Goal: Participate in discussion: Engage in conversation with other users on a specific topic

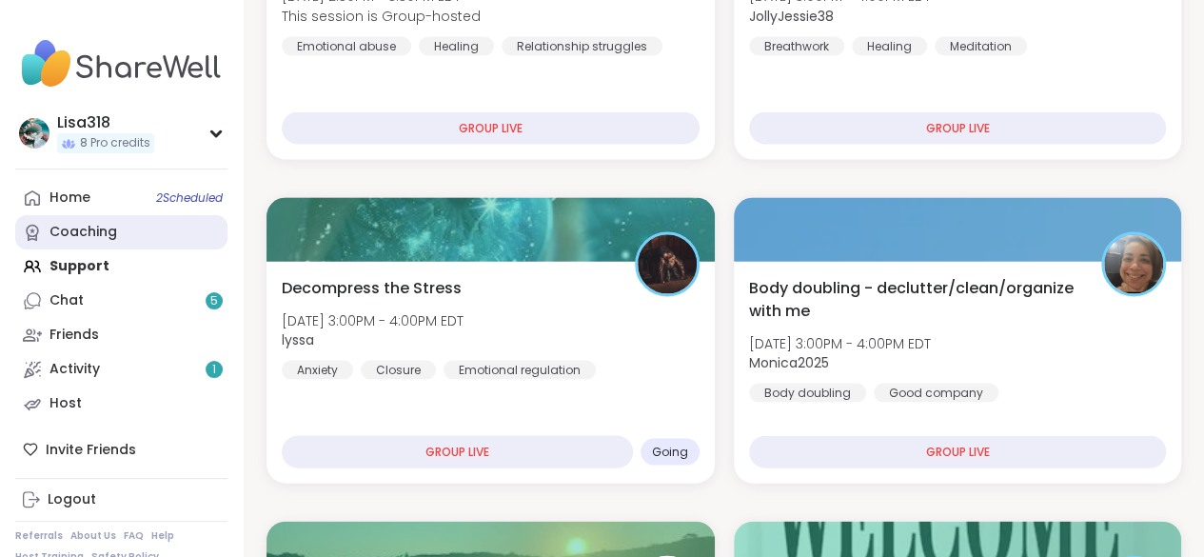
click at [190, 219] on link "Coaching" at bounding box center [121, 232] width 212 height 34
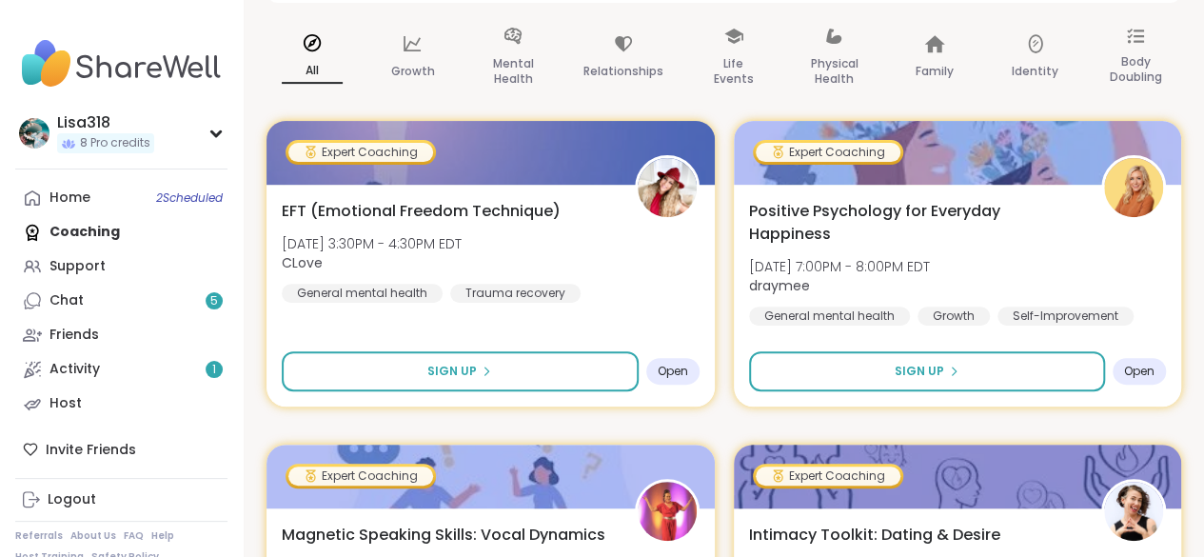
scroll to position [280, 0]
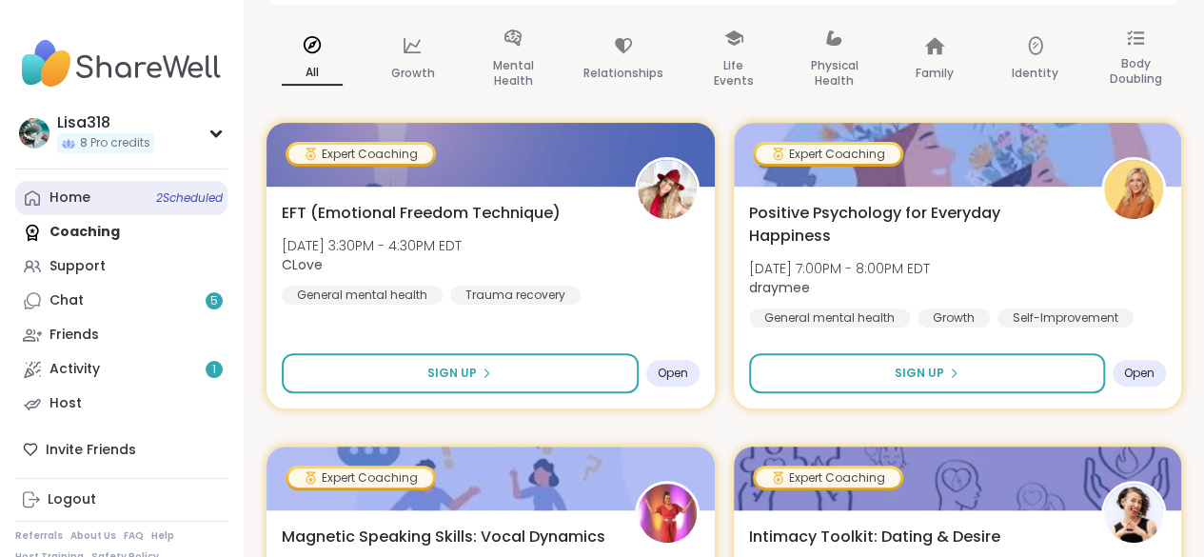
click at [189, 198] on span "2 Scheduled" at bounding box center [189, 197] width 67 height 15
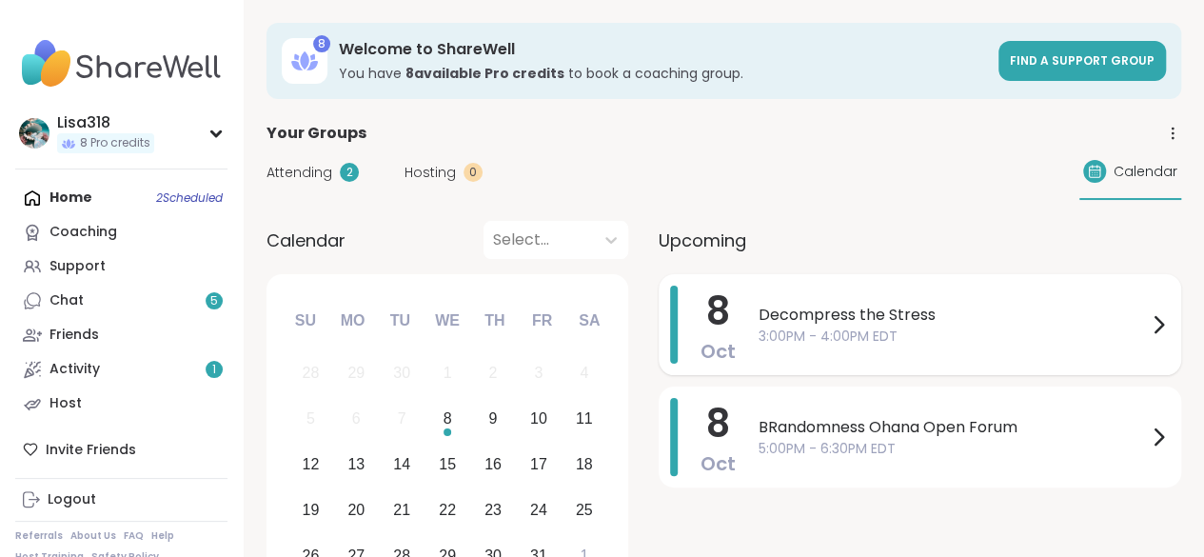
click at [887, 332] on span "3:00PM - 4:00PM EDT" at bounding box center [952, 336] width 388 height 20
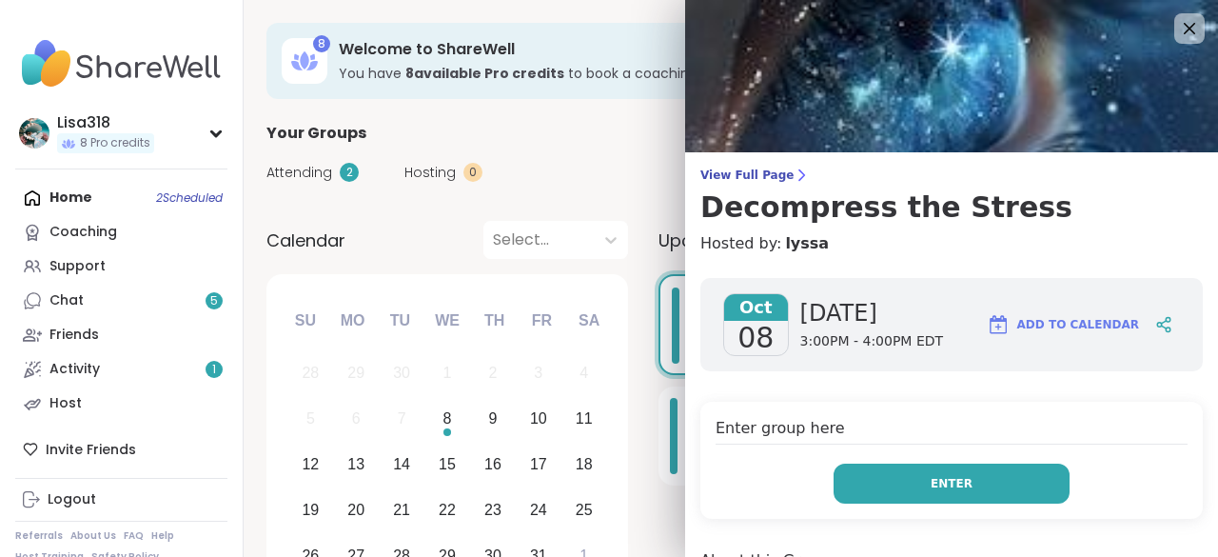
click at [942, 484] on span "Enter" at bounding box center [951, 483] width 42 height 17
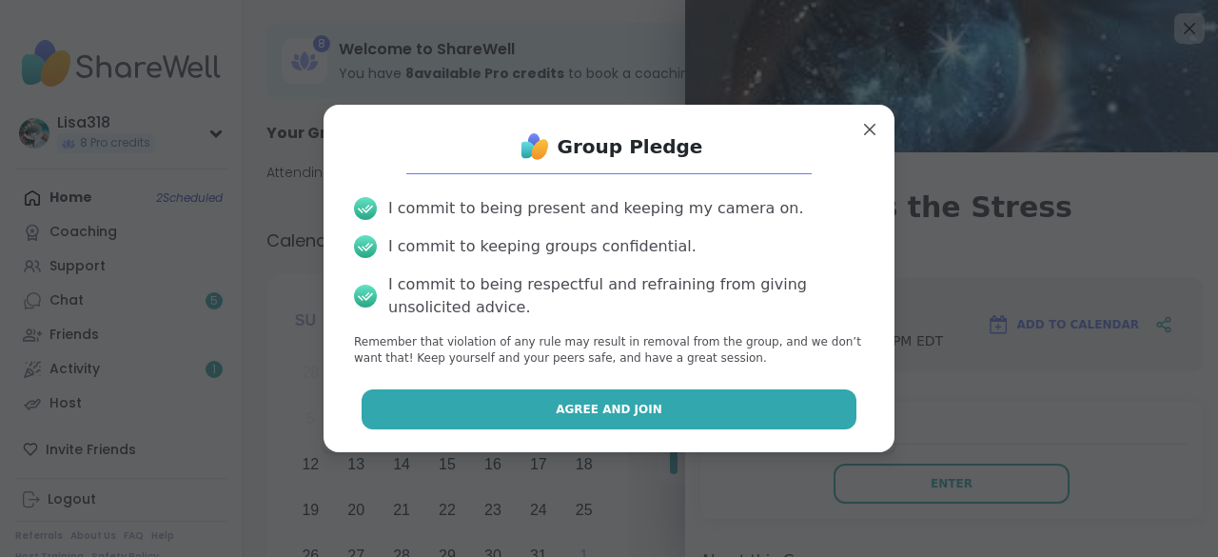
click at [776, 408] on button "Agree and Join" at bounding box center [610, 409] width 496 height 40
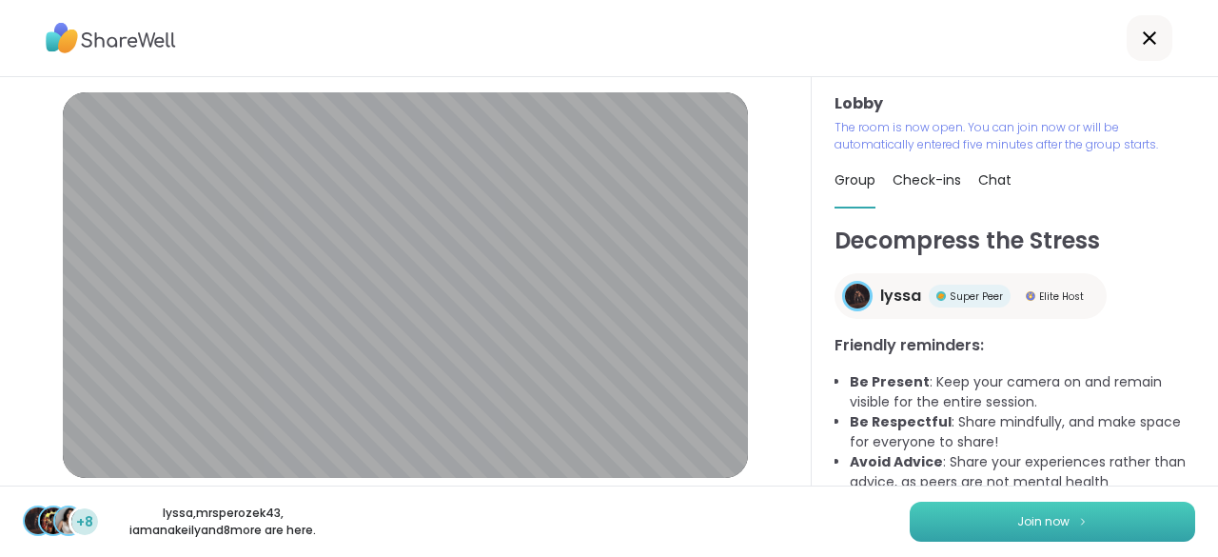
click at [1104, 523] on button "Join now" at bounding box center [1052, 521] width 285 height 40
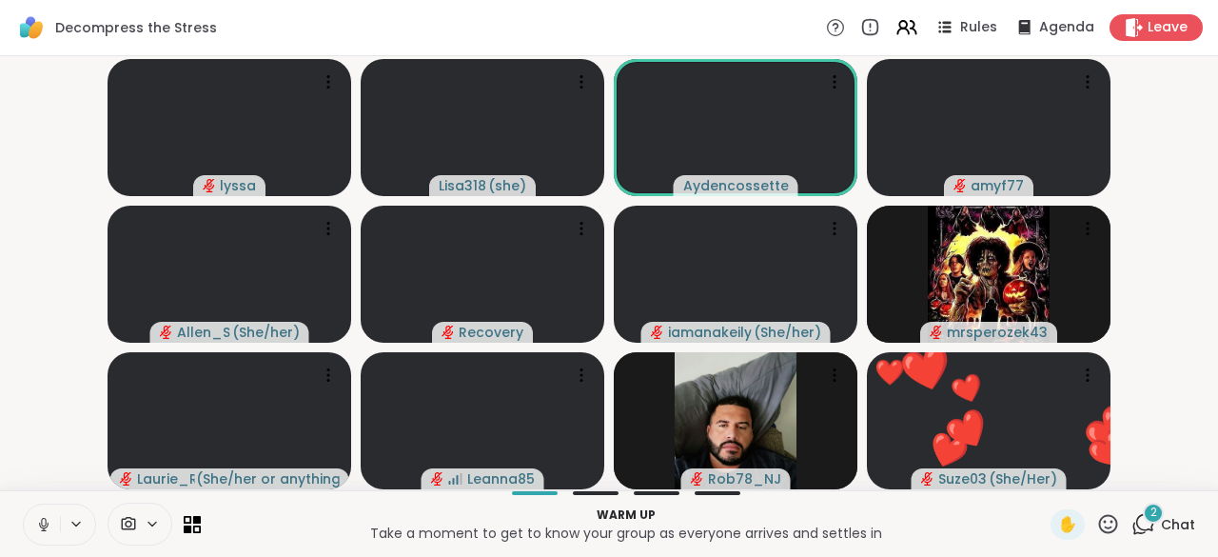
click at [44, 523] on icon at bounding box center [43, 524] width 17 height 17
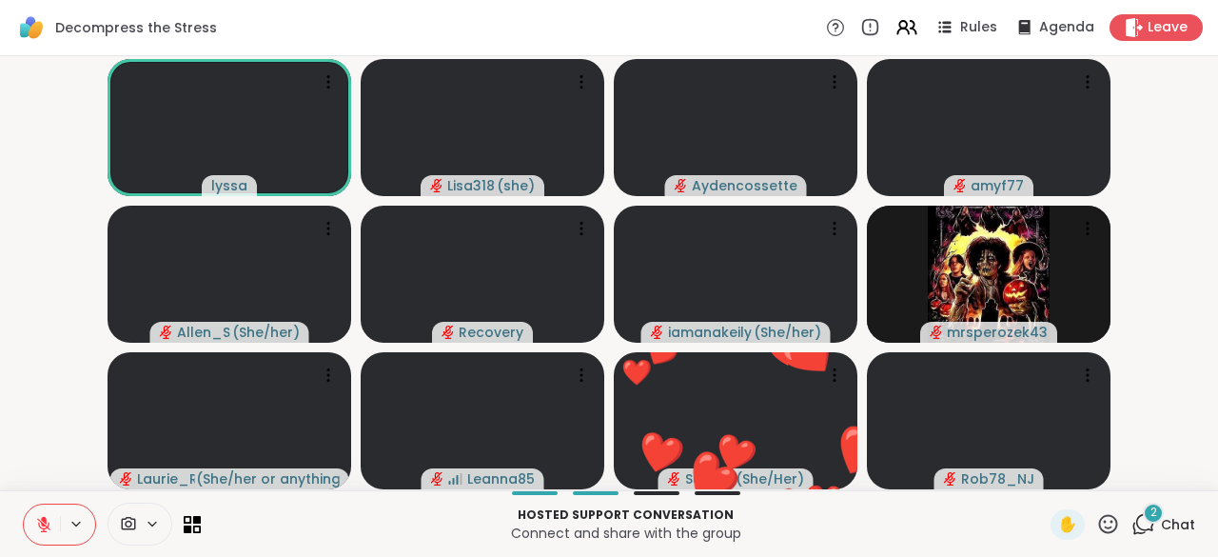
click at [1142, 529] on icon at bounding box center [1143, 524] width 24 height 24
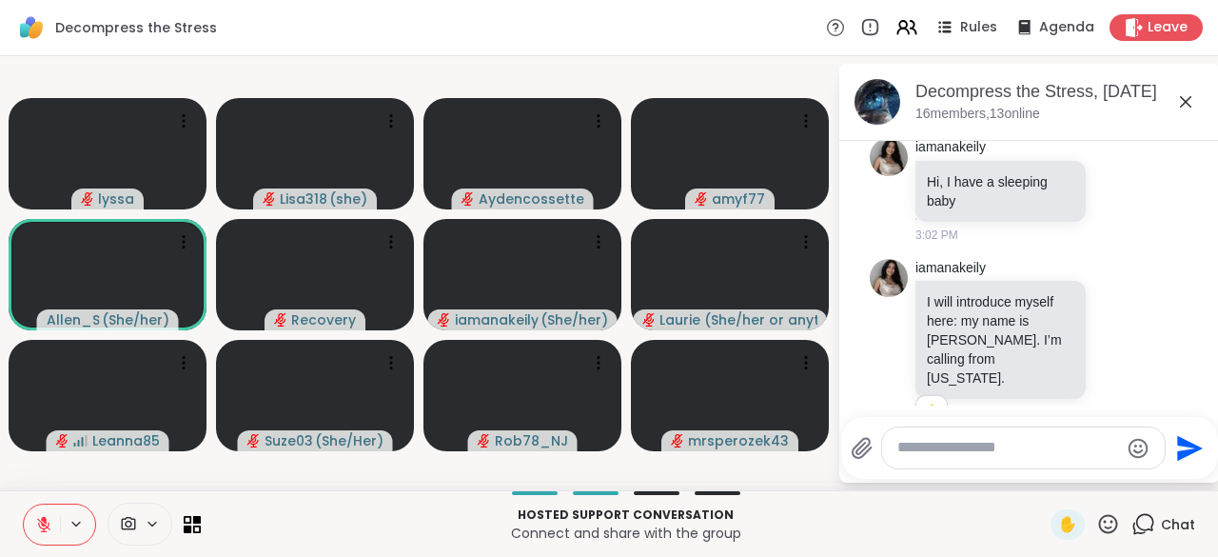
scroll to position [350, 0]
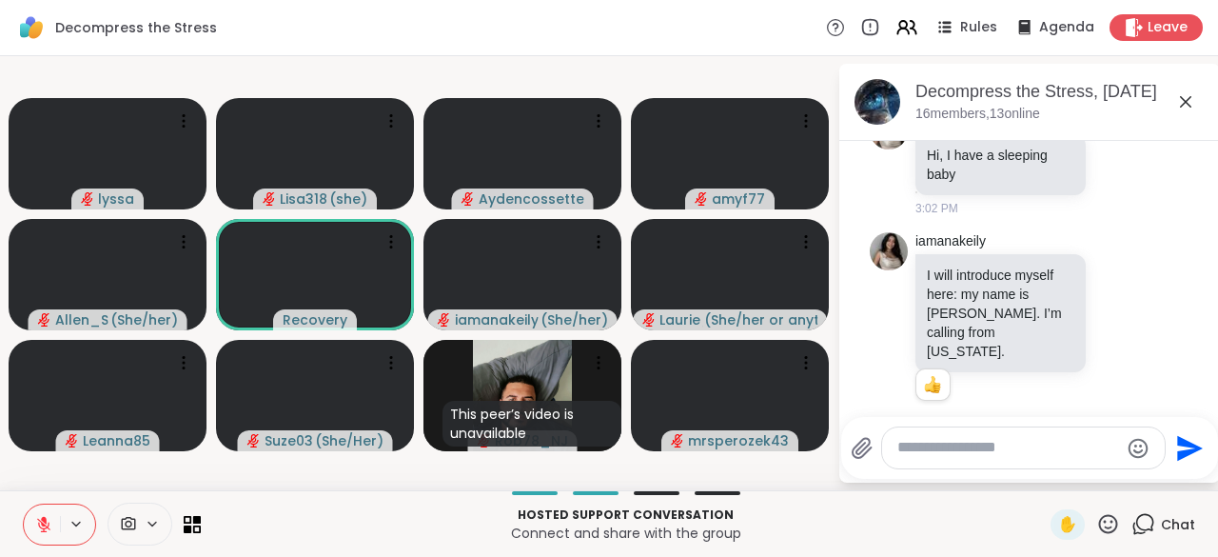
click at [938, 441] on textarea "Type your message" at bounding box center [1008, 448] width 222 height 20
type textarea "**********"
click at [1192, 460] on icon "Send" at bounding box center [1190, 448] width 30 height 30
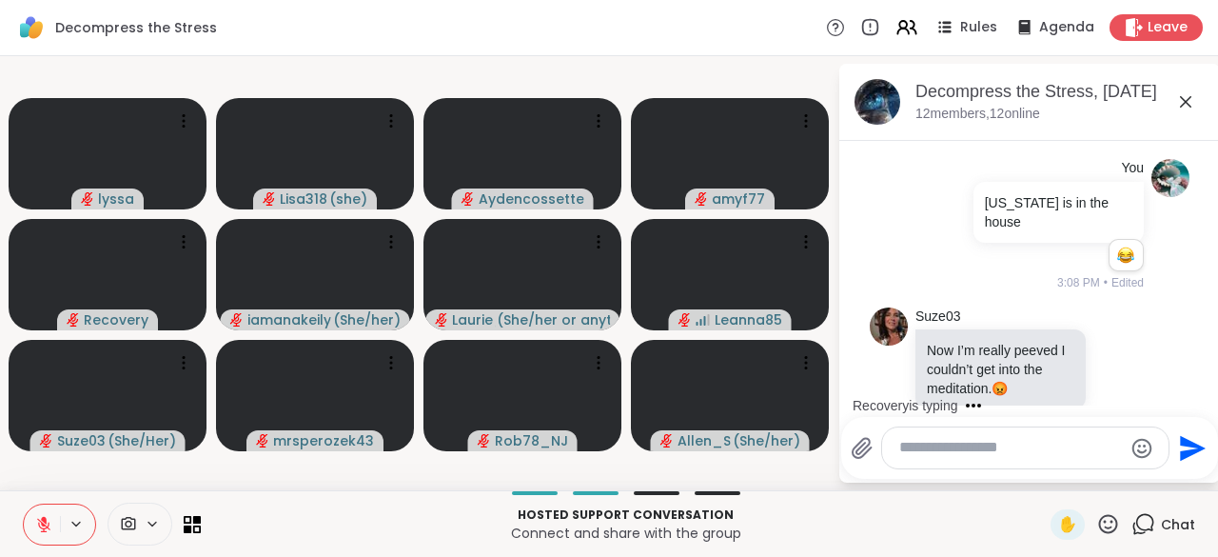
scroll to position [768, 0]
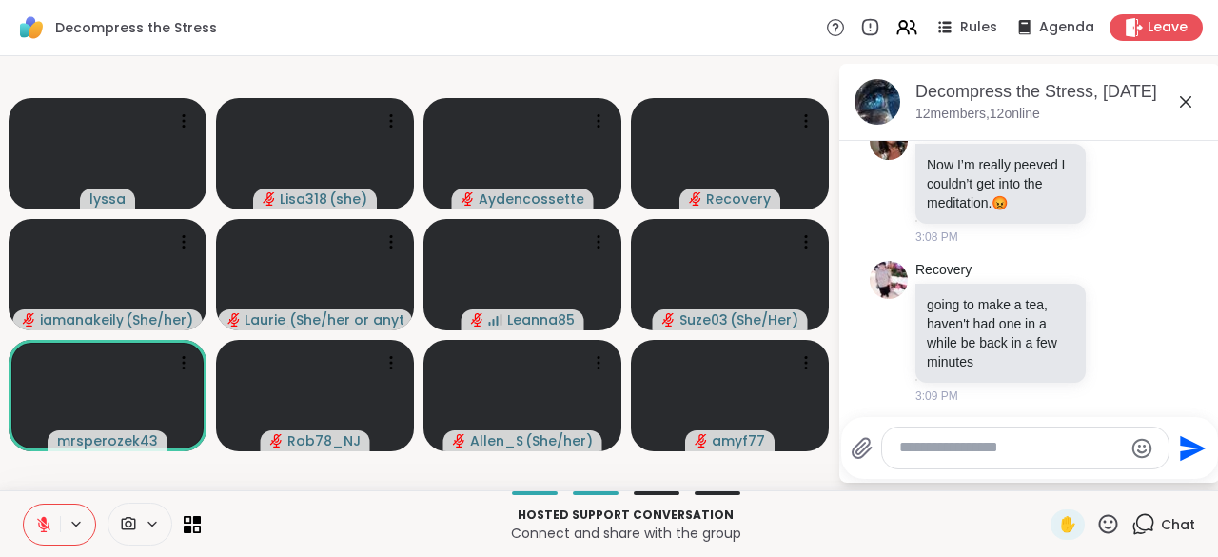
click at [1099, 533] on icon at bounding box center [1108, 523] width 19 height 19
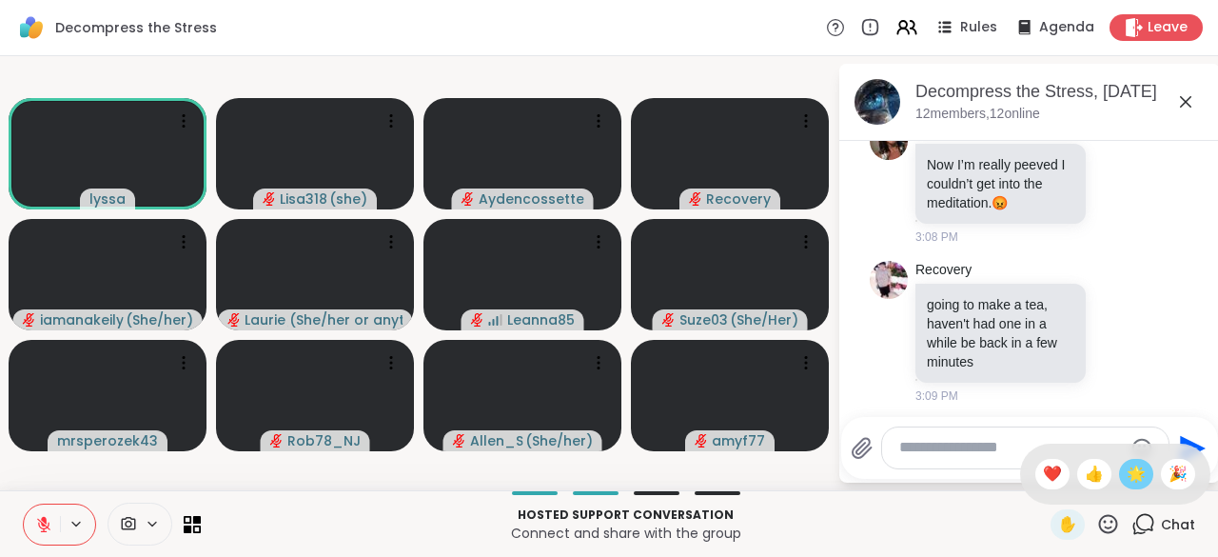
click at [1126, 484] on span "🌟" at bounding box center [1135, 473] width 19 height 23
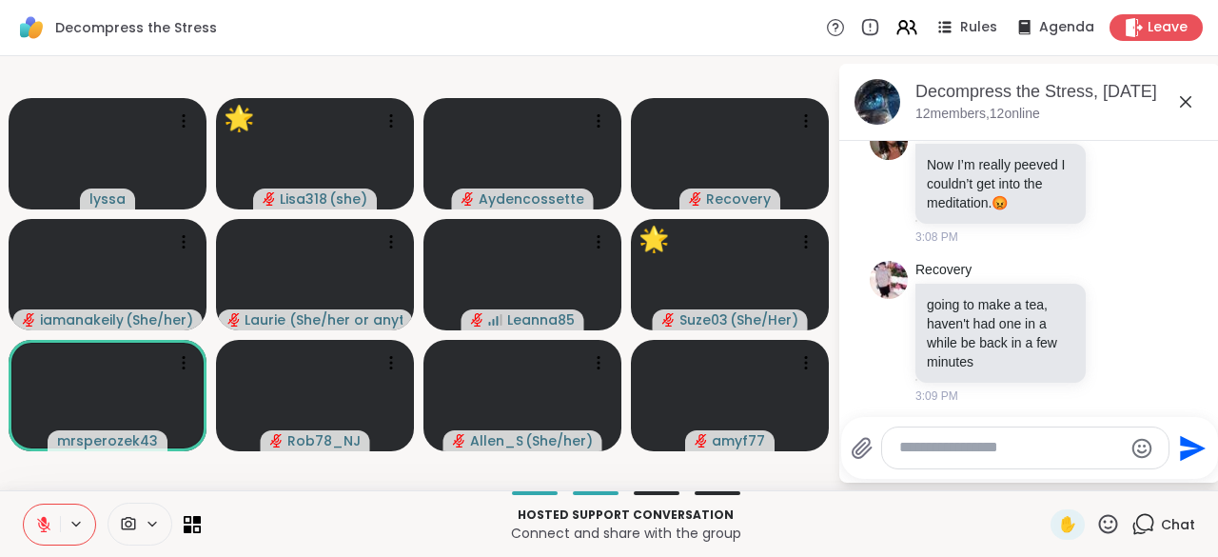
click at [1099, 529] on icon at bounding box center [1108, 523] width 19 height 19
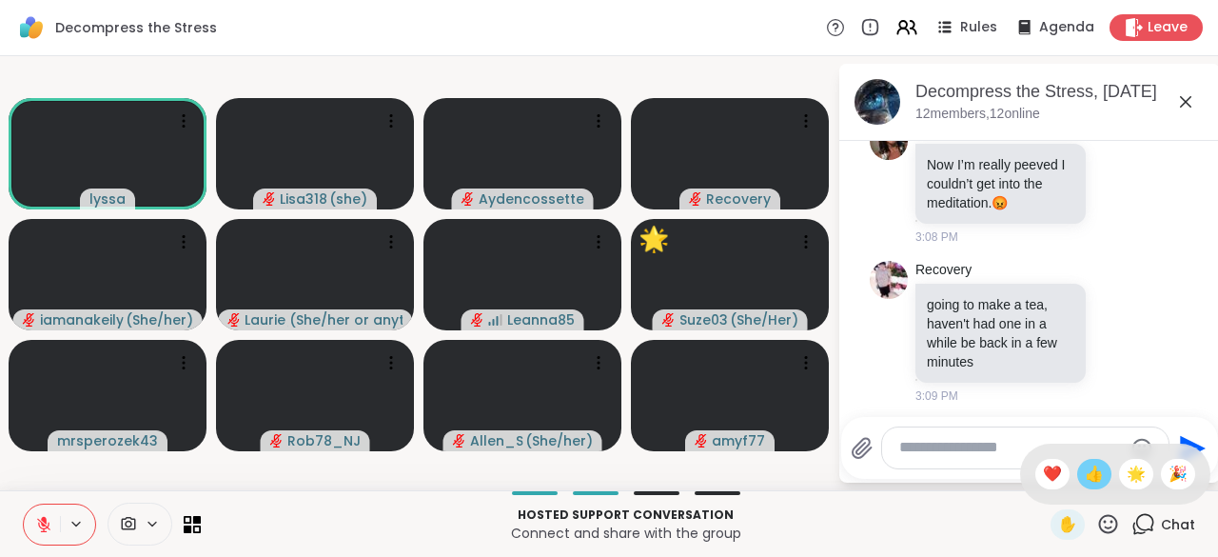
click at [1085, 485] on span "👍" at bounding box center [1094, 473] width 19 height 23
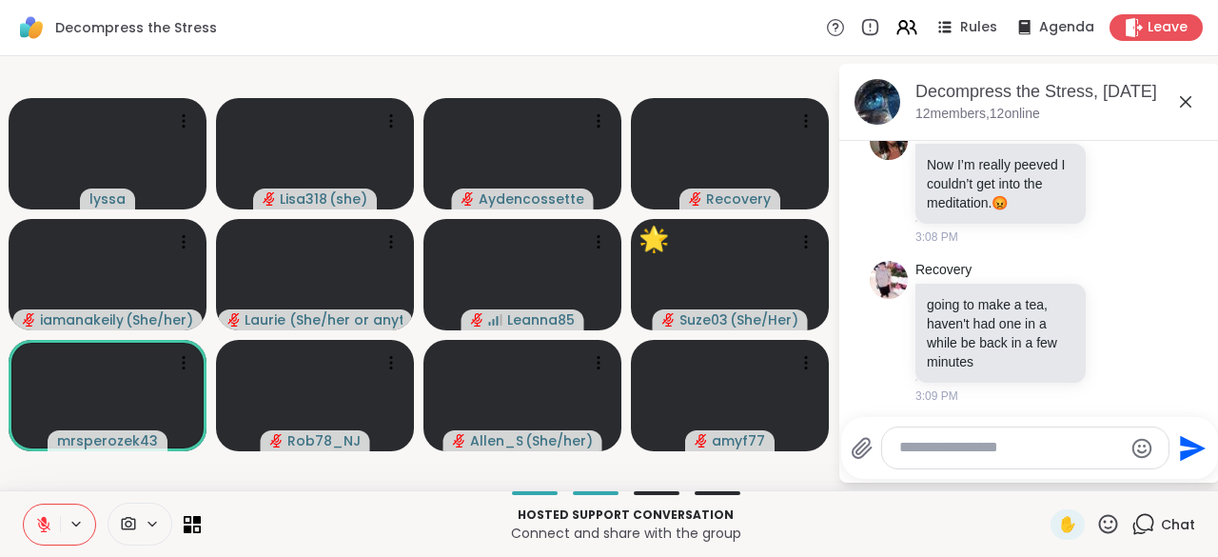
click at [1096, 527] on icon at bounding box center [1108, 524] width 24 height 24
click at [1096, 526] on icon at bounding box center [1108, 524] width 24 height 24
click at [1096, 529] on icon at bounding box center [1108, 524] width 24 height 24
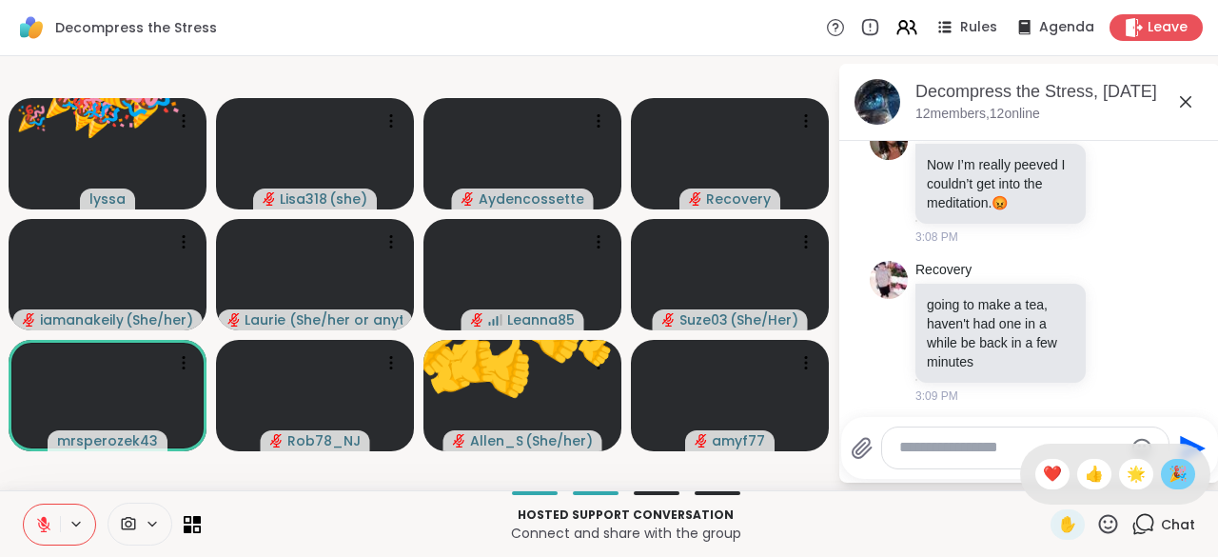
click at [1170, 479] on span "🎉" at bounding box center [1177, 473] width 19 height 23
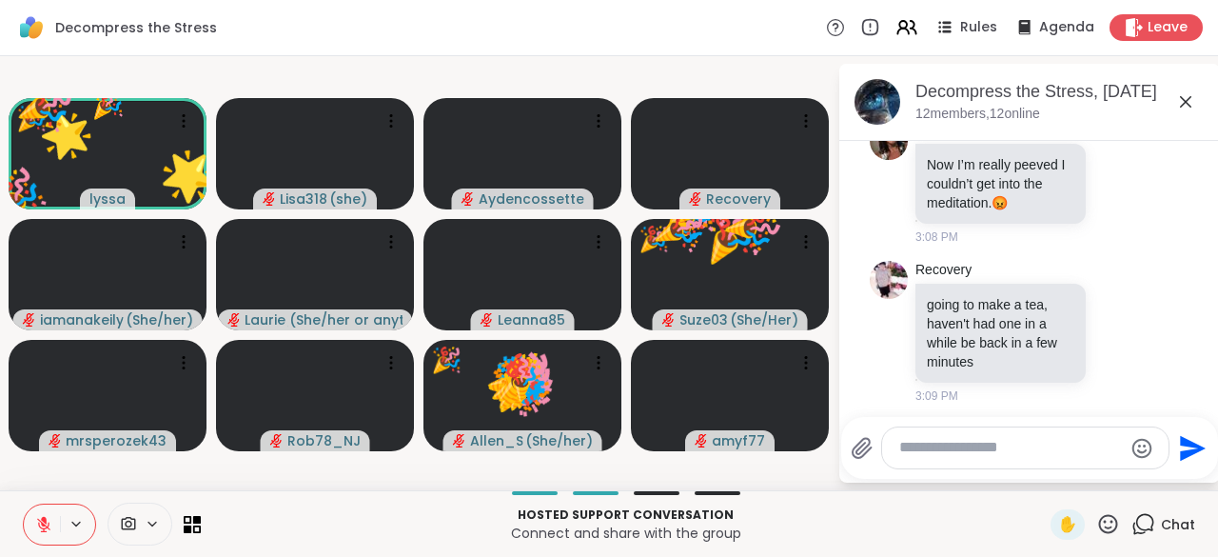
click at [1099, 526] on icon at bounding box center [1108, 523] width 19 height 19
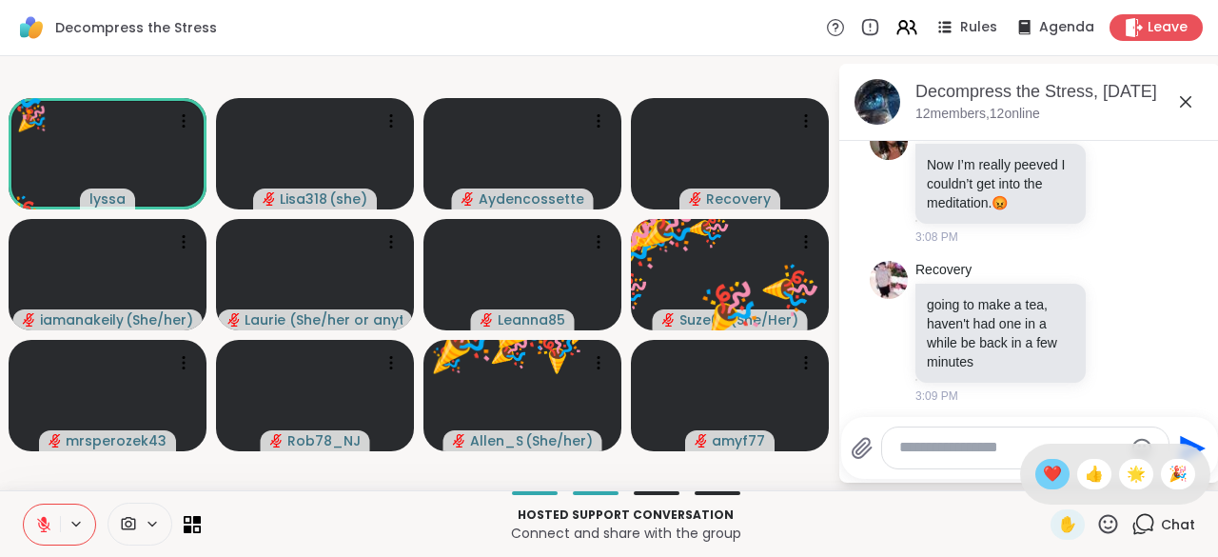
click at [1043, 480] on span "❤️" at bounding box center [1052, 473] width 19 height 23
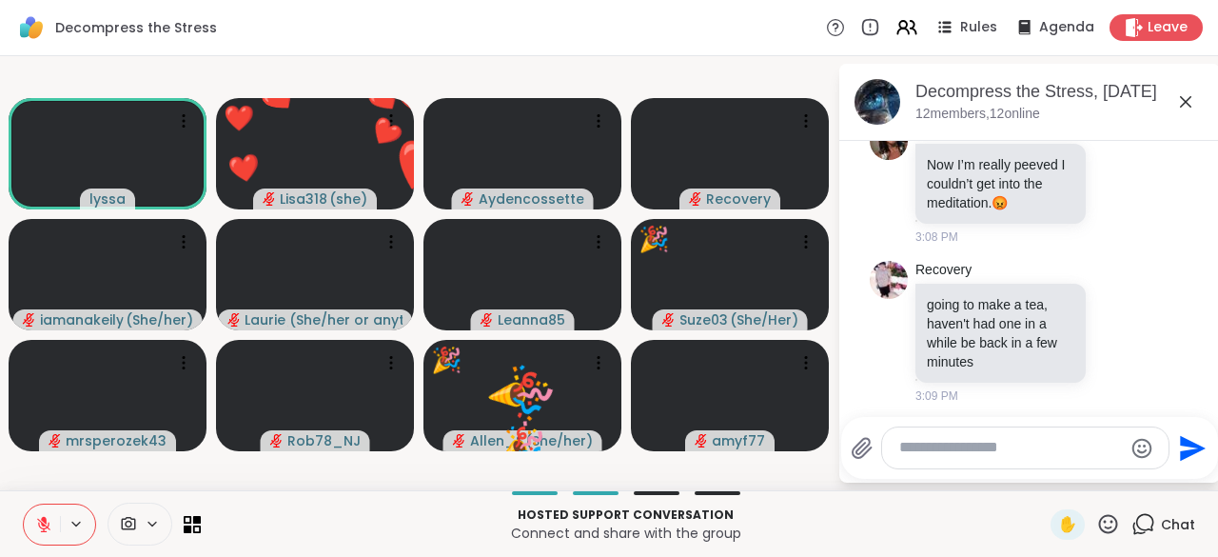
click at [46, 523] on icon at bounding box center [44, 520] width 6 height 8
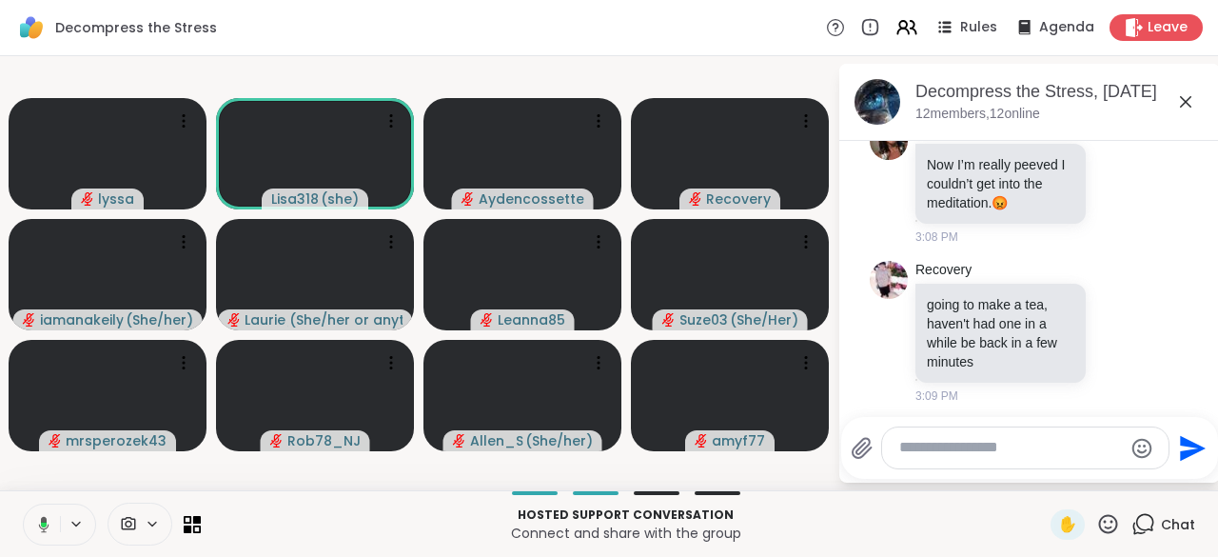
click at [29, 523] on button at bounding box center [40, 524] width 39 height 40
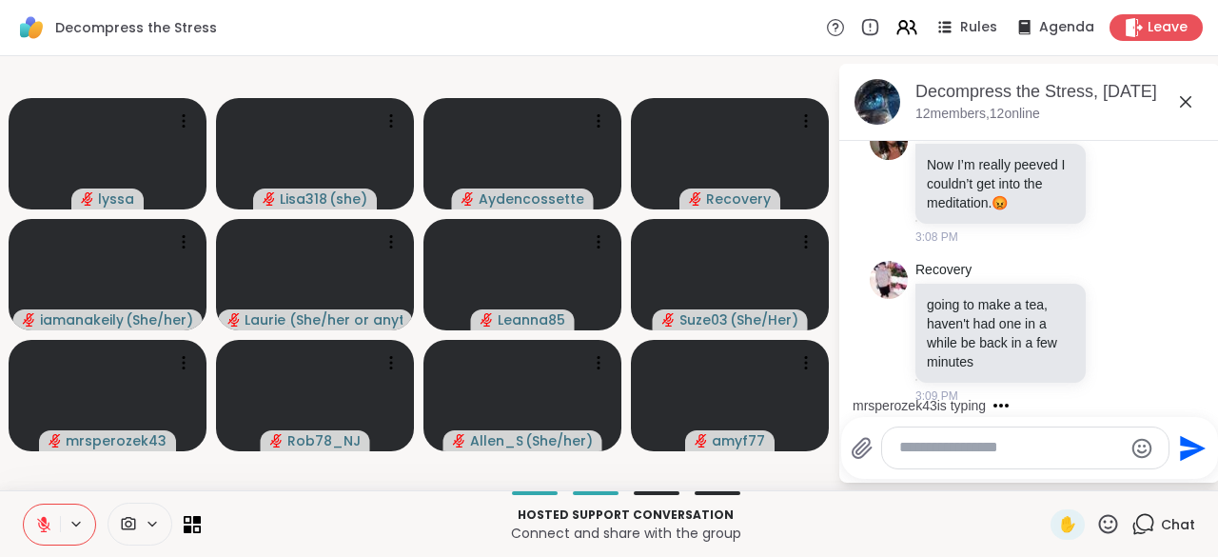
scroll to position [907, 0]
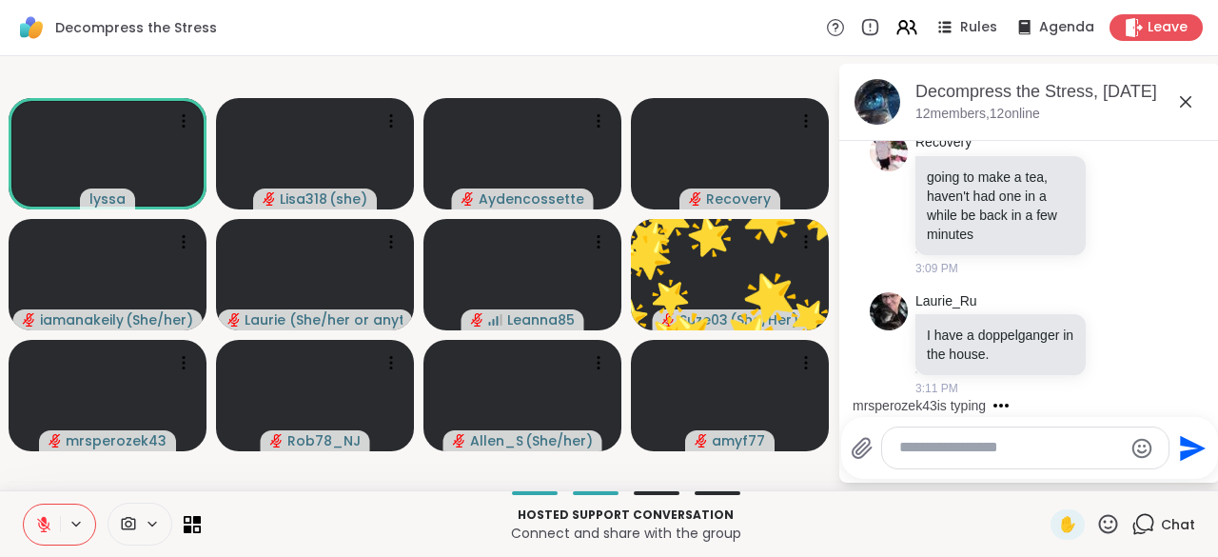
click at [948, 454] on textarea "Type your message" at bounding box center [1010, 448] width 223 height 20
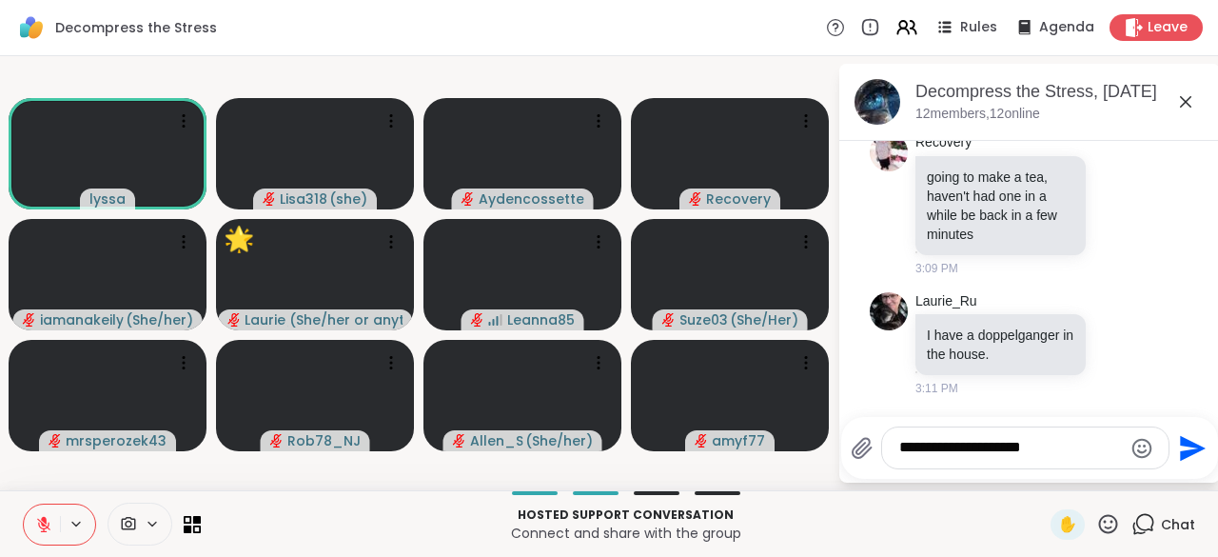
scroll to position [1122, 0]
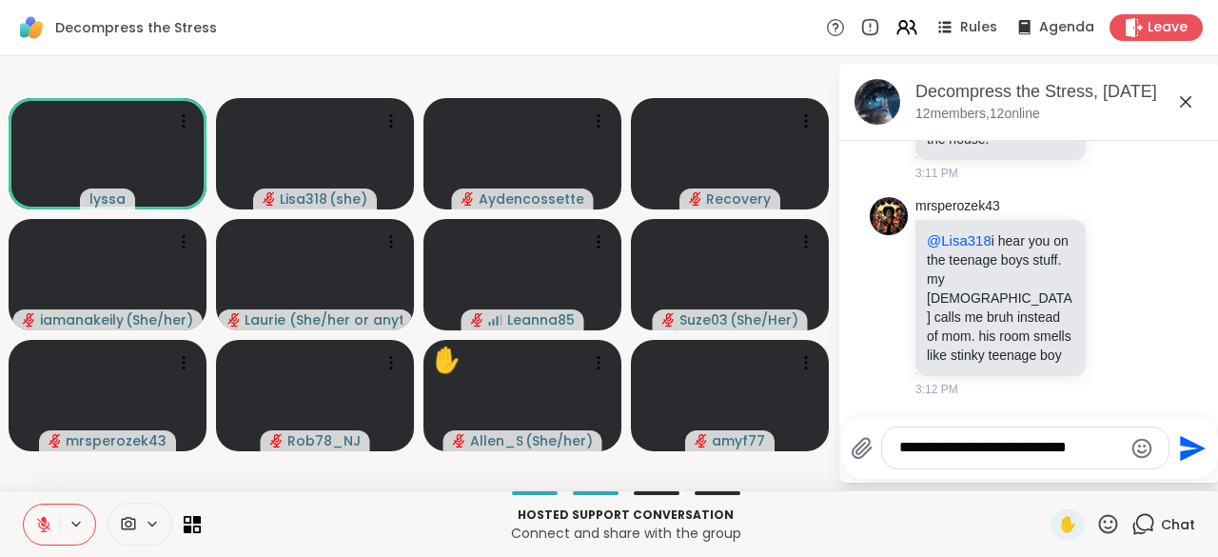
type textarea "**********"
click at [1188, 464] on button "Send" at bounding box center [1190, 447] width 43 height 43
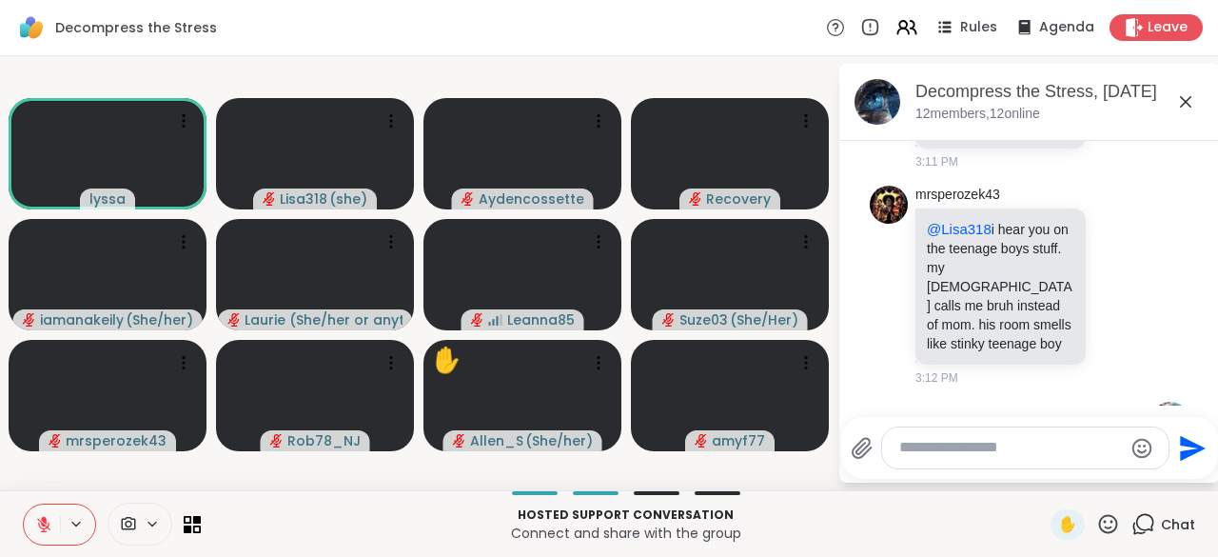
scroll to position [1242, 0]
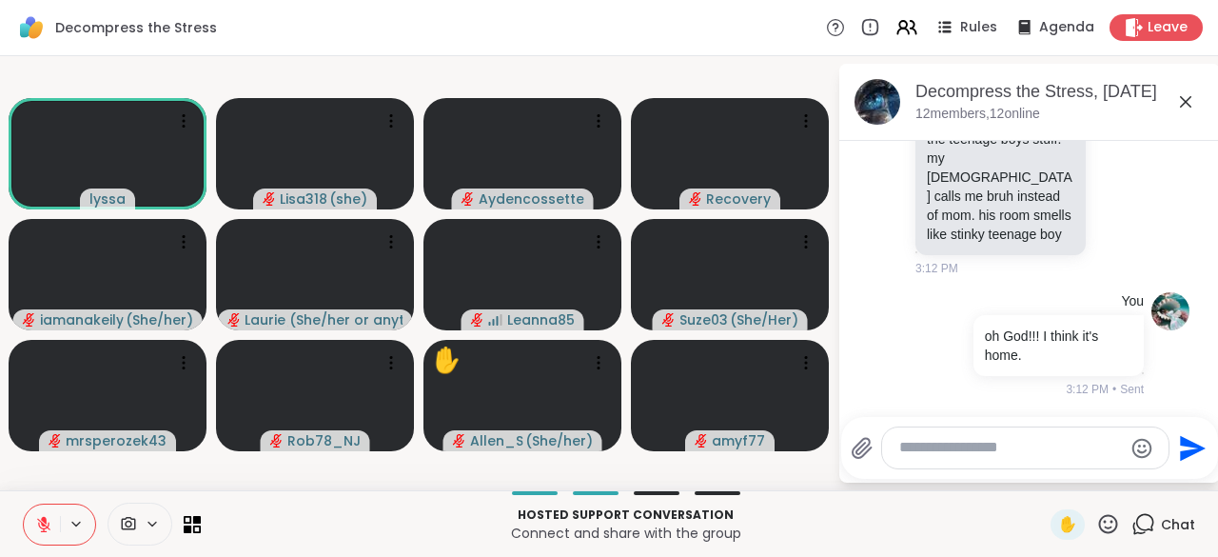
click at [934, 453] on textarea "Type your message" at bounding box center [1010, 448] width 223 height 20
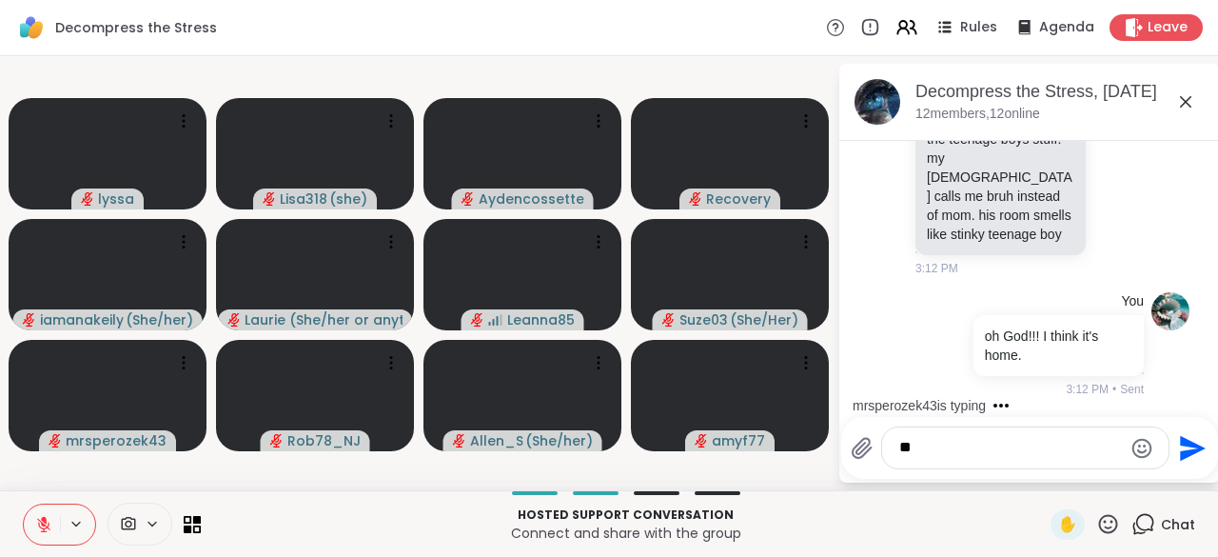
type textarea "*"
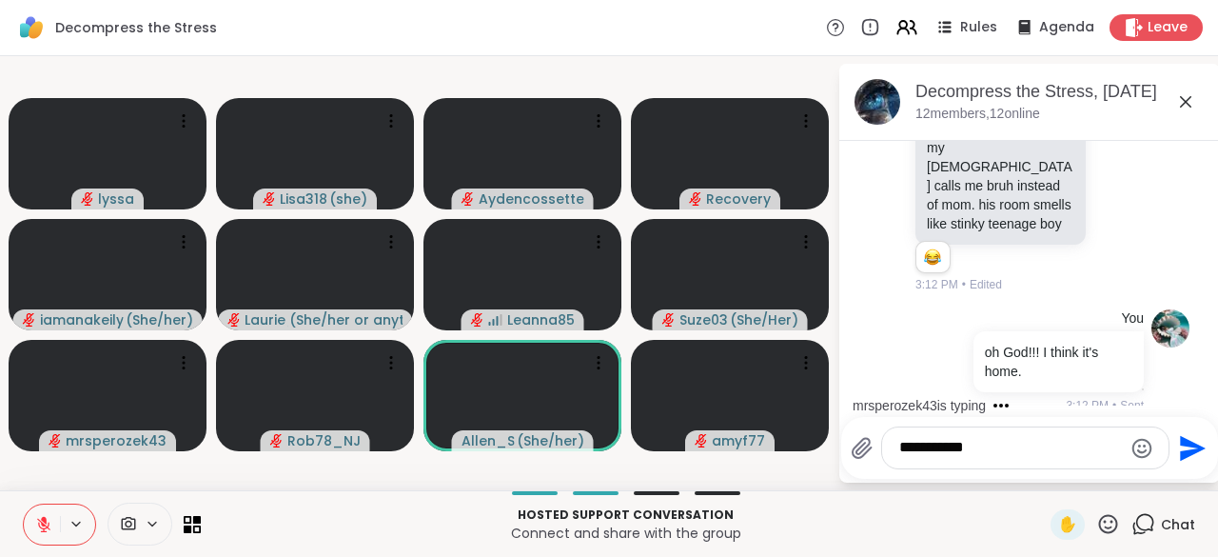
type textarea "**********"
click at [1185, 464] on button "Send" at bounding box center [1190, 447] width 43 height 43
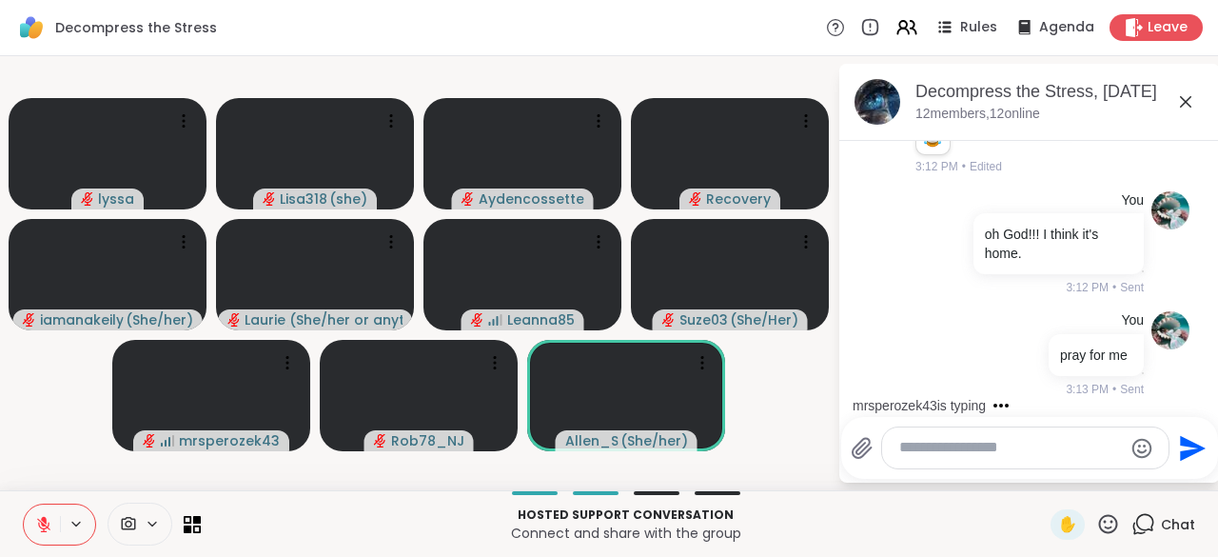
click at [1180, 459] on icon "Send" at bounding box center [1193, 448] width 26 height 26
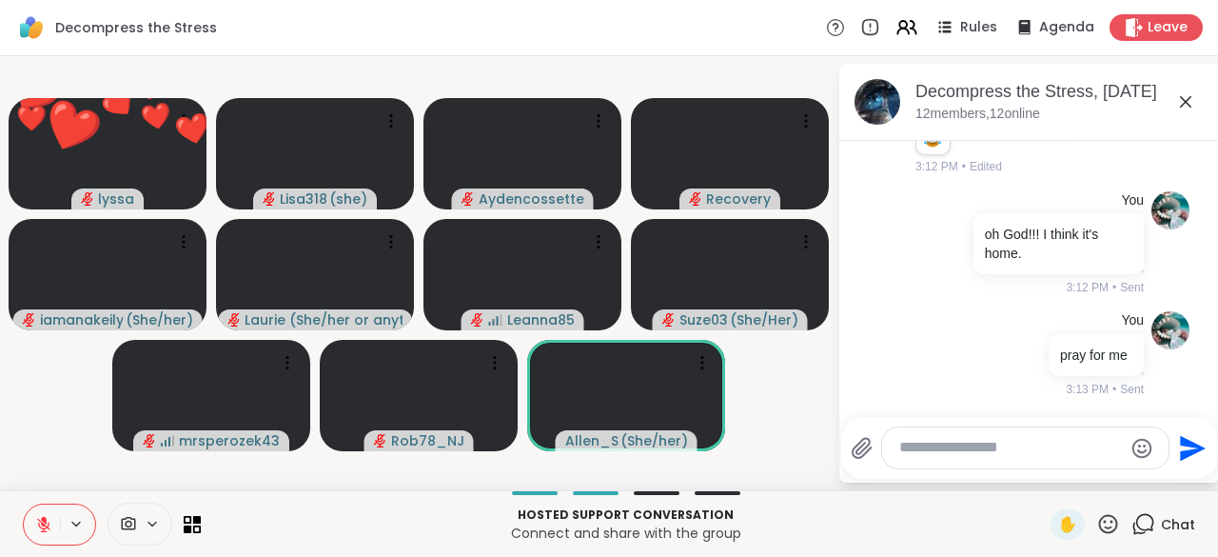
click at [952, 451] on textarea "Type your message" at bounding box center [1010, 448] width 223 height 20
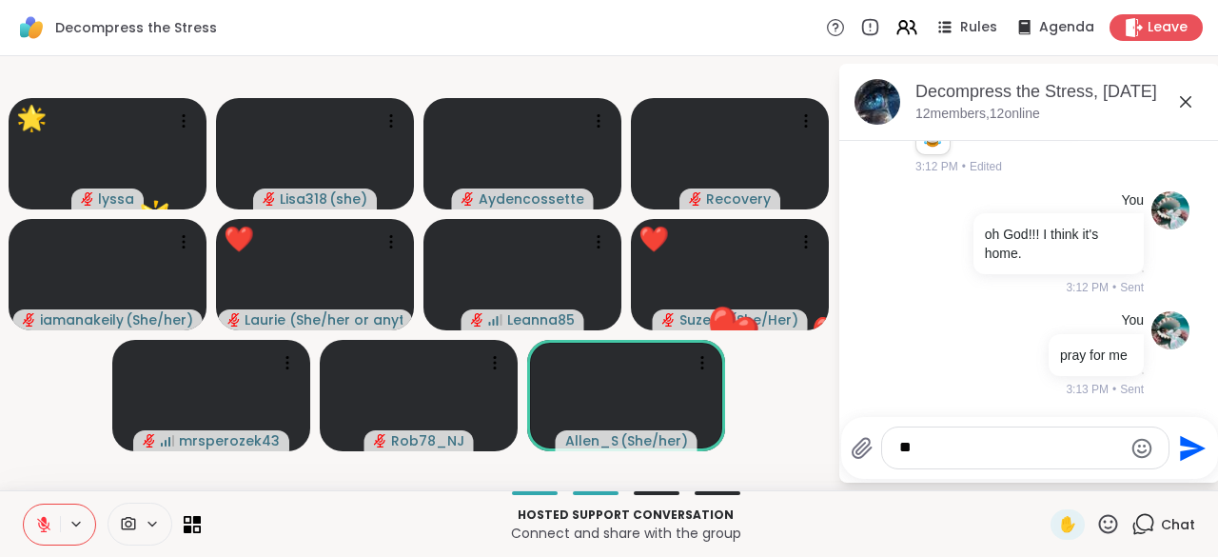
type textarea "***"
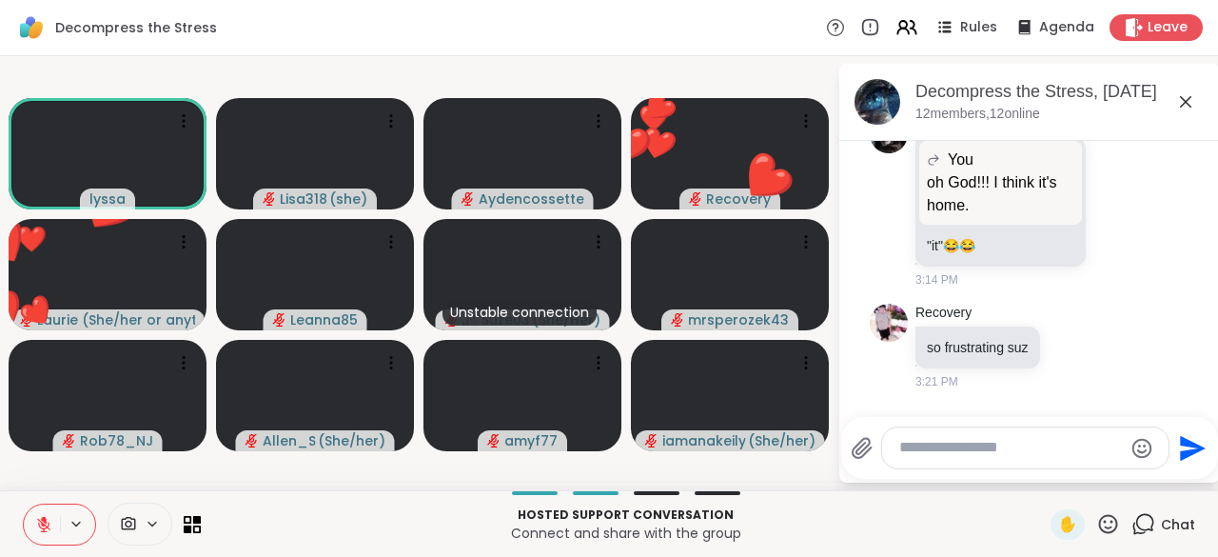
scroll to position [2095, 0]
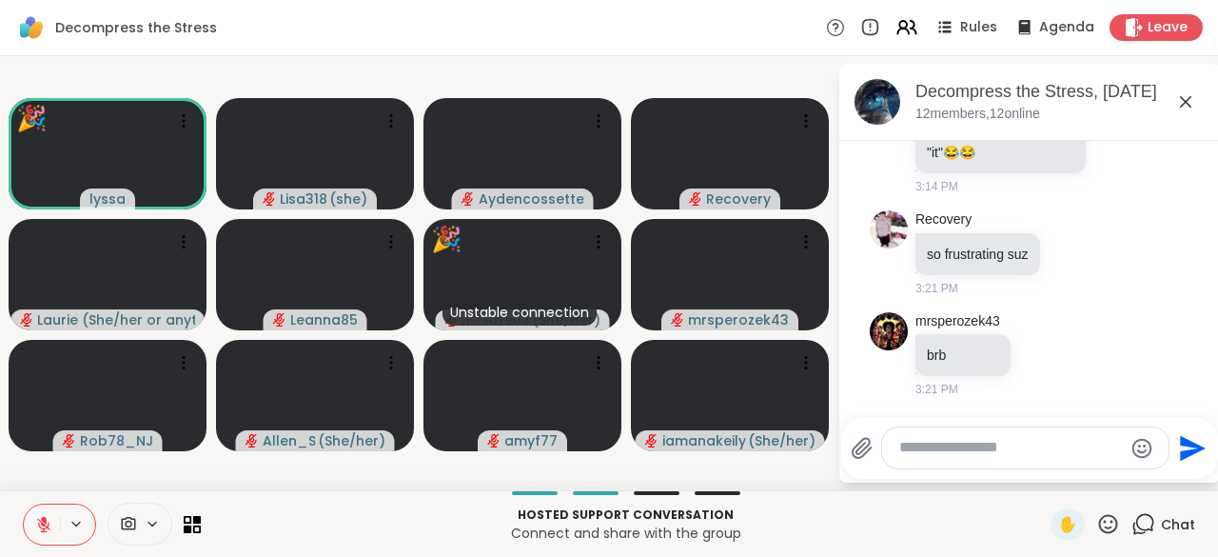
click at [820, 510] on p "Hosted support conversation" at bounding box center [625, 514] width 827 height 17
click at [933, 445] on textarea "Type your message" at bounding box center [1010, 448] width 223 height 20
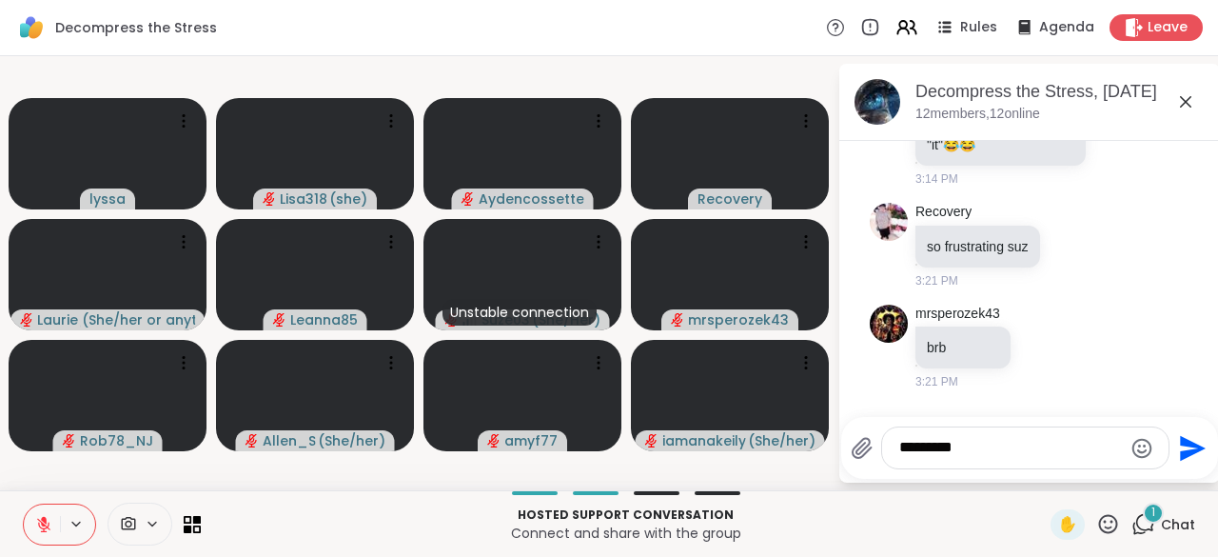
scroll to position [2196, 0]
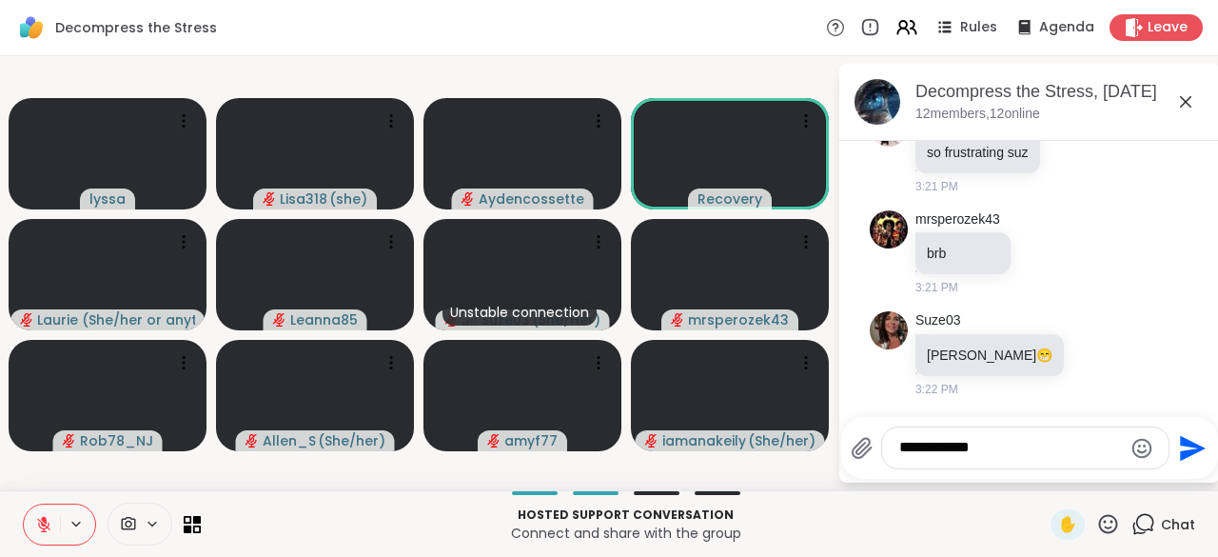
click at [820, 510] on p "Hosted support conversation" at bounding box center [625, 514] width 827 height 17
click at [991, 448] on textarea "**********" at bounding box center [1010, 448] width 223 height 20
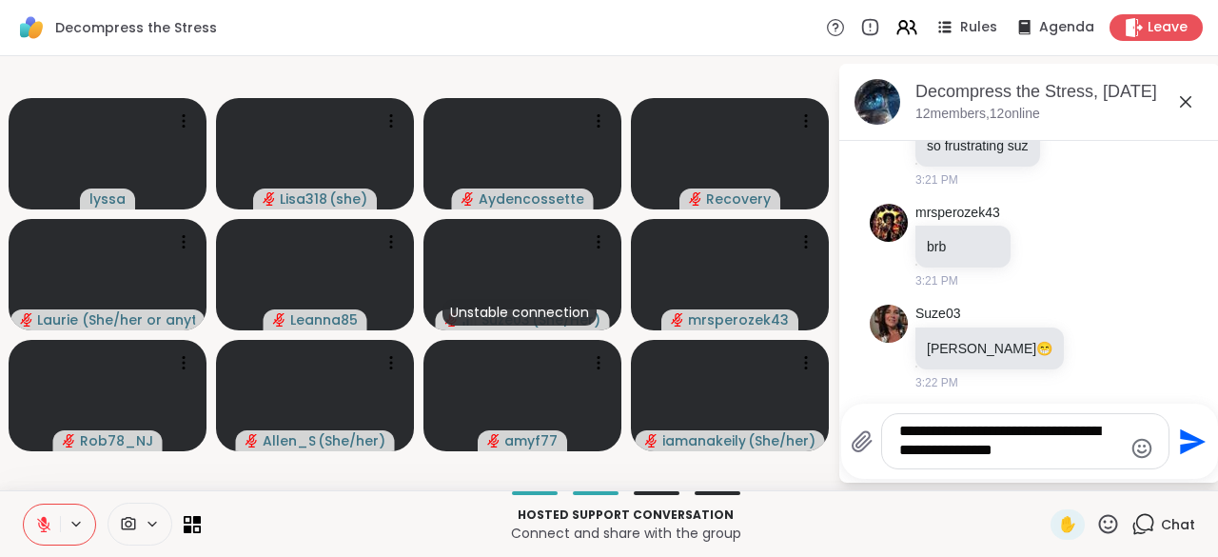
type textarea "**********"
click at [1197, 454] on icon "Send" at bounding box center [1190, 441] width 30 height 30
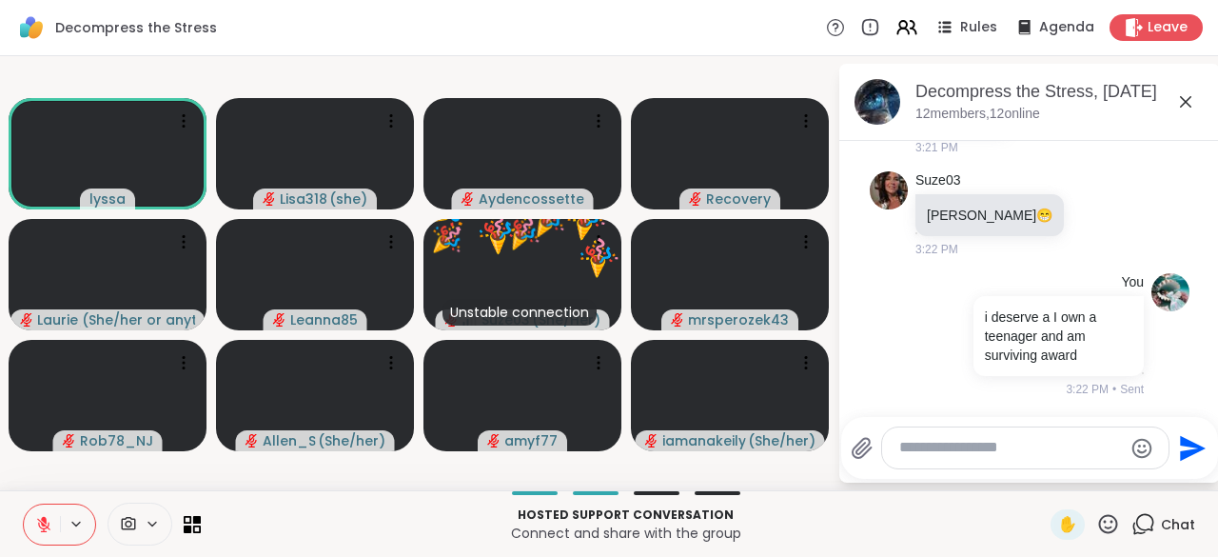
scroll to position [2361, 0]
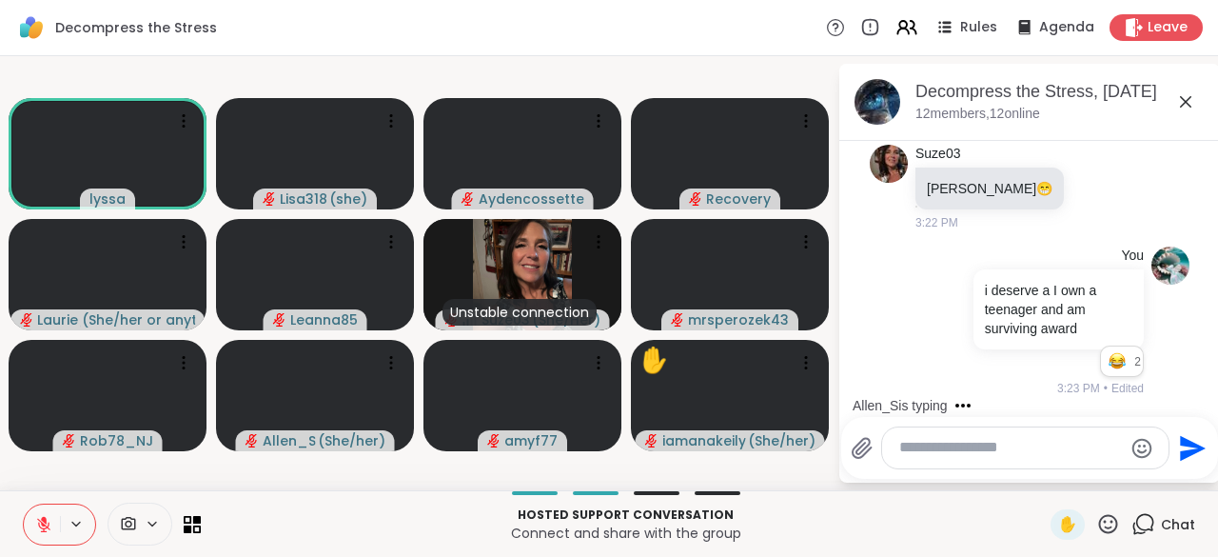
click at [943, 443] on textarea "Type your message" at bounding box center [1010, 448] width 223 height 20
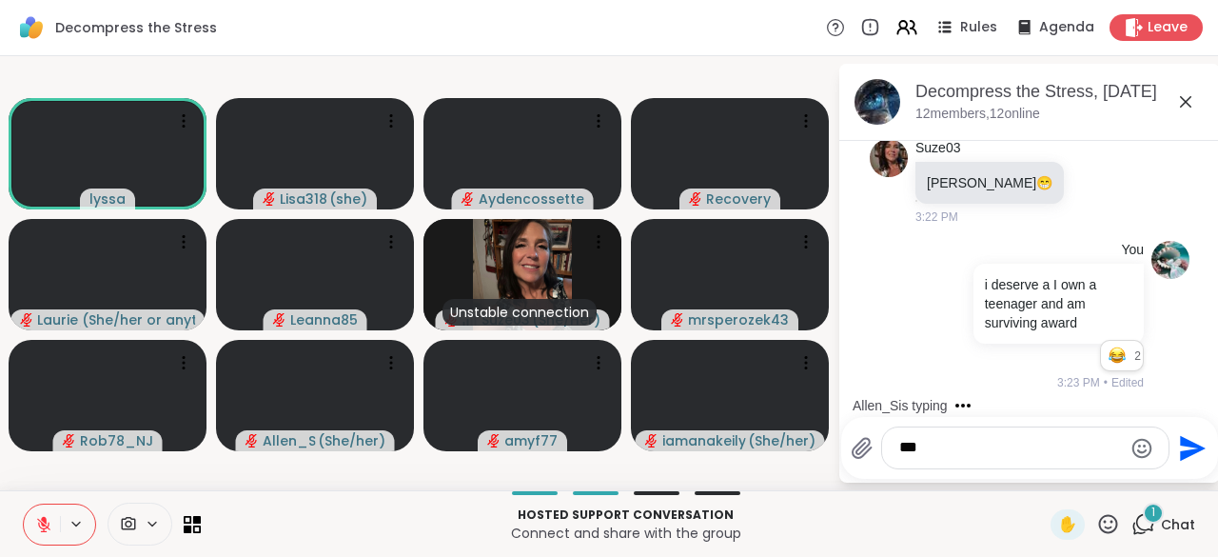
scroll to position [2611, 0]
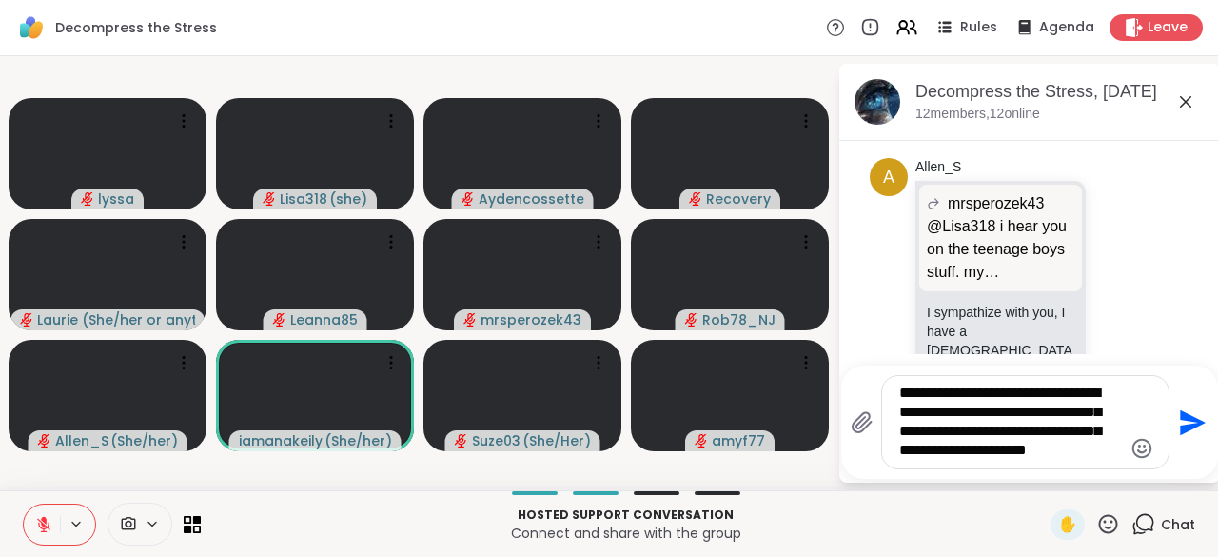
type textarea "**********"
click at [1189, 437] on icon "Send" at bounding box center [1190, 422] width 30 height 30
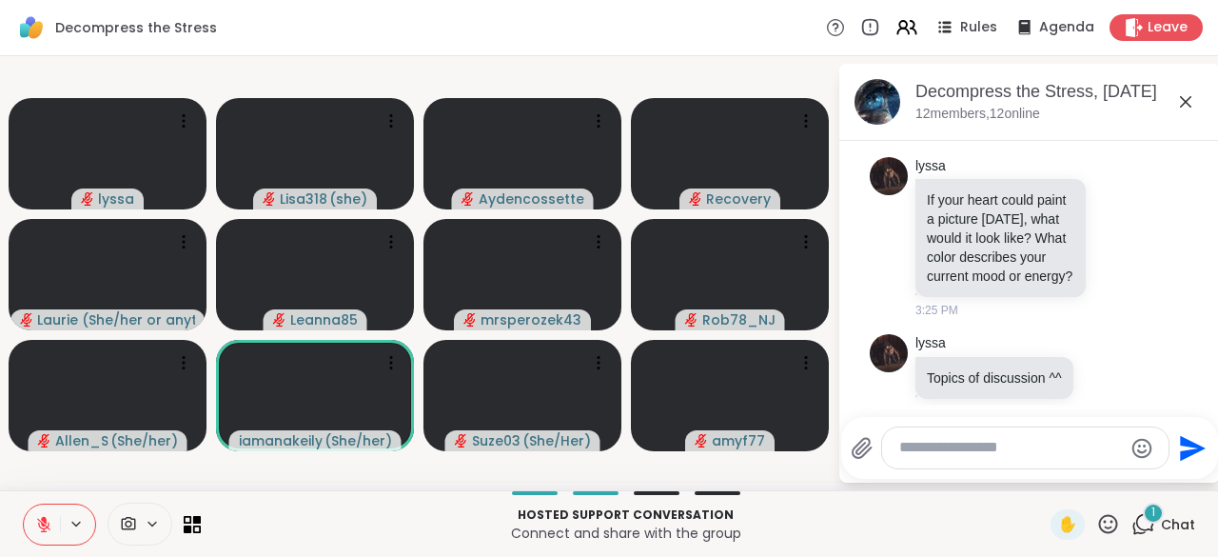
scroll to position [3536, 0]
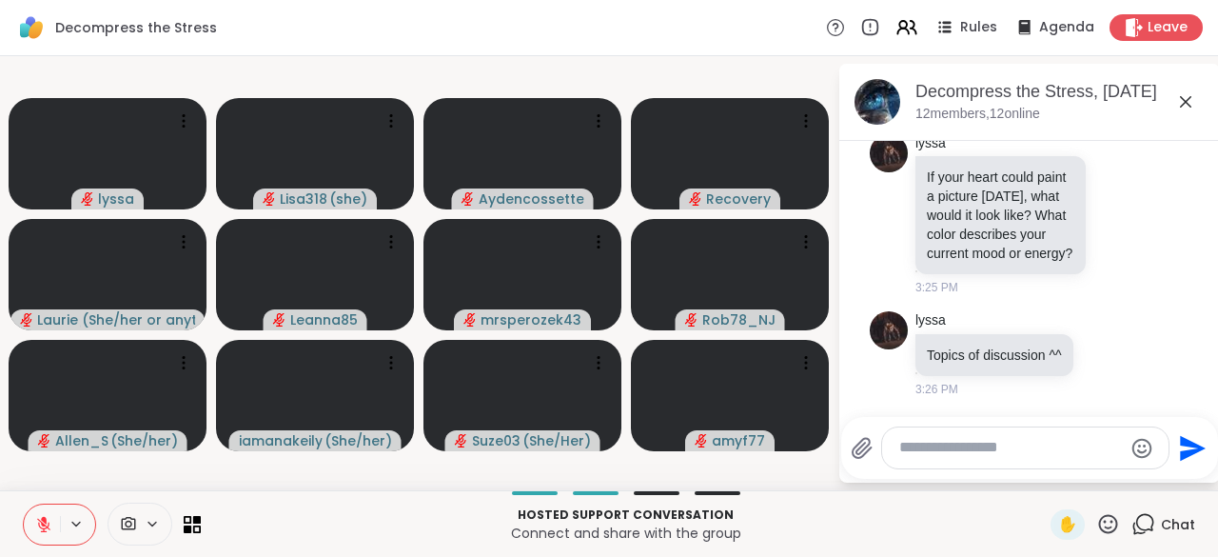
click at [946, 451] on textarea "Type your message" at bounding box center [1010, 448] width 223 height 20
type textarea "*"
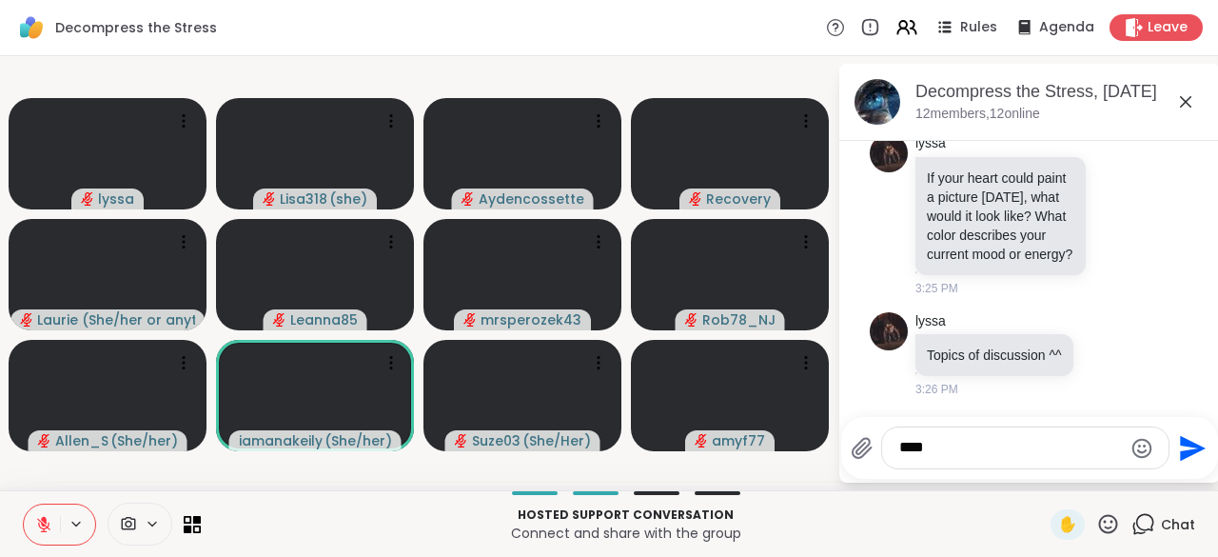
scroll to position [3563, 0]
type textarea "**********"
click at [1182, 457] on icon "Send" at bounding box center [1193, 448] width 26 height 26
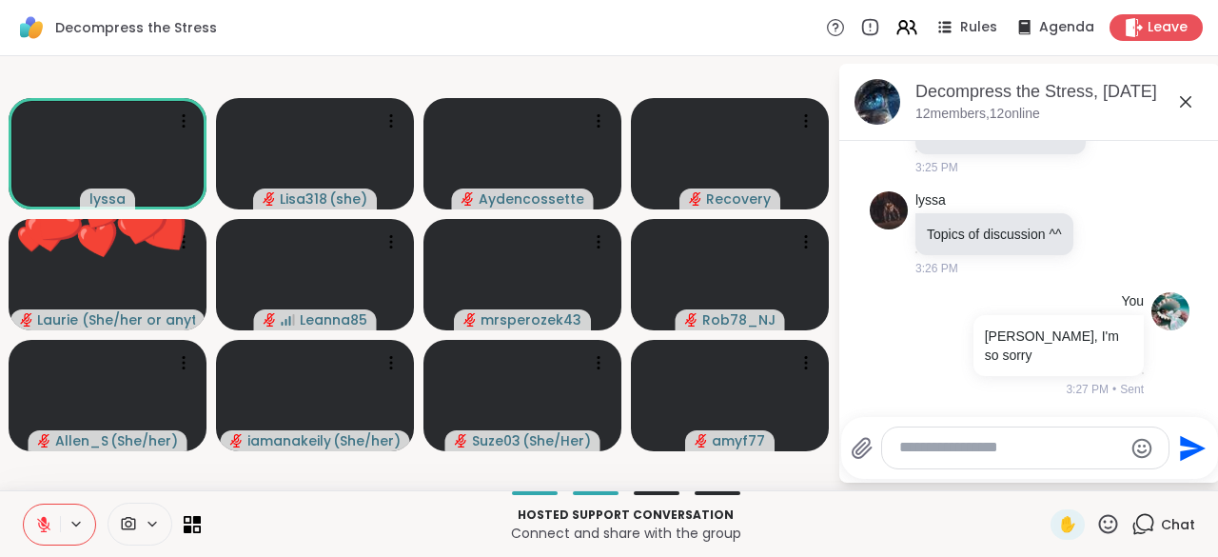
click at [1096, 529] on icon at bounding box center [1108, 524] width 24 height 24
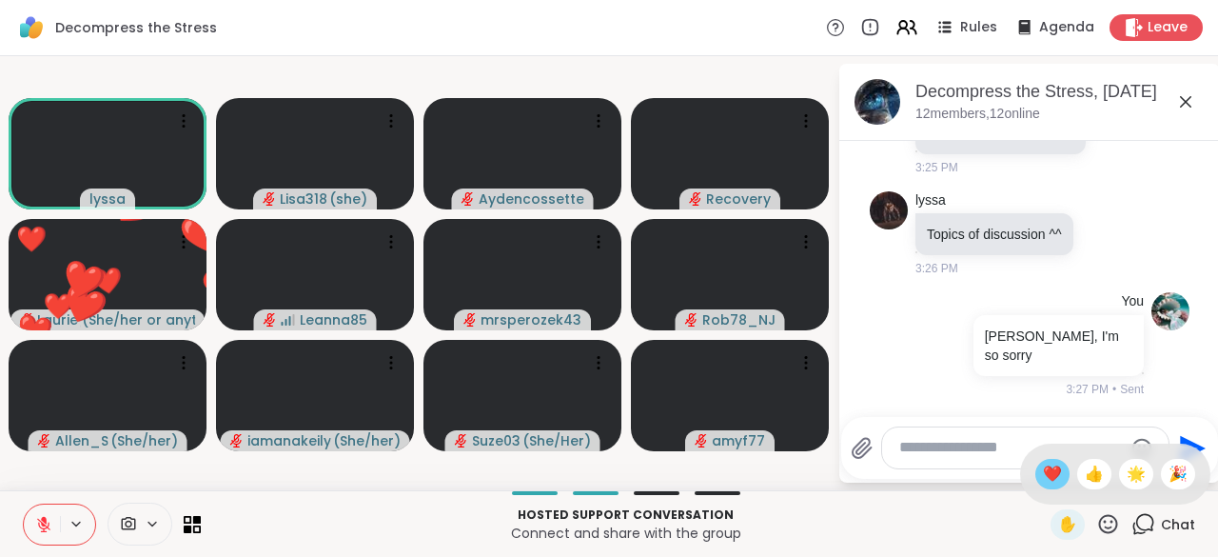
click at [1043, 485] on span "❤️" at bounding box center [1052, 473] width 19 height 23
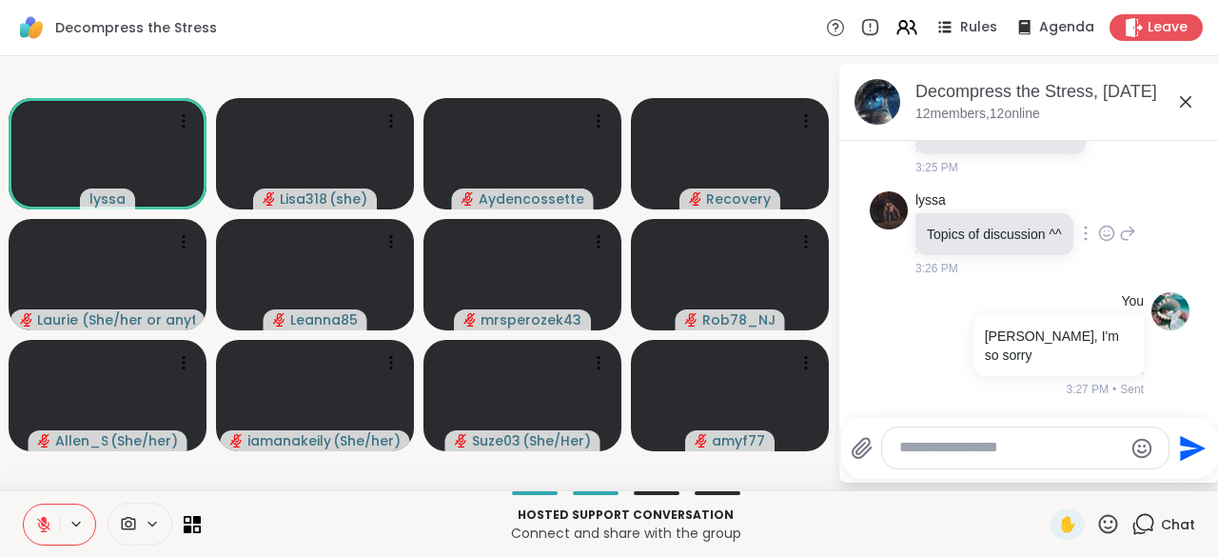
click at [1088, 219] on div "lyssa Topics of discussion ^^ 3:26 PM" at bounding box center [1025, 234] width 221 height 87
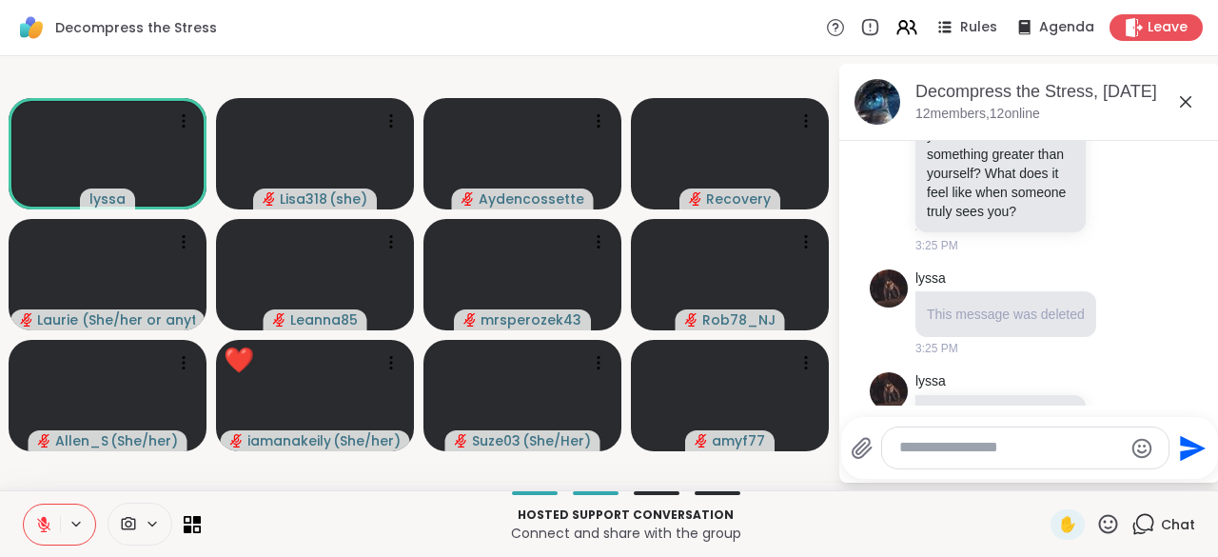
scroll to position [3228, 0]
click at [911, 452] on textarea "Type your message" at bounding box center [1010, 448] width 223 height 20
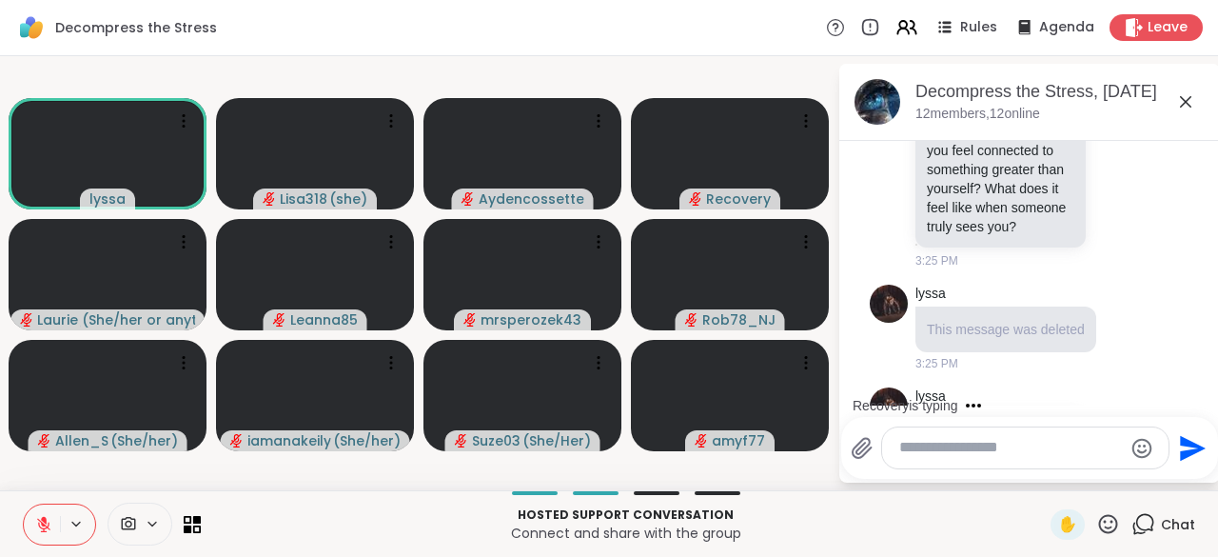
scroll to position [3213, 0]
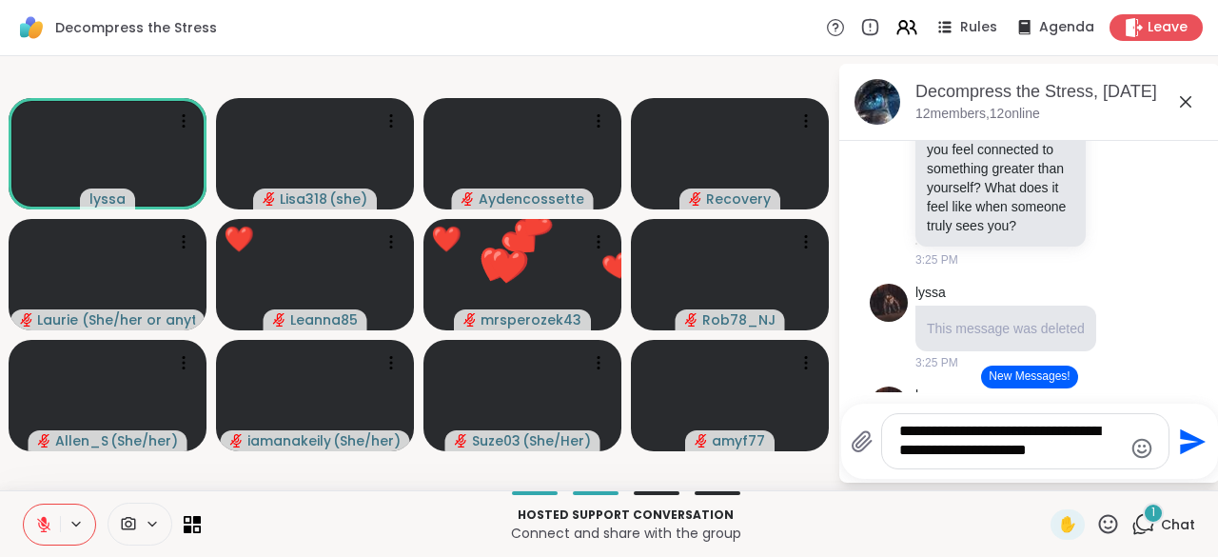
click at [922, 396] on div "[DATE] mac2383 Hey 1:18 PM mac2383 Guys 1 1 1:38 PM • Edited [DATE] iamanakeily…" at bounding box center [1029, 272] width 381 height 263
click at [1073, 457] on textarea "**********" at bounding box center [1010, 440] width 223 height 39
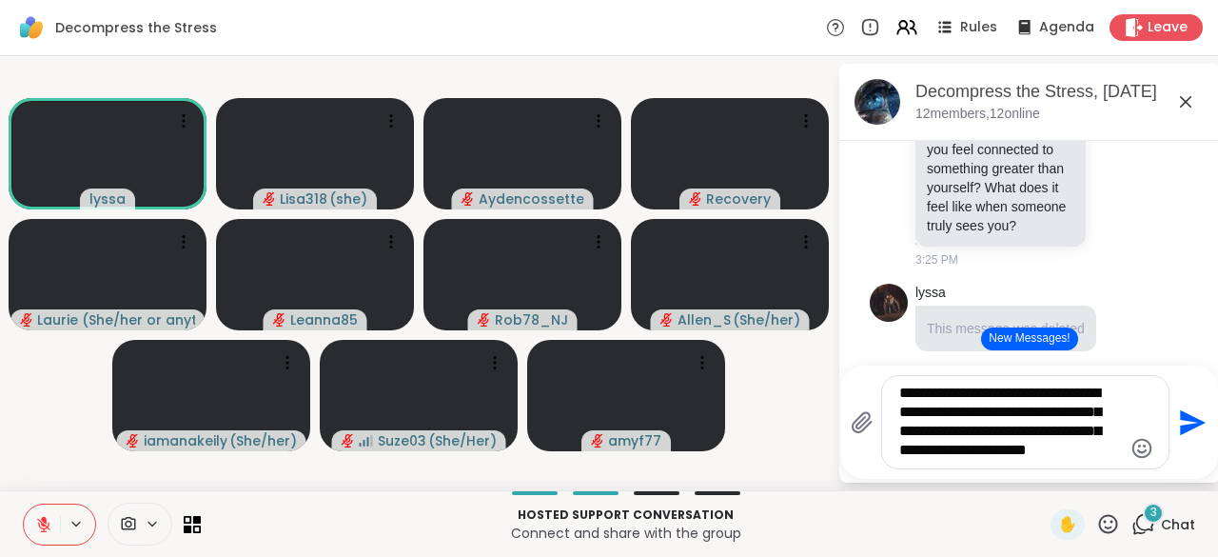
type textarea "**********"
click at [1203, 431] on html "Decompress the Stress Rules Agenda Leave lyssa Lisa318 ( she ) Aydencossette Re…" at bounding box center [609, 278] width 1218 height 557
click at [1191, 438] on icon "Send" at bounding box center [1190, 422] width 30 height 30
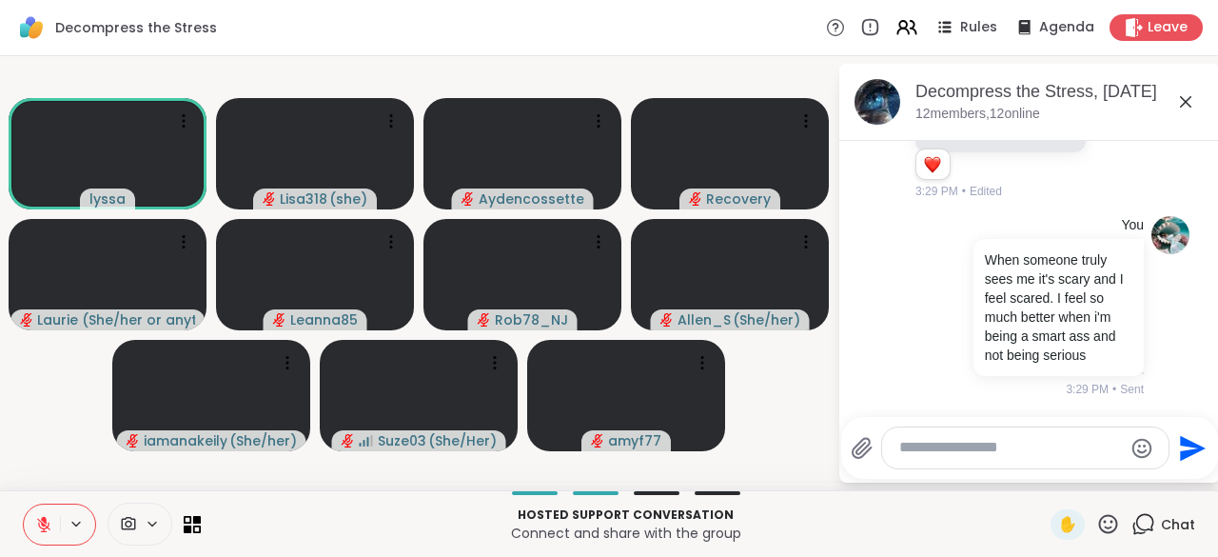
scroll to position [4377, 0]
click at [965, 442] on textarea "Type your message" at bounding box center [1010, 448] width 223 height 20
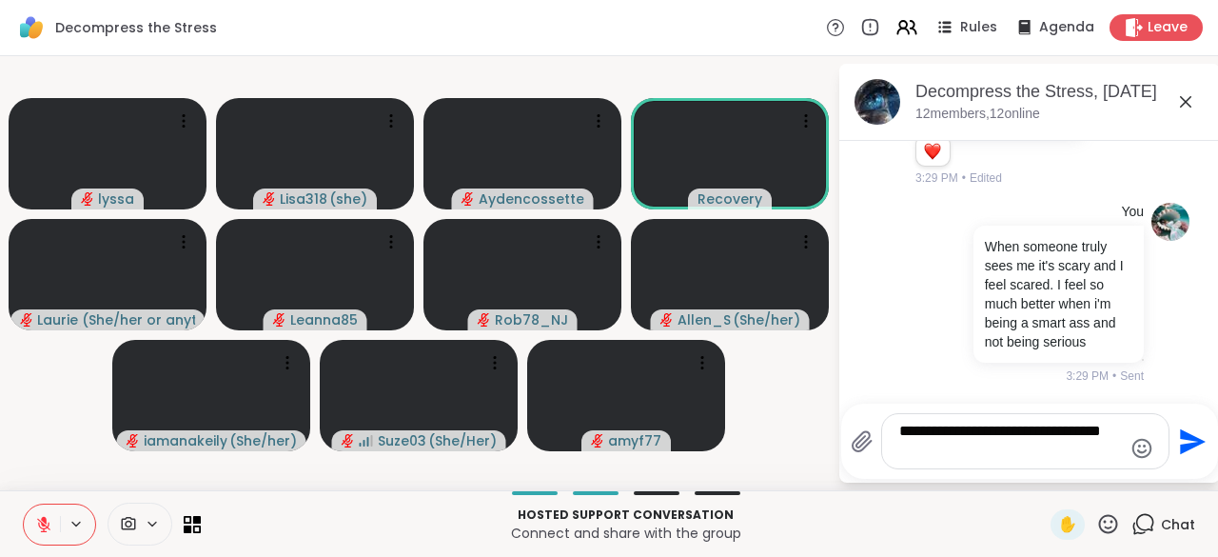
scroll to position [4378, 0]
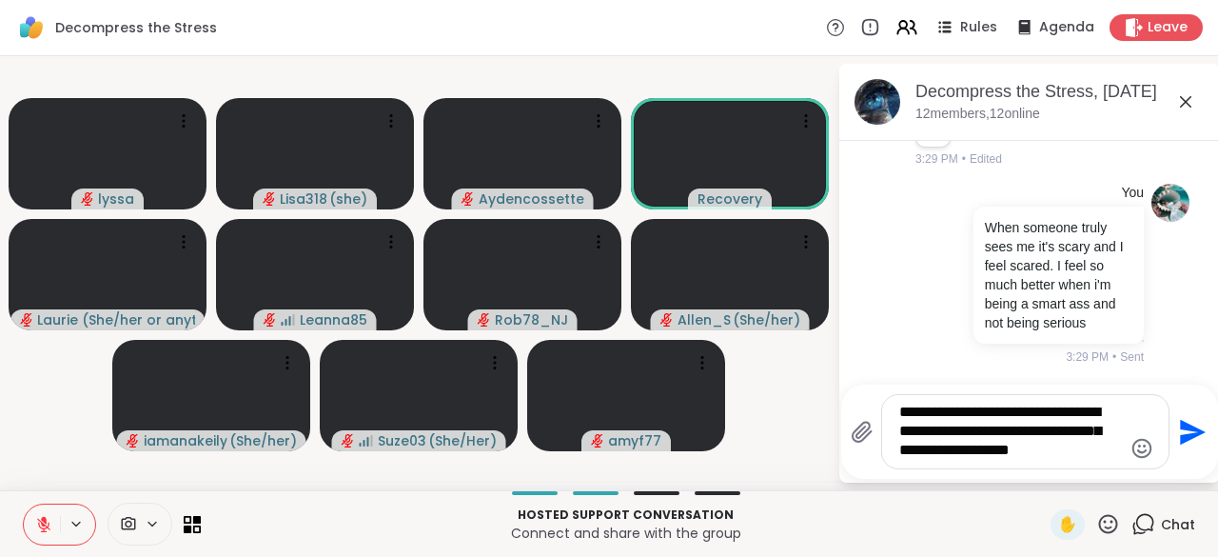
type textarea "**********"
click at [1184, 445] on icon "Send" at bounding box center [1190, 432] width 30 height 30
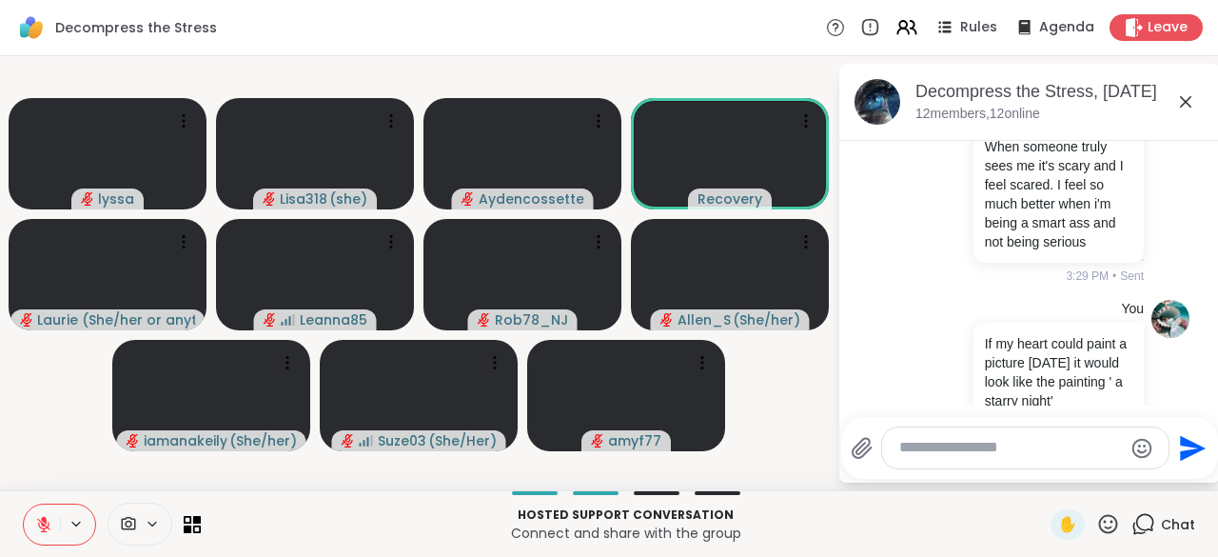
scroll to position [4554, 0]
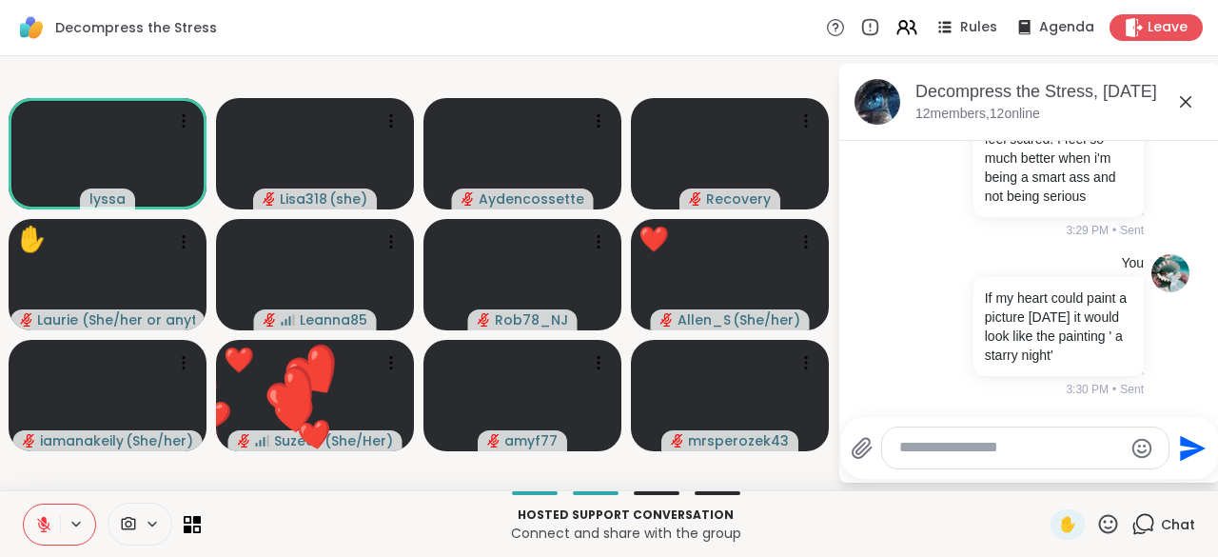
click at [1096, 524] on icon at bounding box center [1108, 524] width 24 height 24
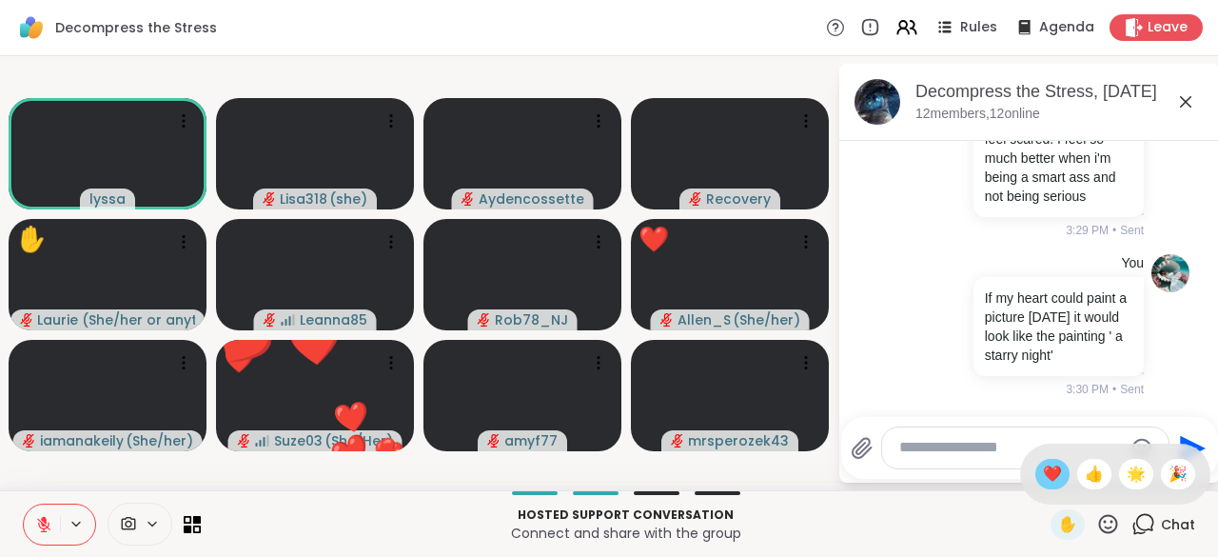
click at [1043, 478] on span "❤️" at bounding box center [1052, 473] width 19 height 23
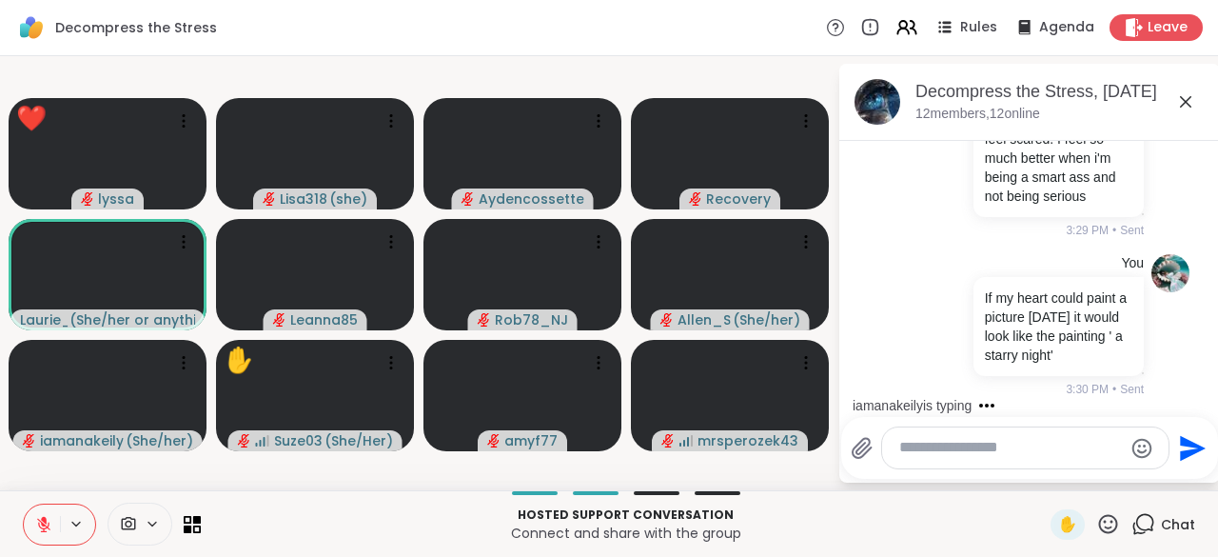
click at [1099, 517] on icon at bounding box center [1108, 523] width 19 height 19
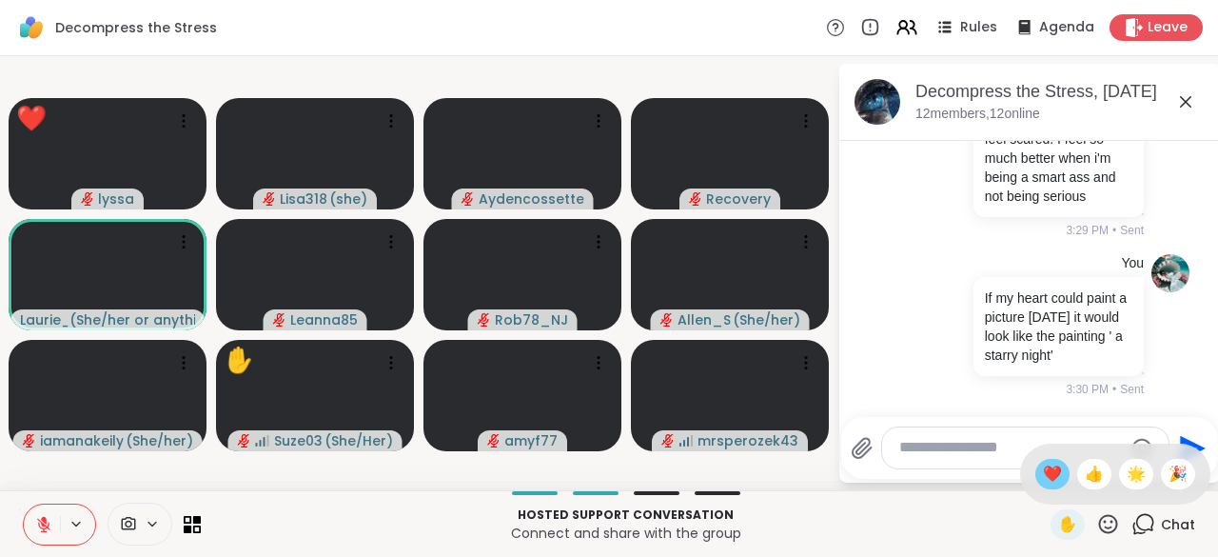
click at [1043, 478] on span "❤️" at bounding box center [1052, 473] width 19 height 23
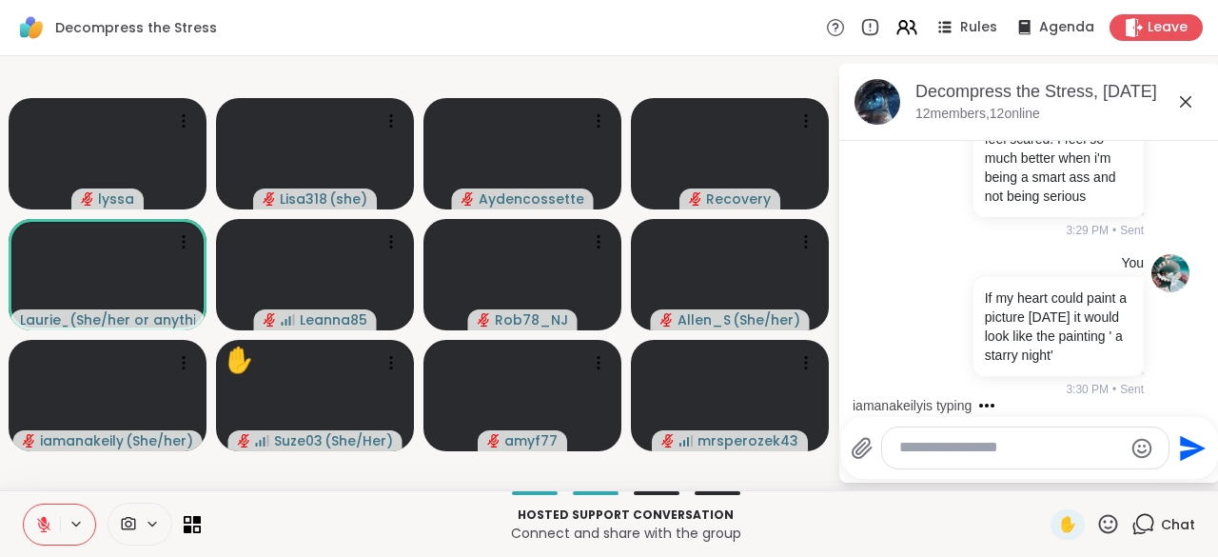
click at [1106, 523] on icon at bounding box center [1108, 524] width 24 height 24
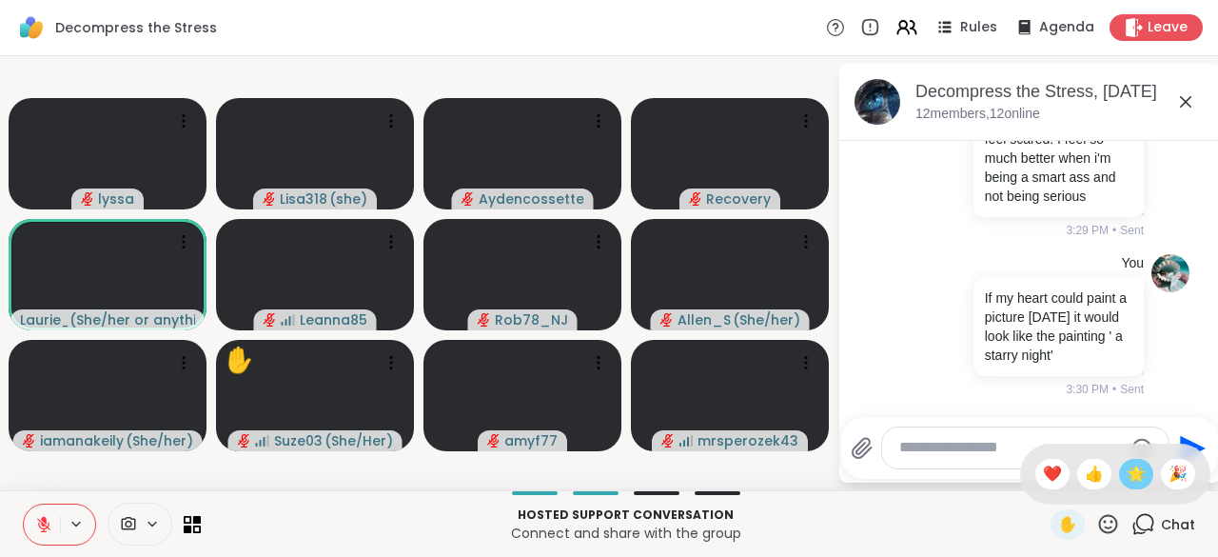
click at [1126, 482] on span "🌟" at bounding box center [1135, 473] width 19 height 23
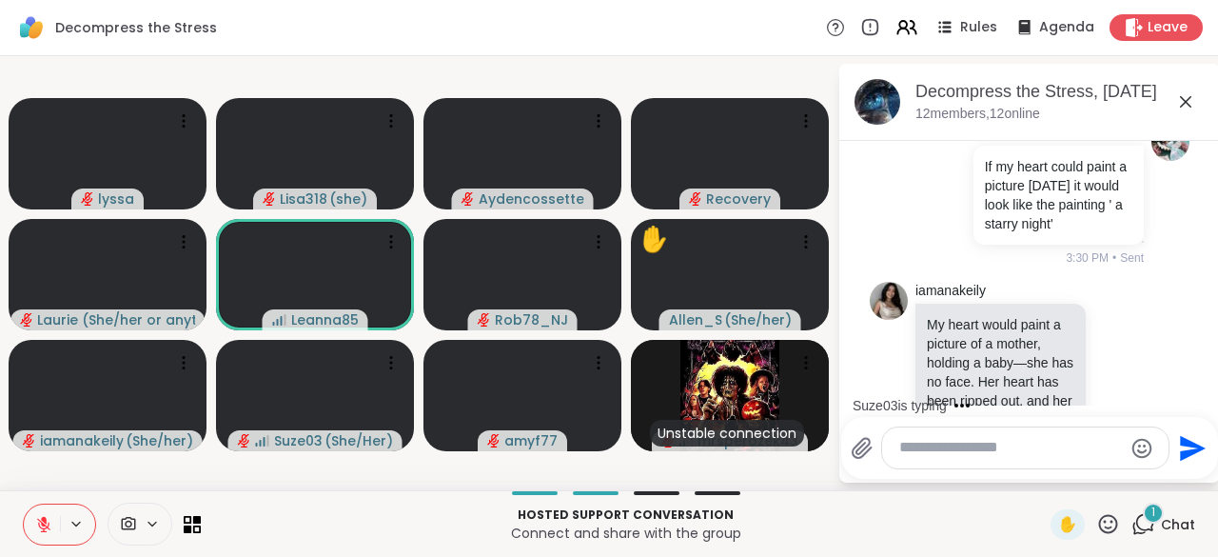
scroll to position [4826, 0]
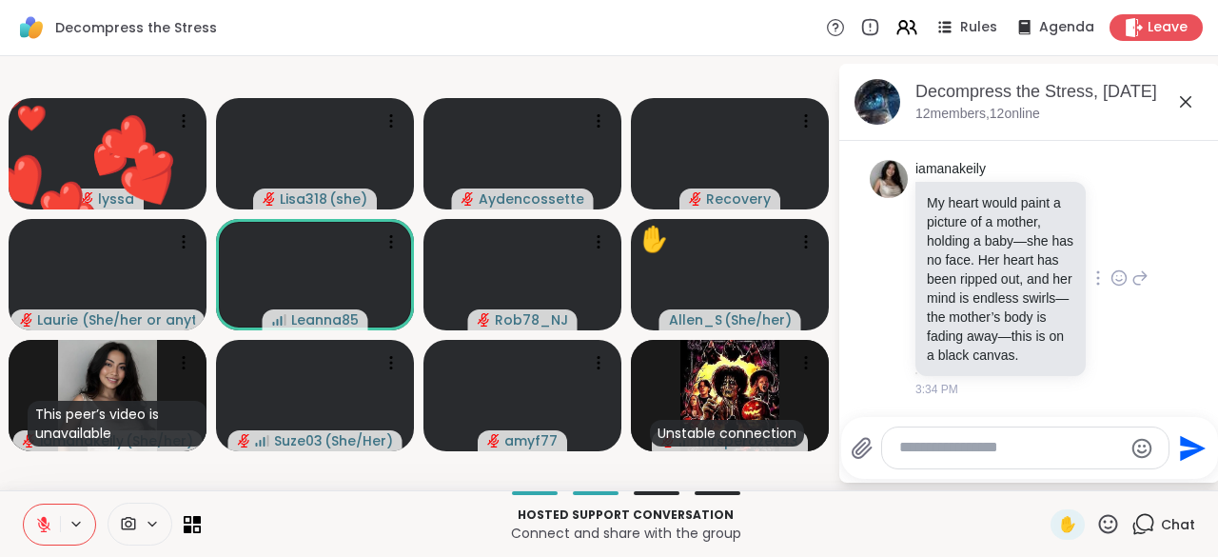
click at [1117, 276] on icon at bounding box center [1117, 276] width 0 height 0
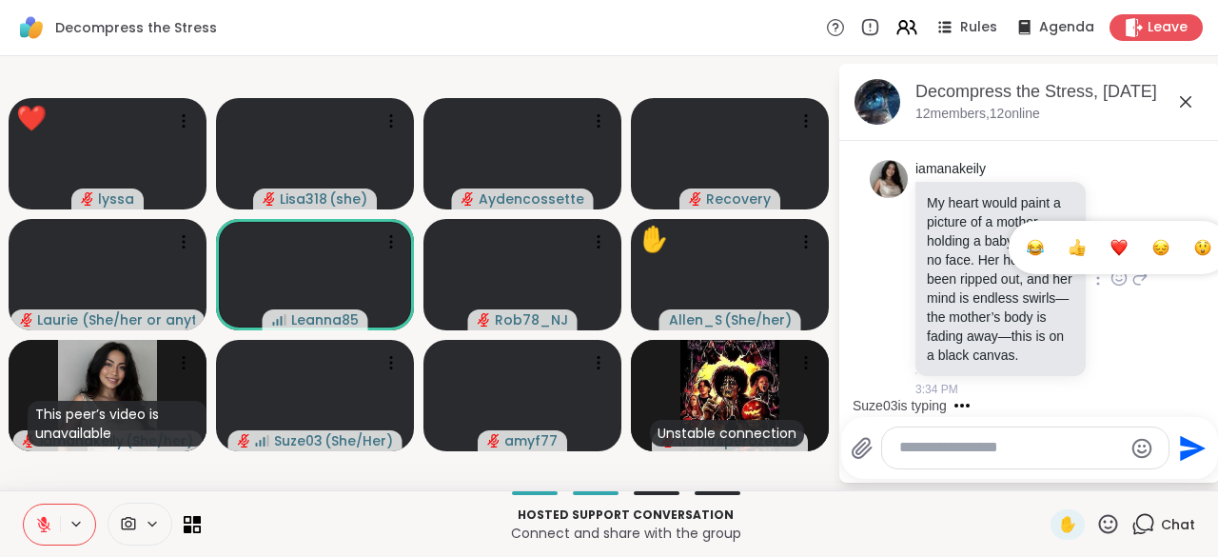
click at [1110, 241] on div "Select Reaction: Heart" at bounding box center [1118, 247] width 17 height 17
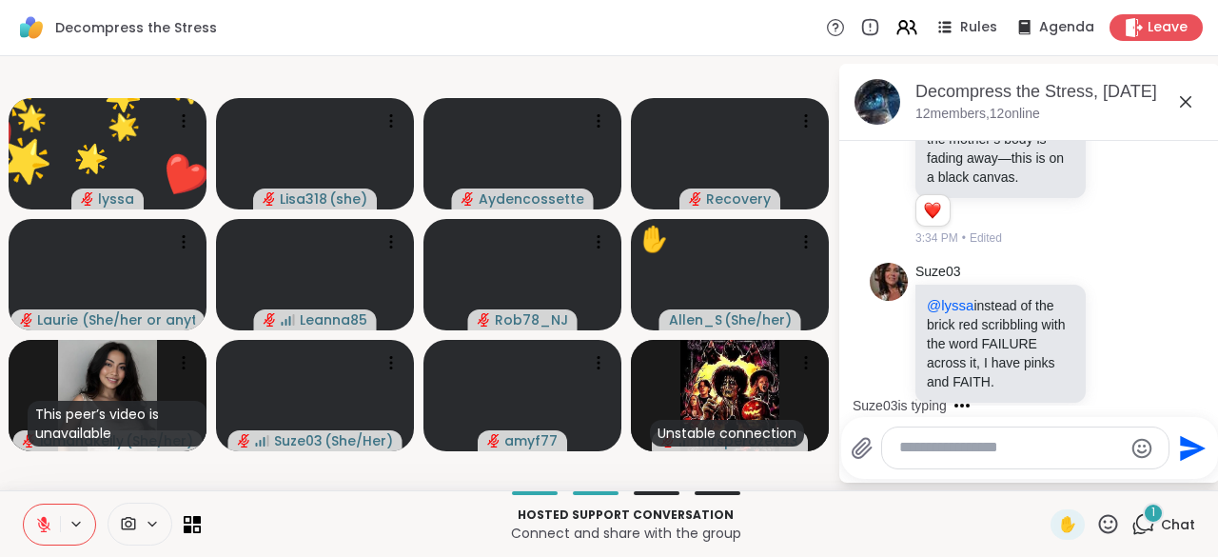
scroll to position [5049, 0]
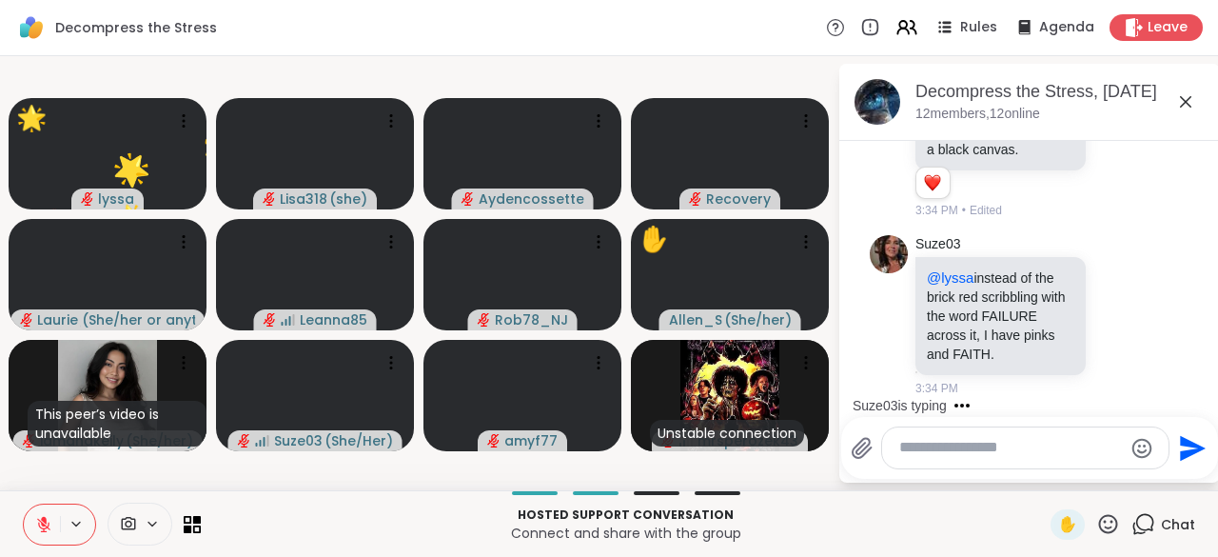
click at [1099, 527] on icon at bounding box center [1108, 523] width 19 height 19
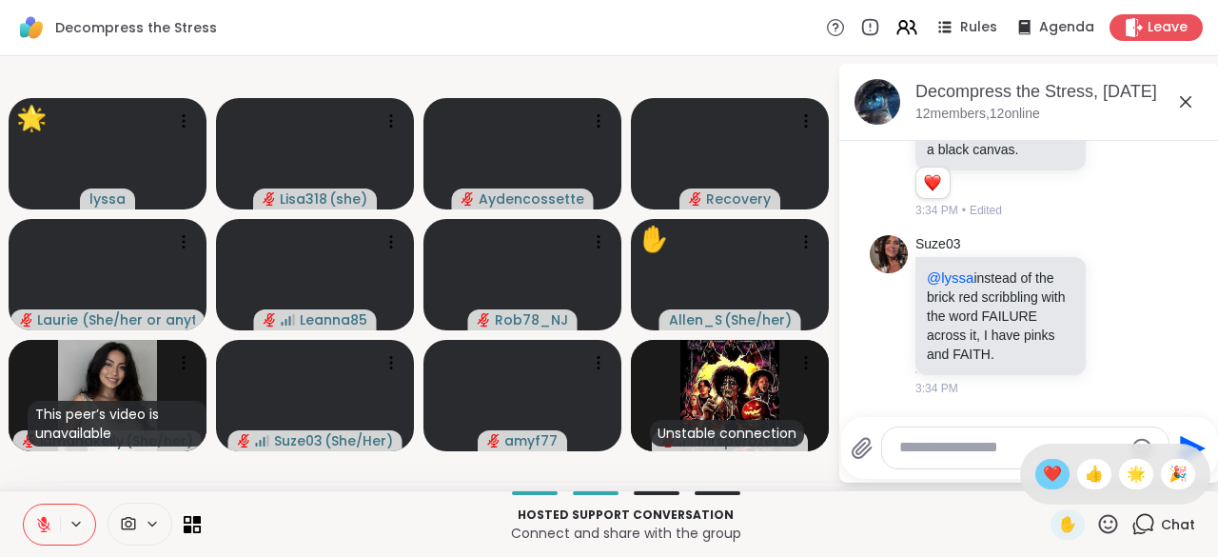
click at [1043, 483] on span "❤️" at bounding box center [1052, 473] width 19 height 23
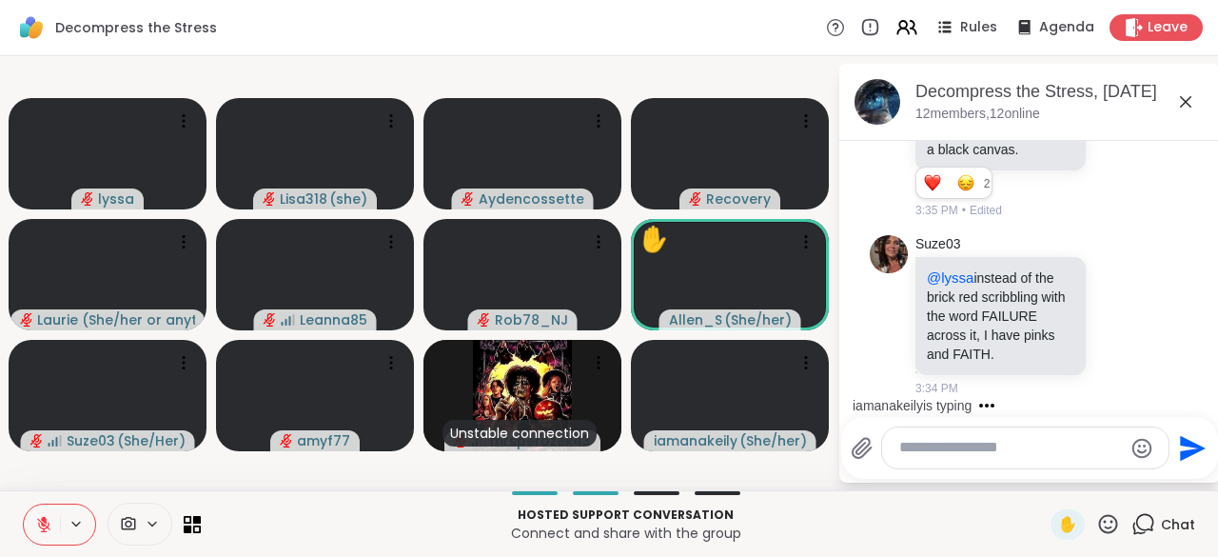
scroll to position [5427, 0]
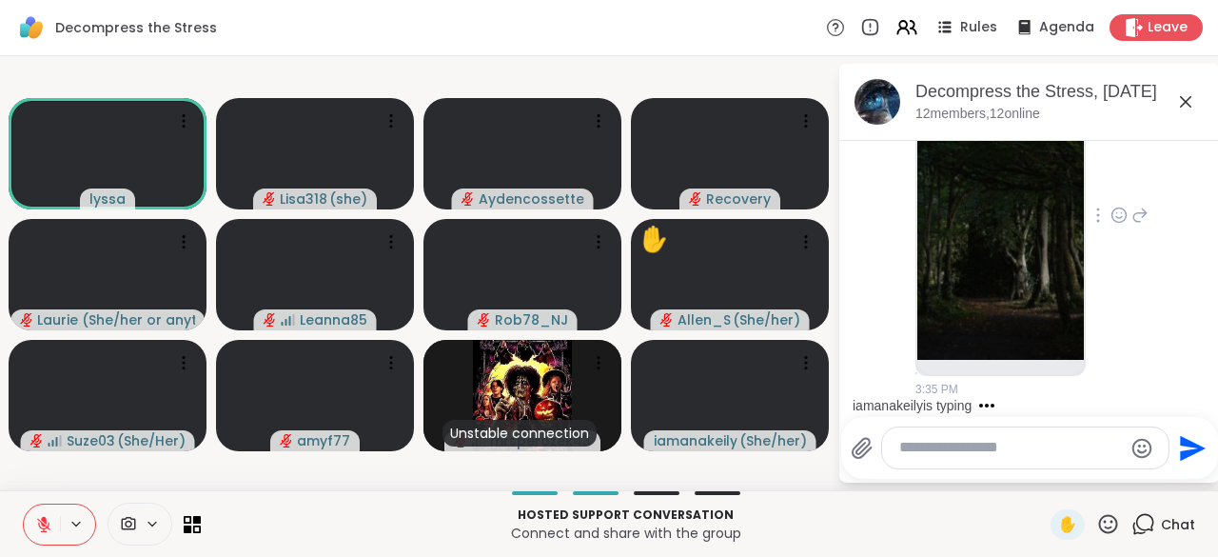
click at [1088, 255] on div "Rob78_NJ 3:35 PM" at bounding box center [1031, 215] width 233 height 363
click at [1112, 223] on icon at bounding box center [1119, 215] width 14 height 14
click at [1110, 193] on div "Select Reaction: Heart" at bounding box center [1118, 184] width 17 height 17
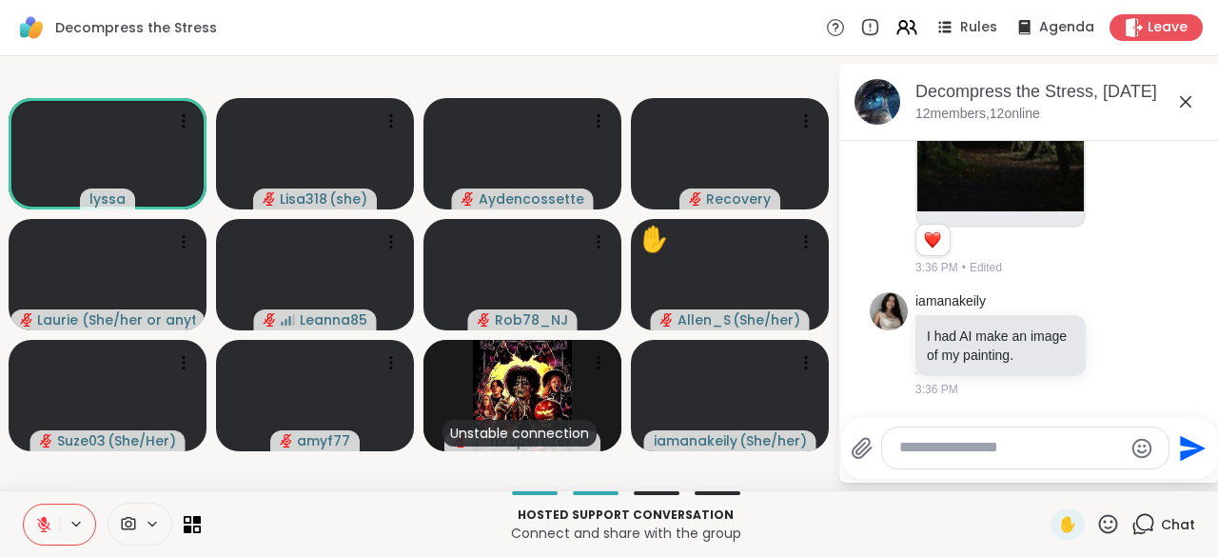
scroll to position [5593, 0]
click at [1098, 337] on icon at bounding box center [1099, 343] width 2 height 13
click at [1122, 342] on icon at bounding box center [1122, 342] width 0 height 0
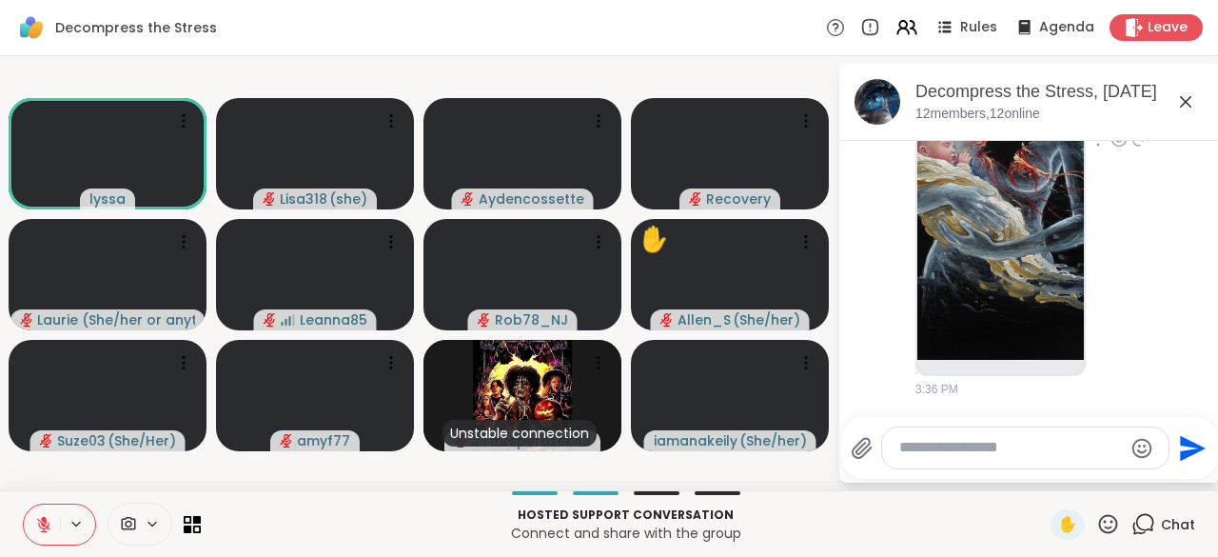
click at [1102, 316] on div "iamanakeily 3:36 PM" at bounding box center [1031, 141] width 233 height 516
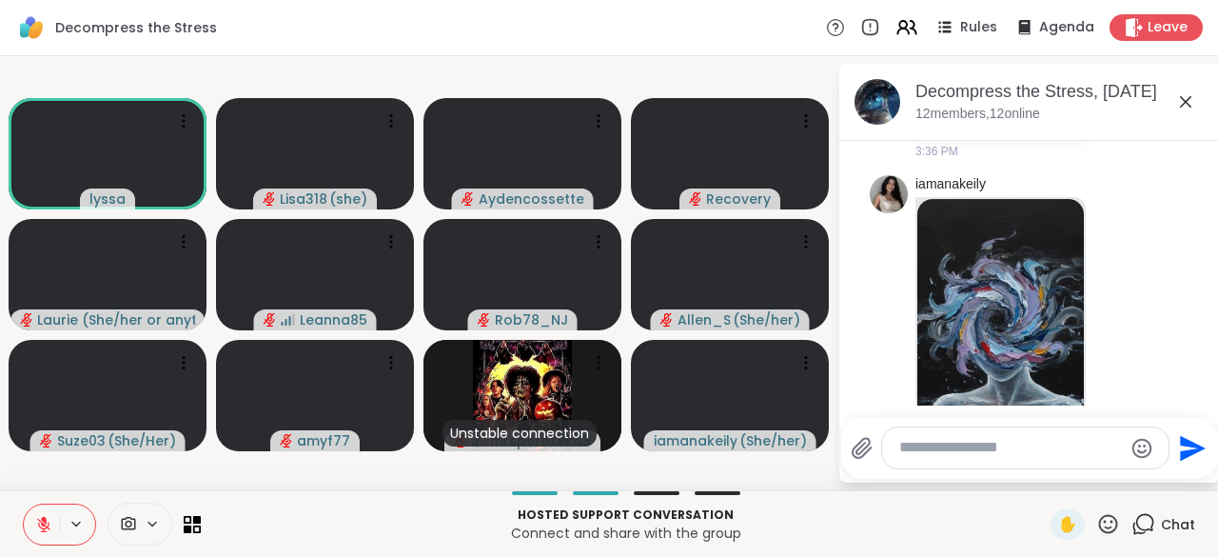
scroll to position [5644, 0]
click at [1116, 110] on icon at bounding box center [1119, 109] width 6 height 2
click at [1105, 95] on button "Select Reaction: Heart" at bounding box center [1119, 76] width 38 height 38
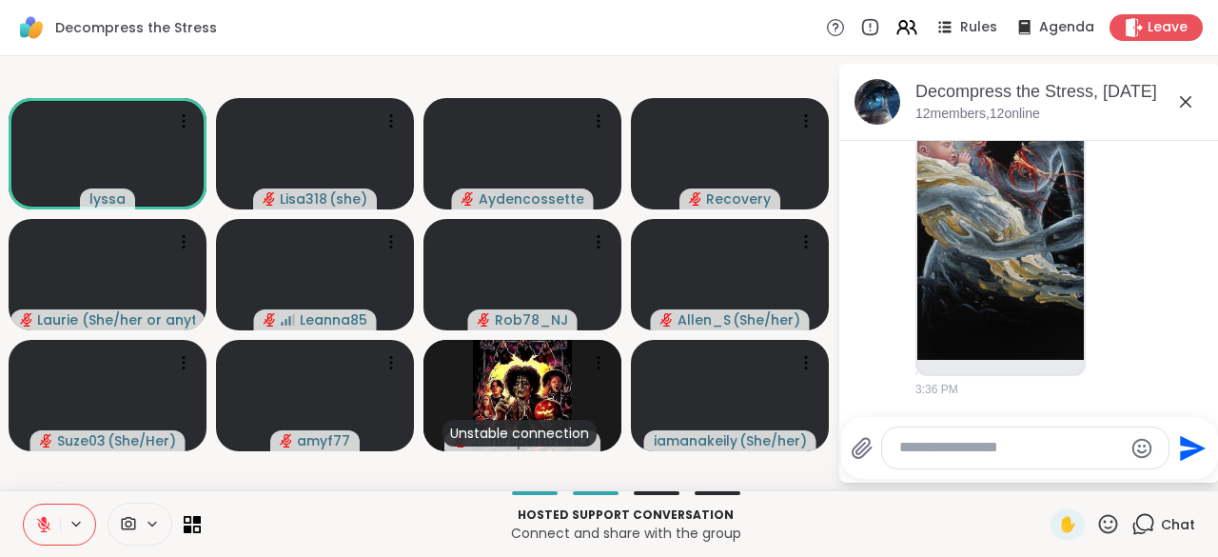
scroll to position [6051, 0]
click at [1091, 280] on div "iamanakeily 3:36 PM" at bounding box center [1031, 140] width 233 height 516
click at [1112, 146] on icon at bounding box center [1119, 138] width 14 height 14
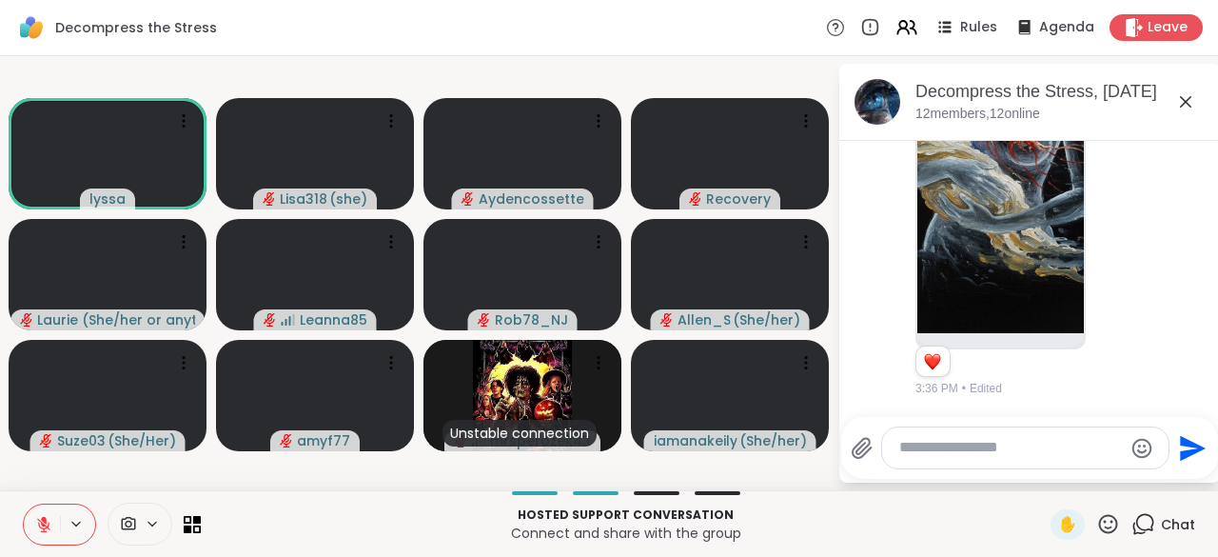
click at [1111, 255] on div "iamanakeily 1 1 3:36 PM • Edited" at bounding box center [1031, 126] width 233 height 542
click at [1110, 135] on icon at bounding box center [1118, 125] width 17 height 19
click at [1106, 114] on button "Select Reaction: Heart" at bounding box center [1119, 95] width 38 height 38
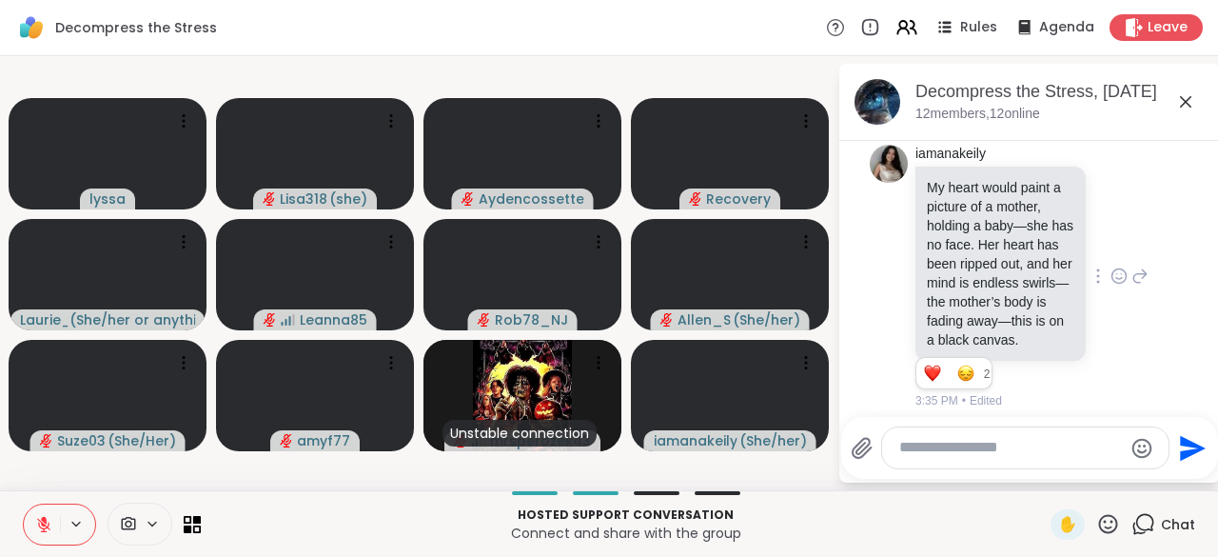
scroll to position [4688, 0]
click at [1100, 297] on div "iamanakeily My heart would paint a picture of a mother, holding a baby—she has …" at bounding box center [1031, 279] width 233 height 265
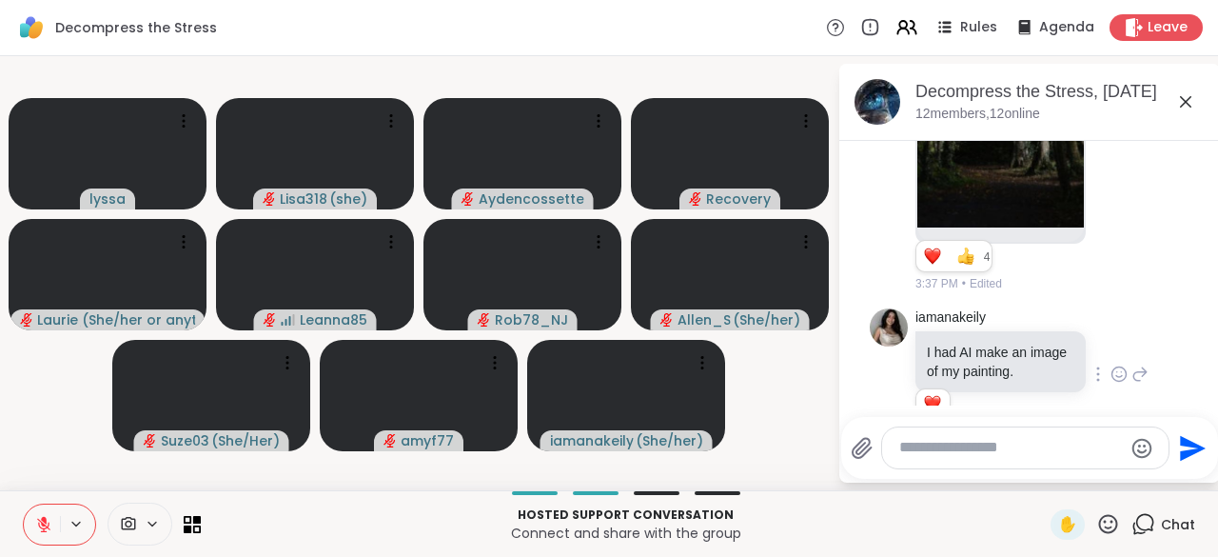
scroll to position [5401, 0]
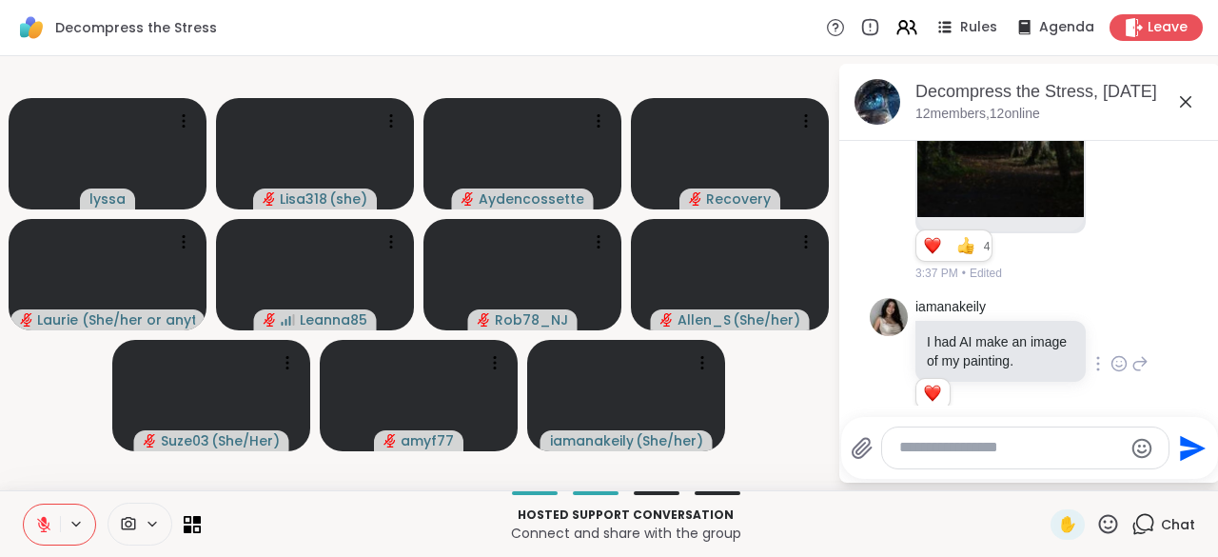
click at [1101, 283] on div "Rob78_NJ 3 1 4 4 3:37 PM • Edited" at bounding box center [1031, 87] width 233 height 391
click at [1131, 98] on icon at bounding box center [1139, 86] width 17 height 23
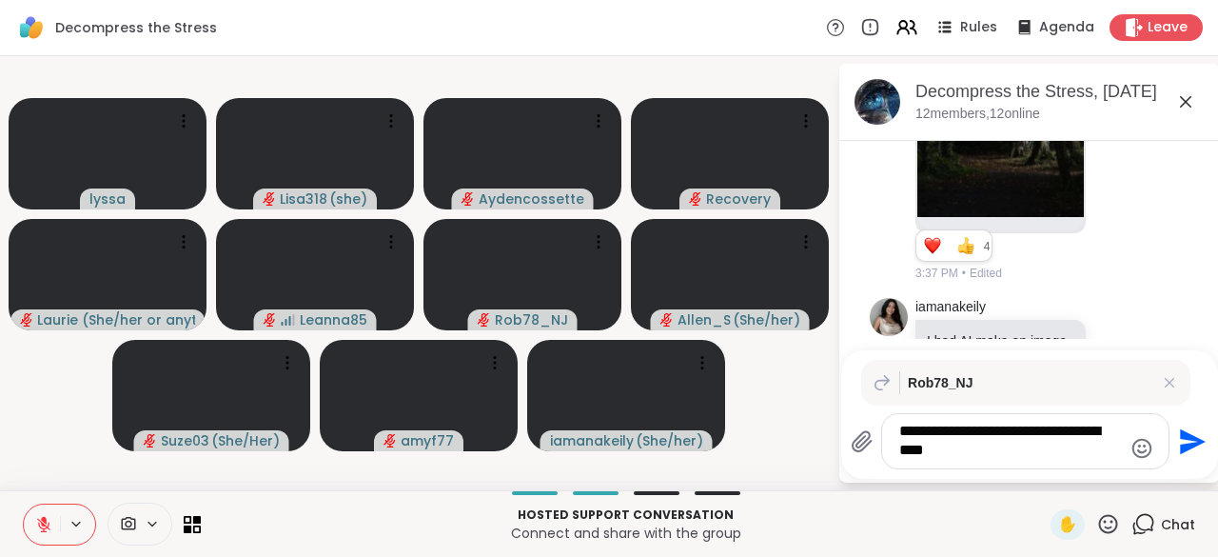
type textarea "**********"
click at [1193, 455] on icon "Send" at bounding box center [1190, 441] width 30 height 30
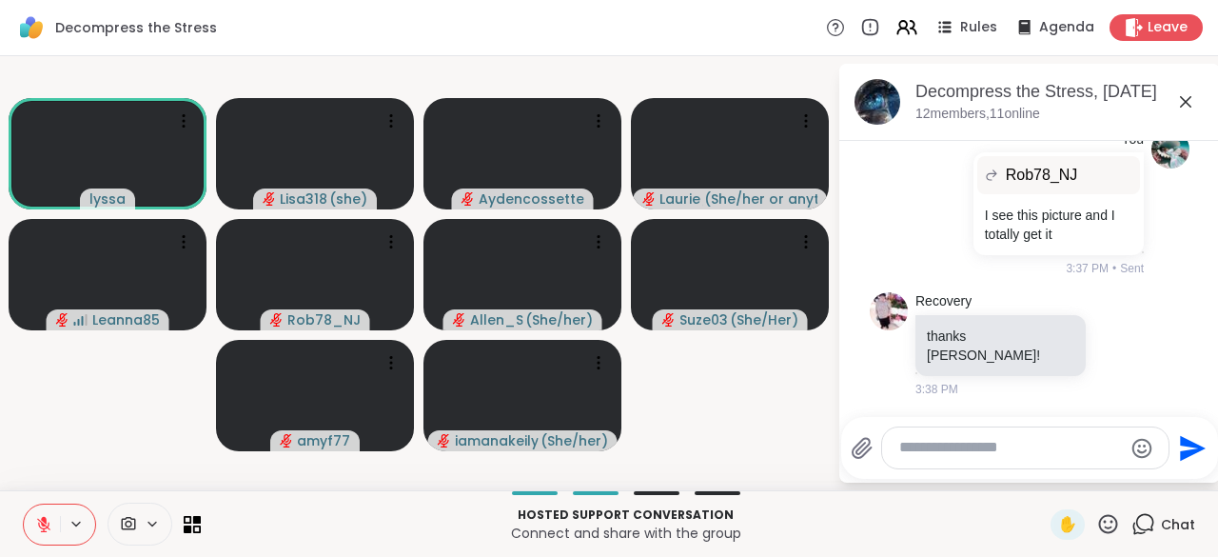
scroll to position [6614, 0]
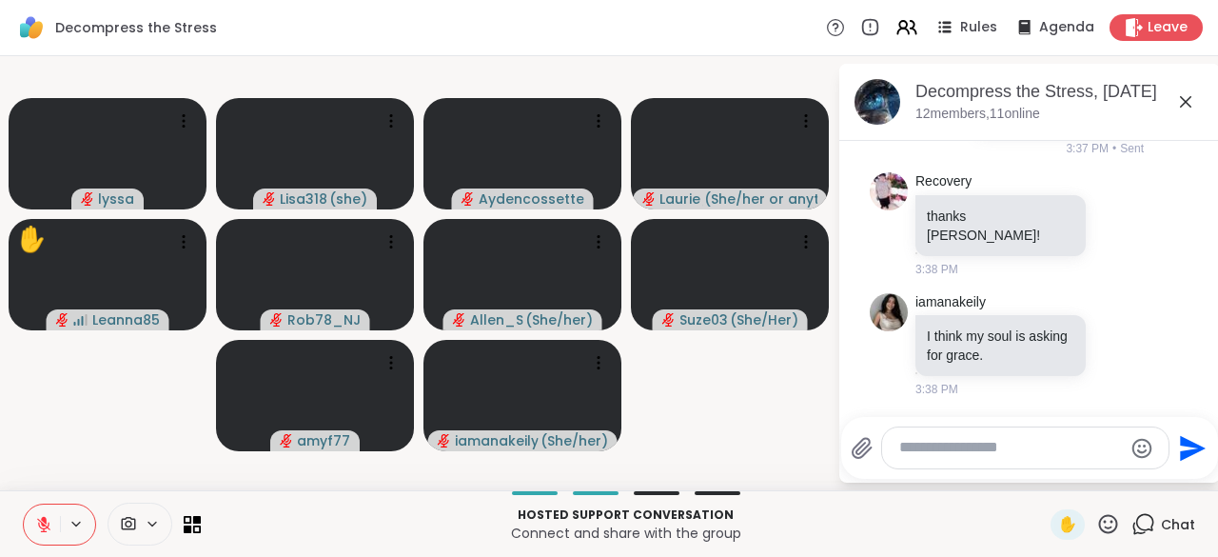
click at [930, 455] on textarea "Type your message" at bounding box center [1010, 448] width 223 height 20
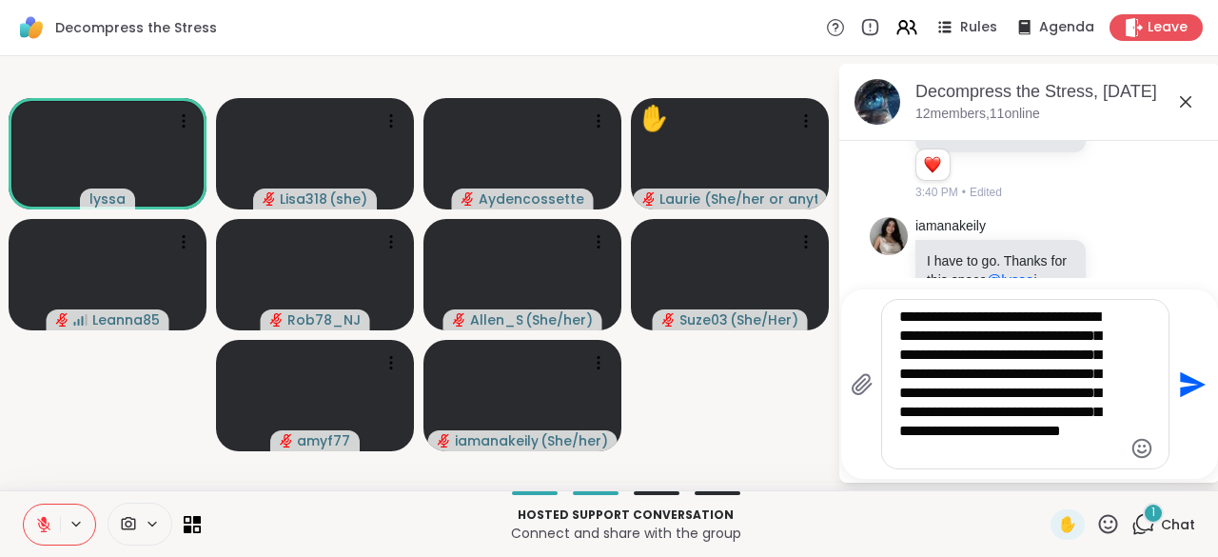
scroll to position [7479, 0]
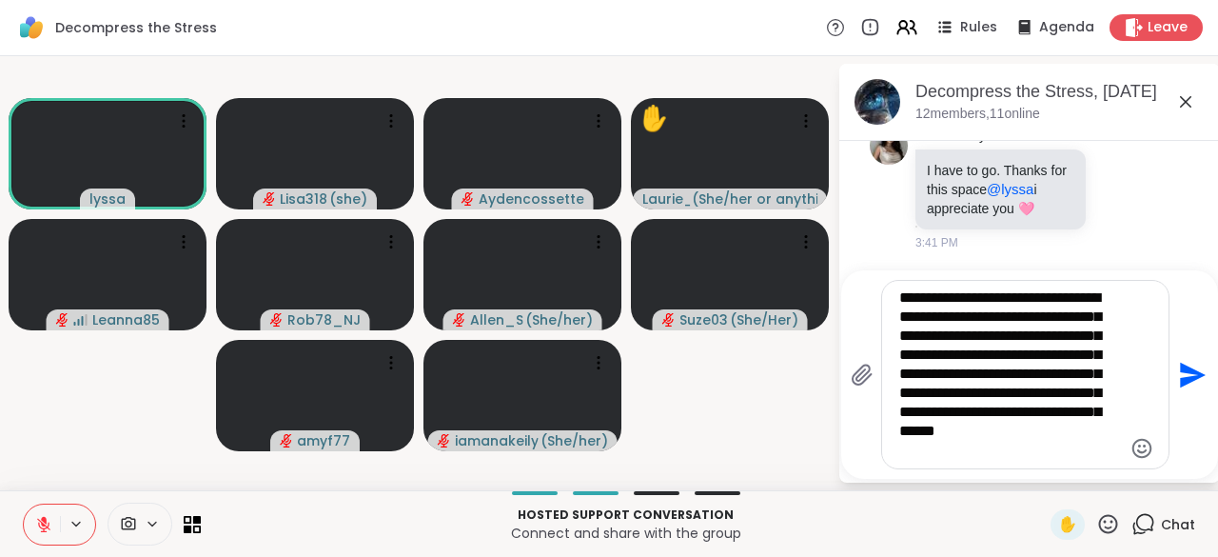
type textarea "**********"
click at [1188, 396] on button "Send" at bounding box center [1190, 374] width 43 height 43
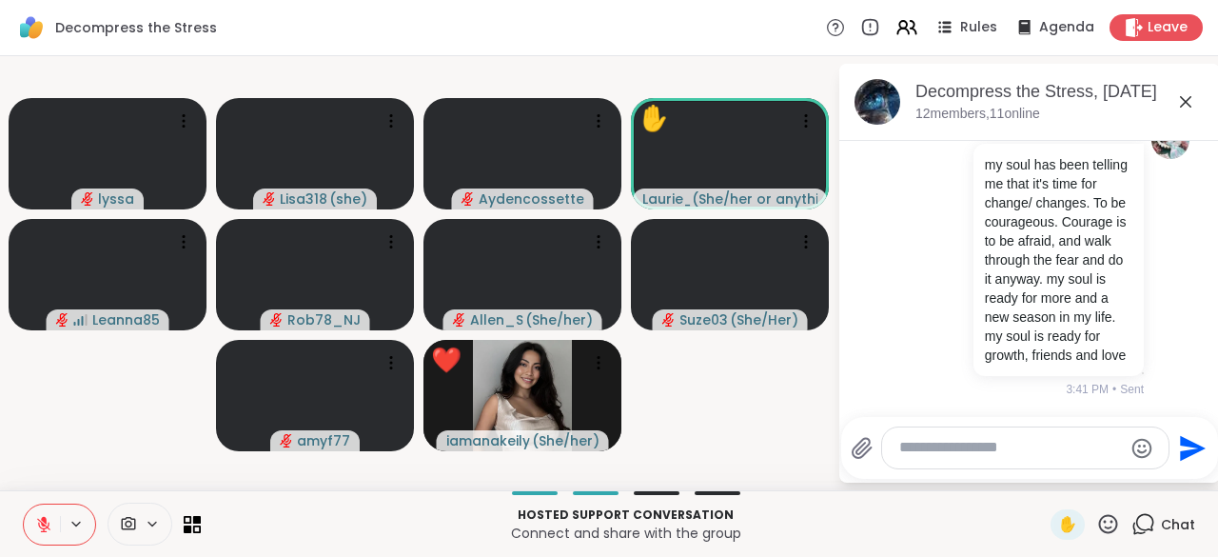
scroll to position [7708, 0]
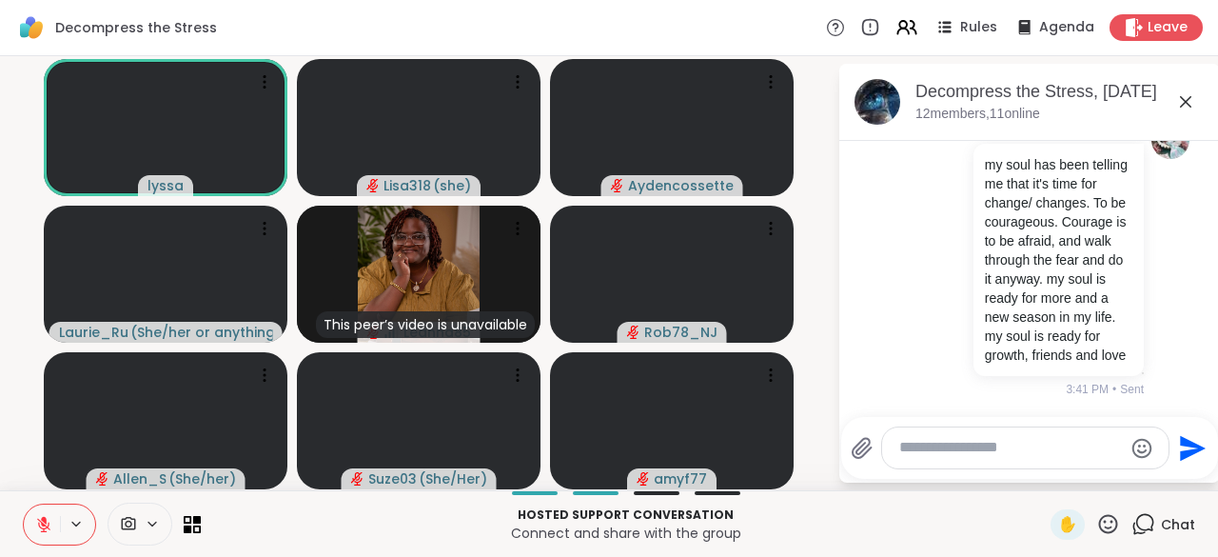
click at [48, 530] on icon at bounding box center [43, 524] width 17 height 17
click at [44, 528] on icon at bounding box center [44, 524] width 10 height 16
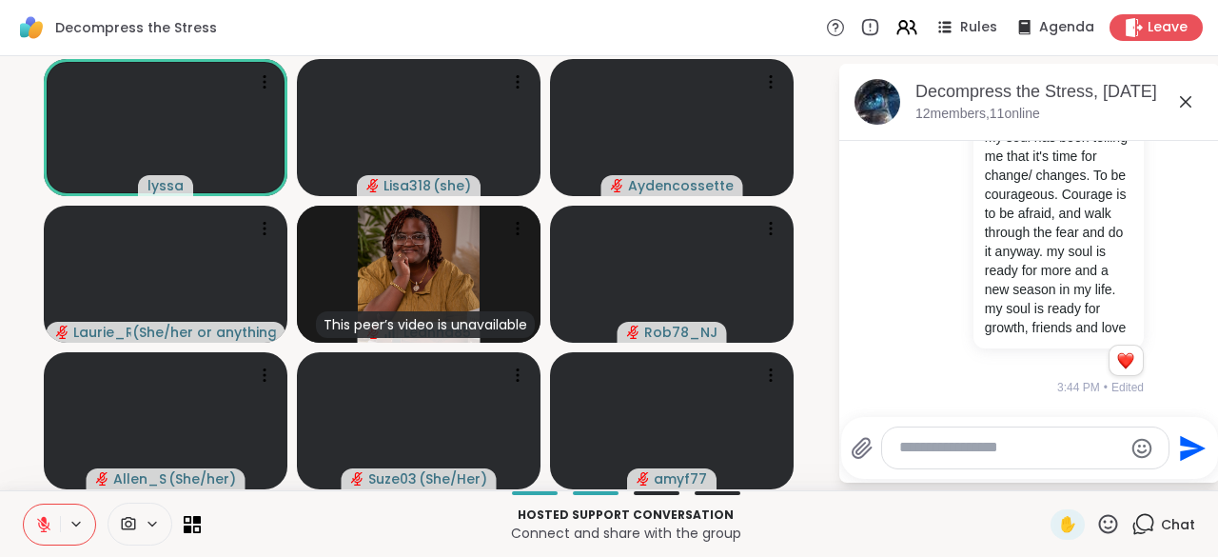
scroll to position [7736, 0]
click at [925, 451] on textarea "Type your message" at bounding box center [1010, 448] width 223 height 20
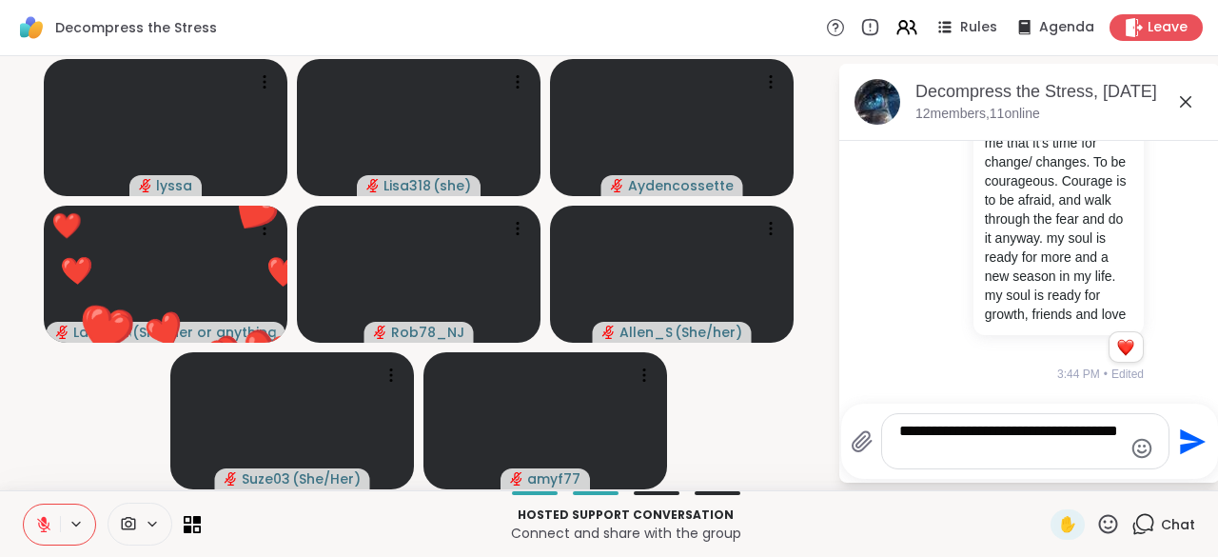
type textarea "**********"
click at [1184, 460] on button "Send" at bounding box center [1190, 441] width 43 height 43
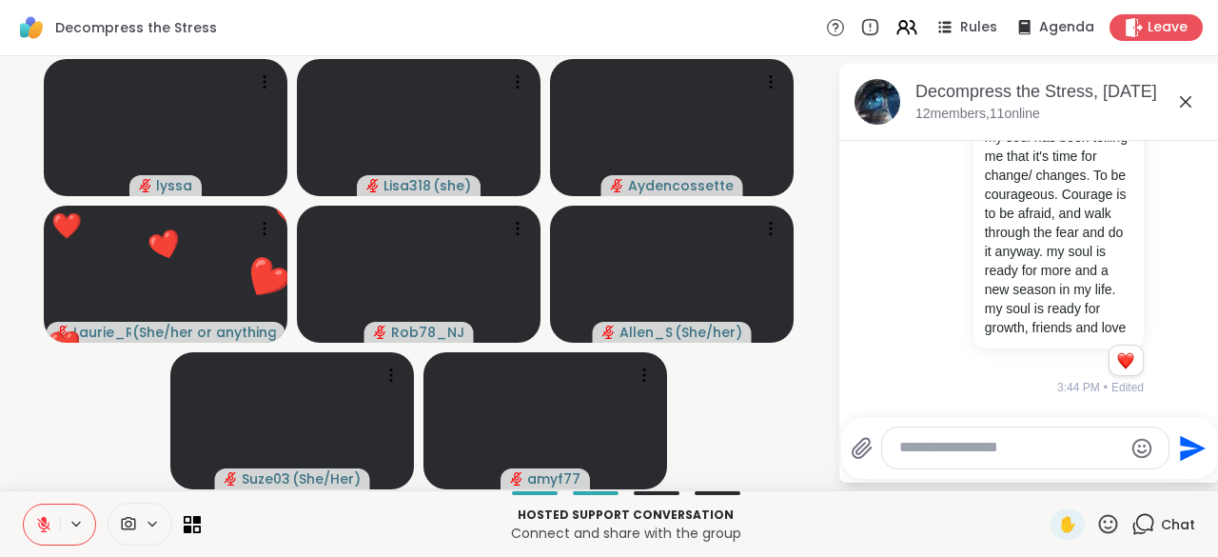
scroll to position [7856, 0]
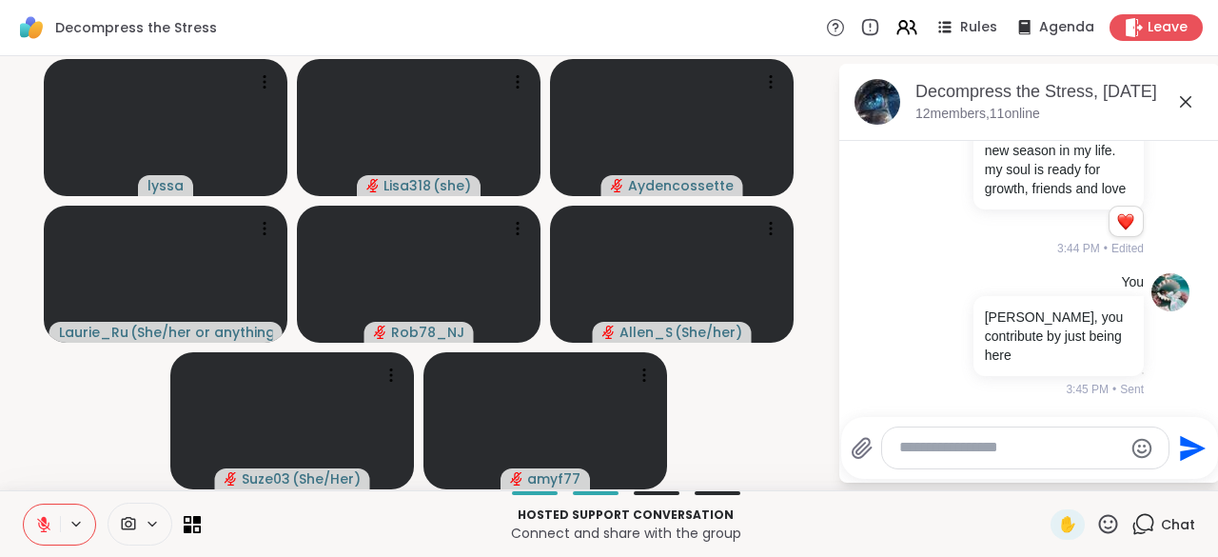
click at [1111, 257] on span "Edited" at bounding box center [1127, 248] width 32 height 17
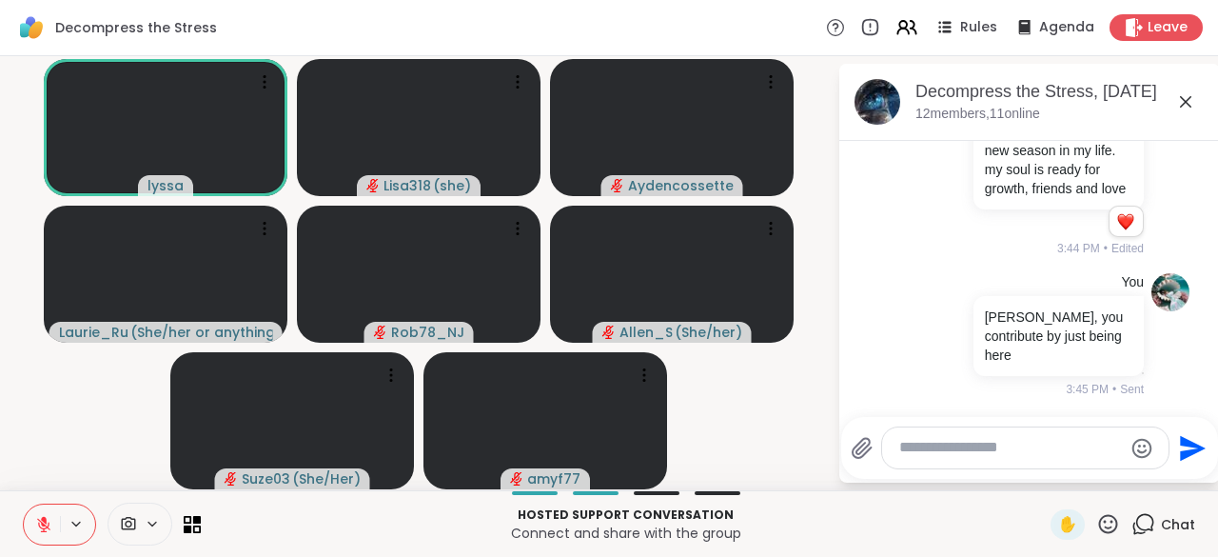
click at [1117, 230] on div "Reactions: love" at bounding box center [1125, 221] width 17 height 17
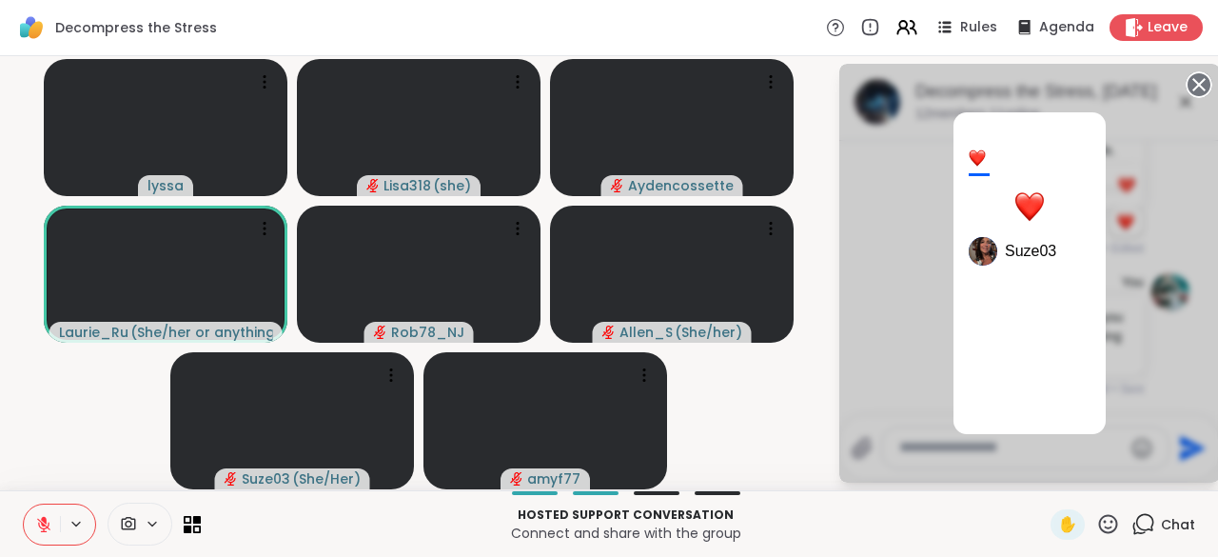
click at [1158, 234] on div "1 Suze03" at bounding box center [1029, 273] width 381 height 419
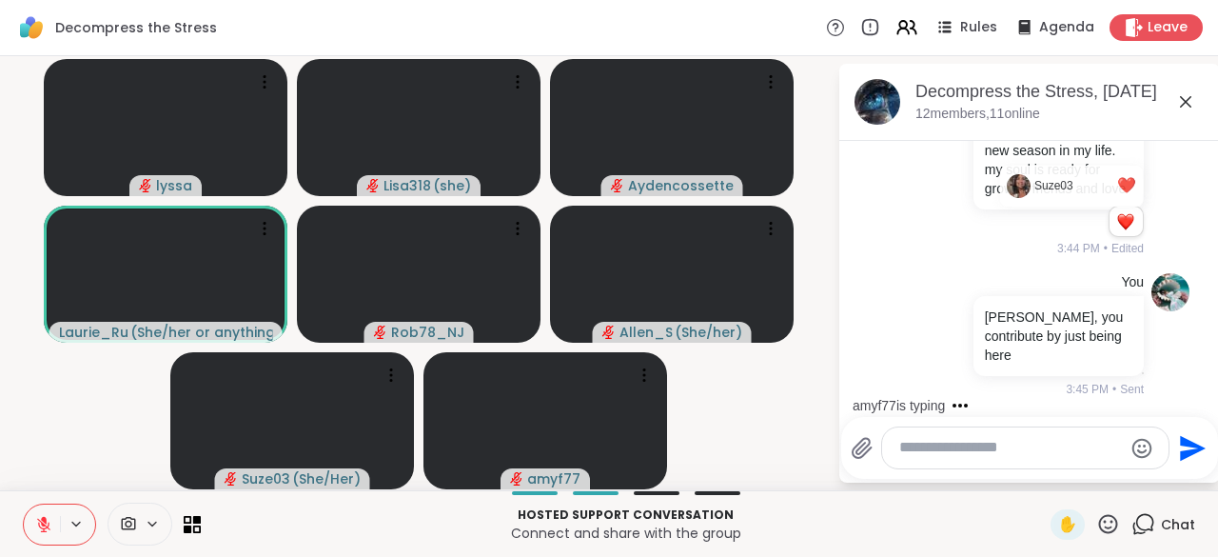
scroll to position [7957, 0]
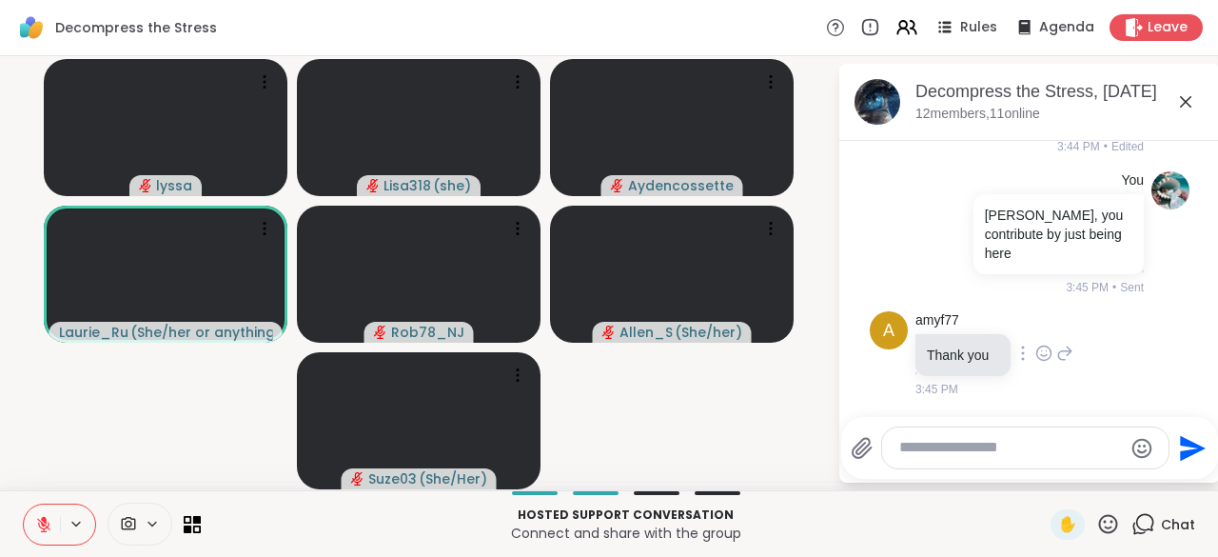
click at [1026, 359] on div at bounding box center [1022, 353] width 17 height 23
click at [1043, 357] on icon at bounding box center [1043, 352] width 17 height 19
click at [1048, 337] on button "Select Reaction: Heart" at bounding box center [1044, 323] width 38 height 38
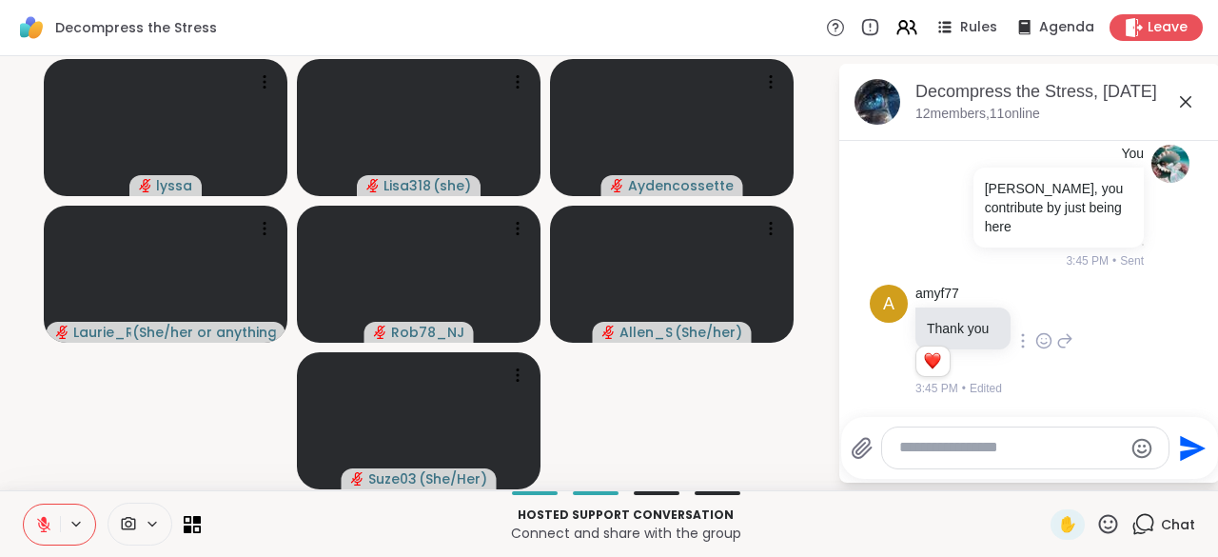
click at [1104, 524] on icon at bounding box center [1108, 524] width 24 height 24
click at [1086, 475] on div "👍" at bounding box center [1094, 474] width 34 height 30
click at [929, 452] on textarea "Type your message" at bounding box center [1010, 448] width 223 height 20
type textarea "**********"
click at [1184, 468] on button "Send" at bounding box center [1190, 447] width 43 height 43
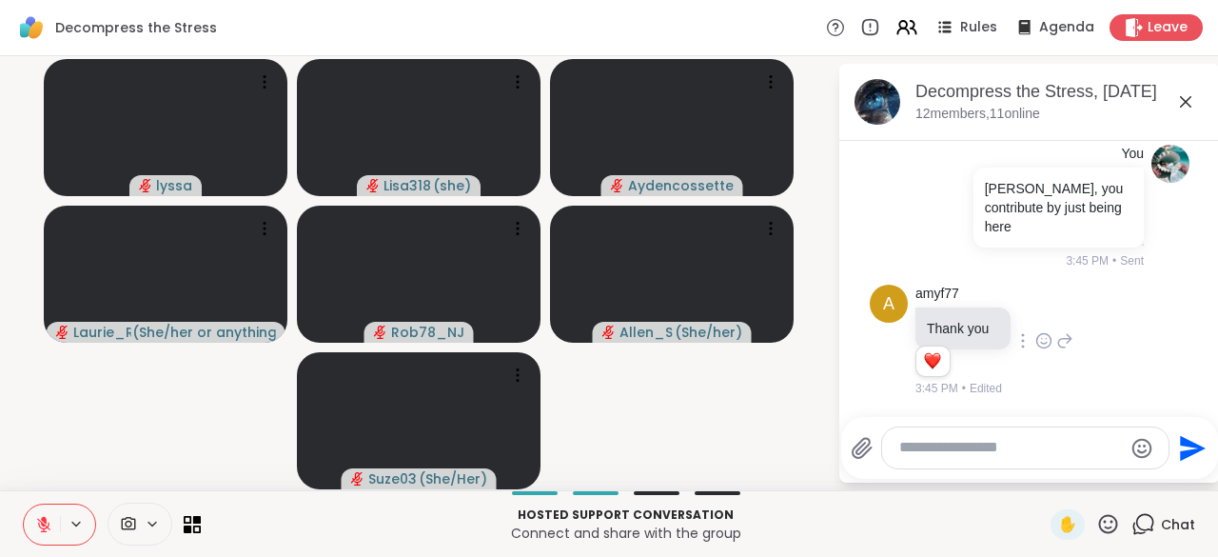
scroll to position [8085, 0]
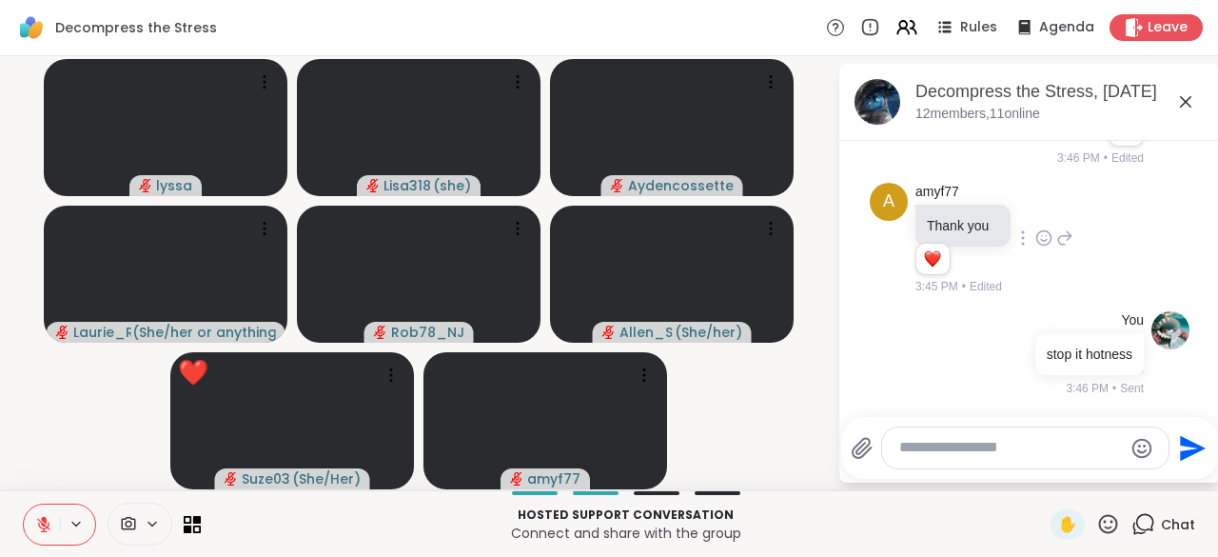
click at [930, 453] on textarea "Type your message" at bounding box center [1010, 448] width 223 height 20
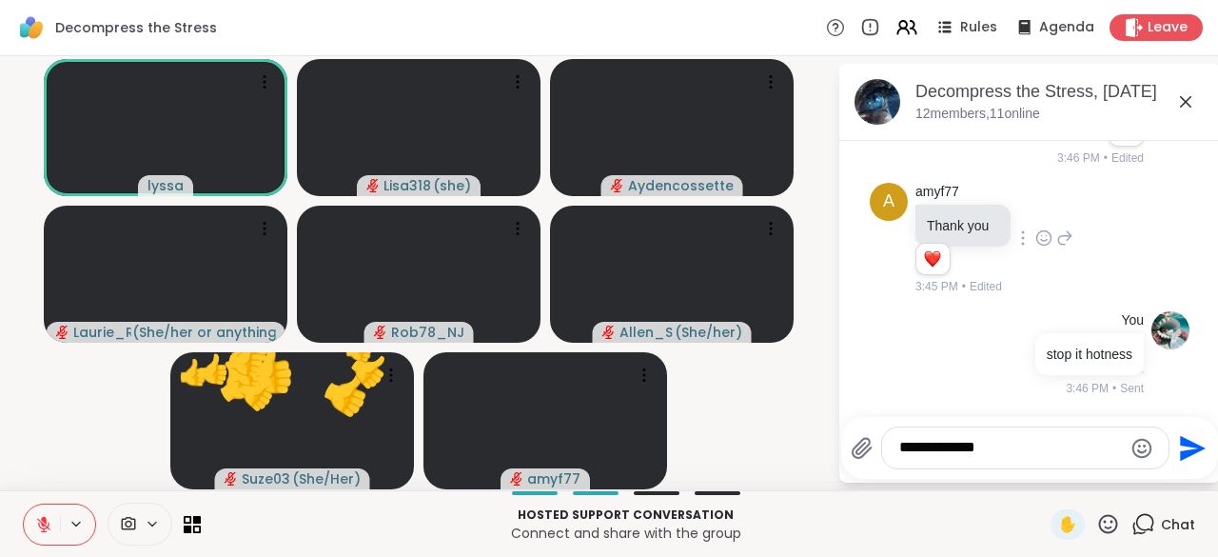
type textarea "**********"
click at [1185, 457] on icon "Send" at bounding box center [1193, 448] width 26 height 26
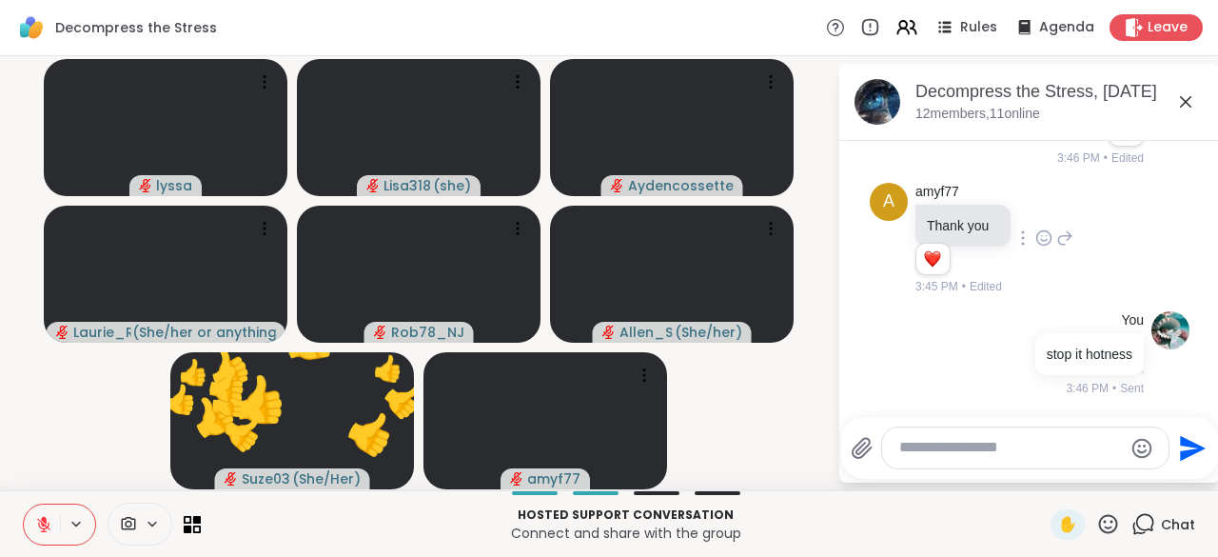
scroll to position [8213, 0]
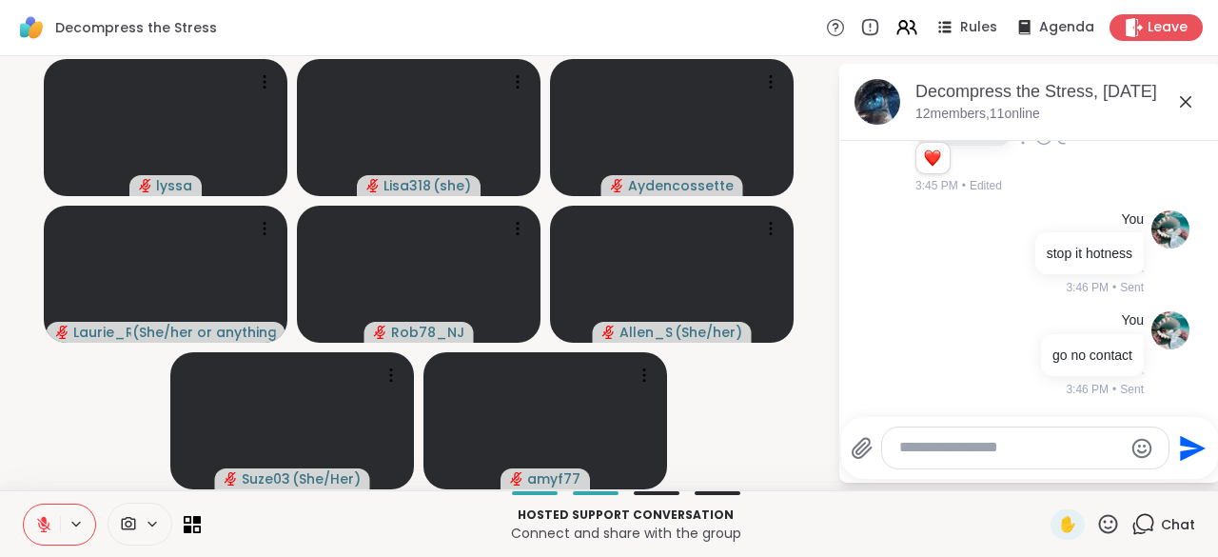
click at [934, 453] on textarea "Type your message" at bounding box center [1010, 448] width 223 height 20
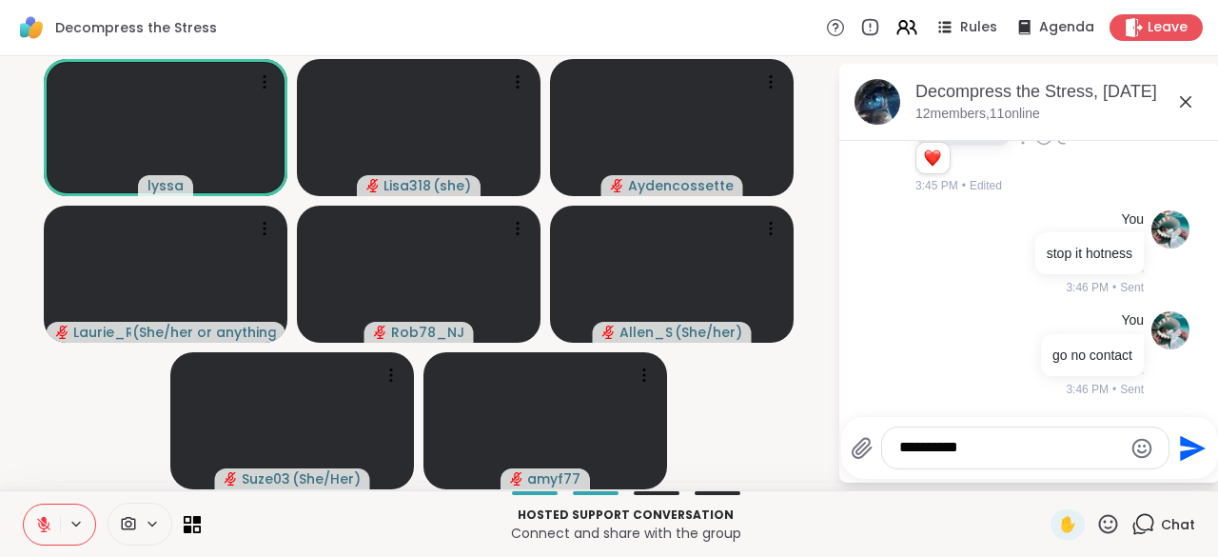
type textarea "**********"
click at [1185, 455] on icon "Send" at bounding box center [1193, 448] width 26 height 26
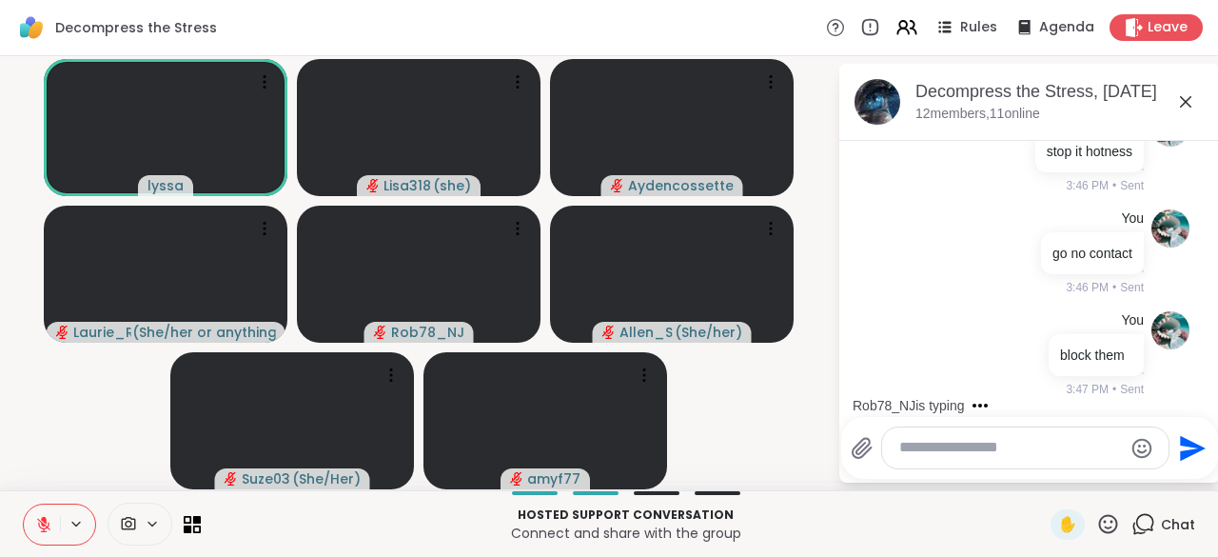
click at [958, 454] on textarea "Type your message" at bounding box center [1010, 448] width 223 height 20
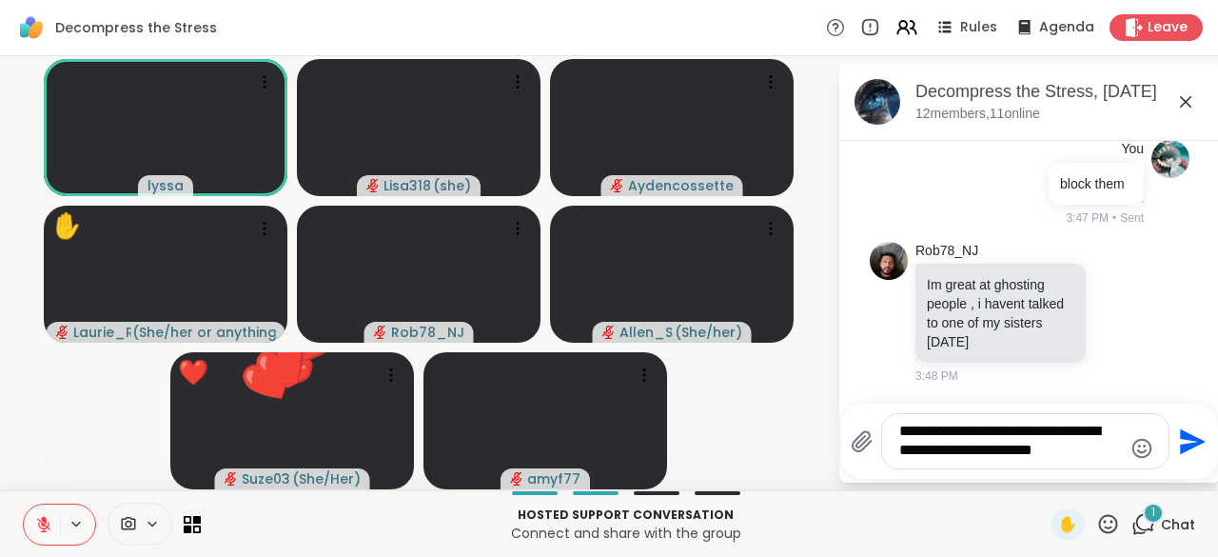
scroll to position [8585, 0]
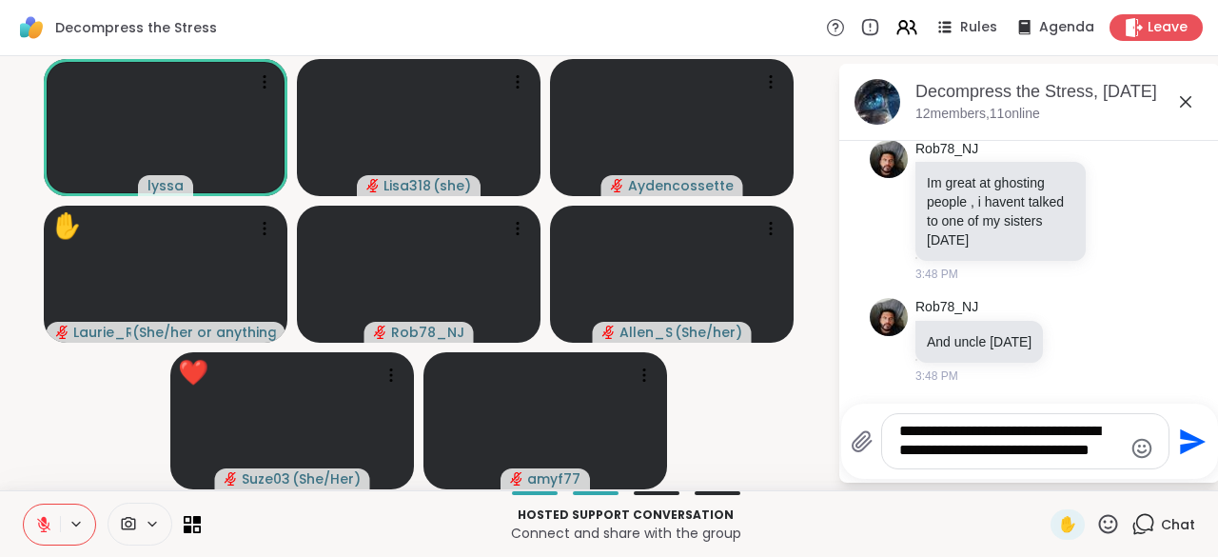
type textarea "**********"
click at [1181, 462] on button "Send" at bounding box center [1190, 441] width 43 height 43
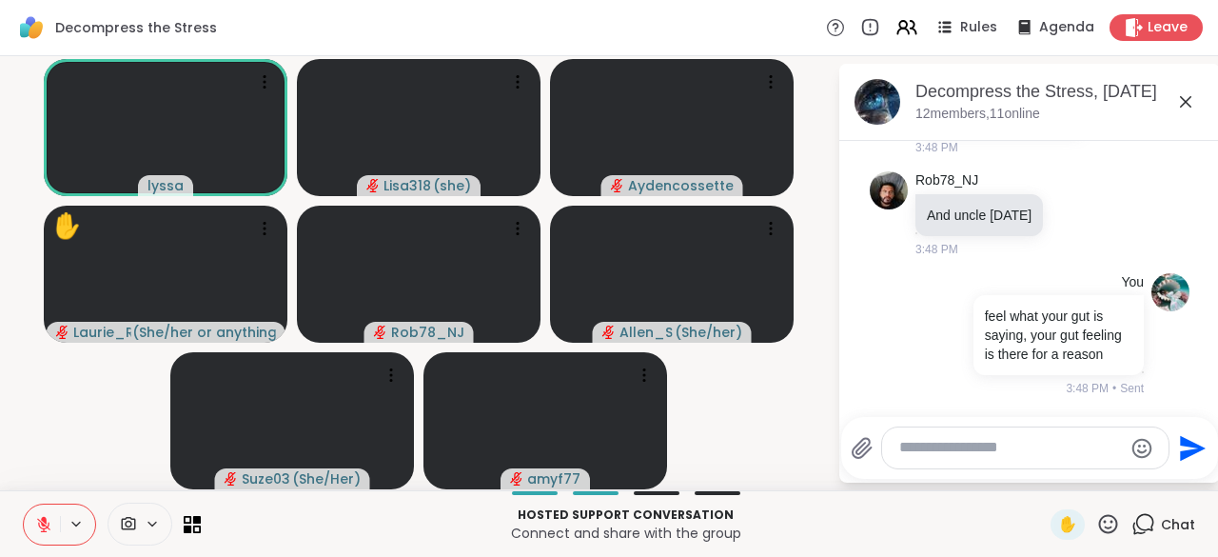
scroll to position [8730, 0]
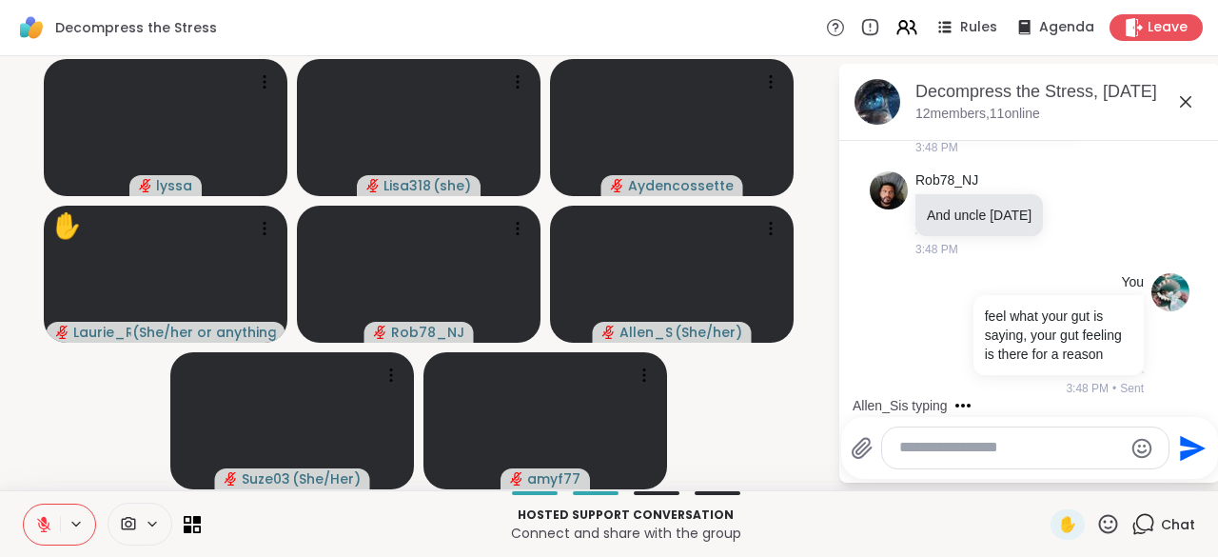
click at [41, 529] on icon at bounding box center [43, 524] width 17 height 17
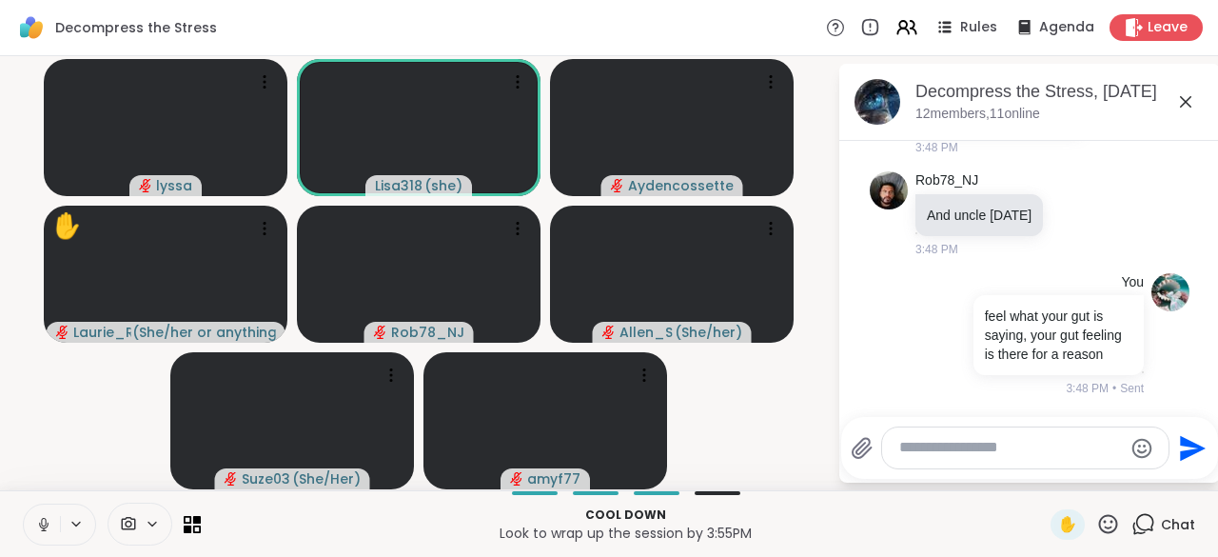
click at [35, 528] on icon at bounding box center [43, 524] width 17 height 17
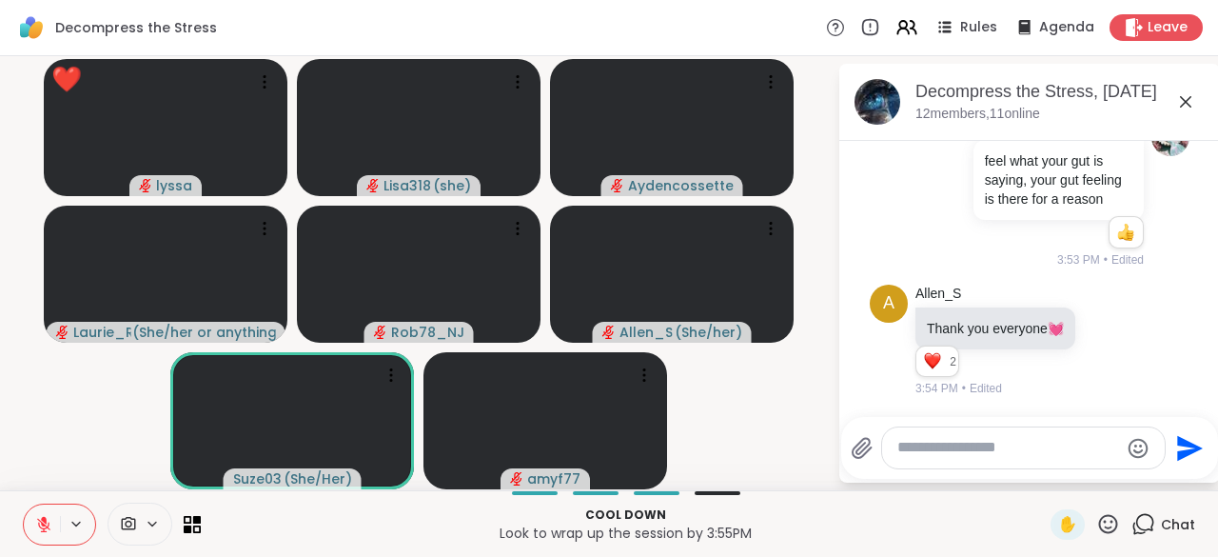
scroll to position [8904, 0]
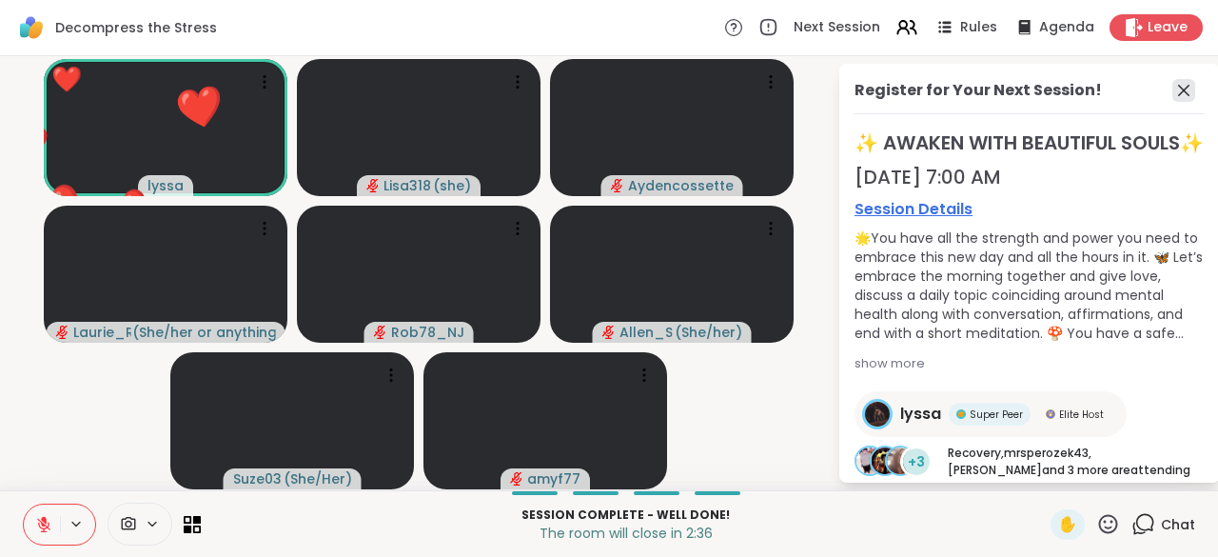
click at [1174, 101] on icon at bounding box center [1183, 90] width 23 height 23
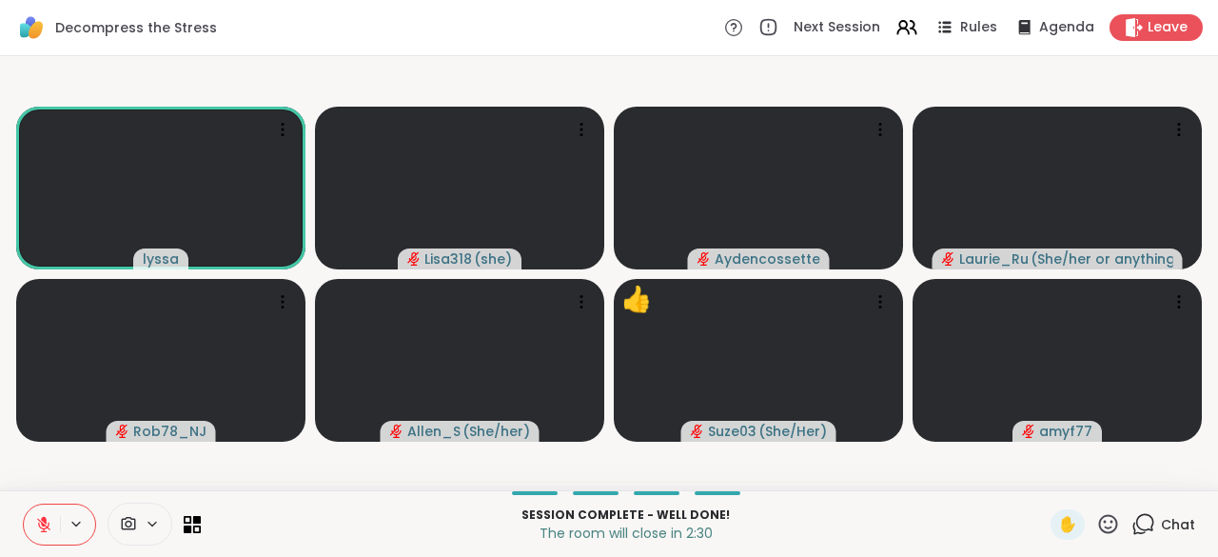
click at [1136, 529] on icon at bounding box center [1145, 522] width 18 height 17
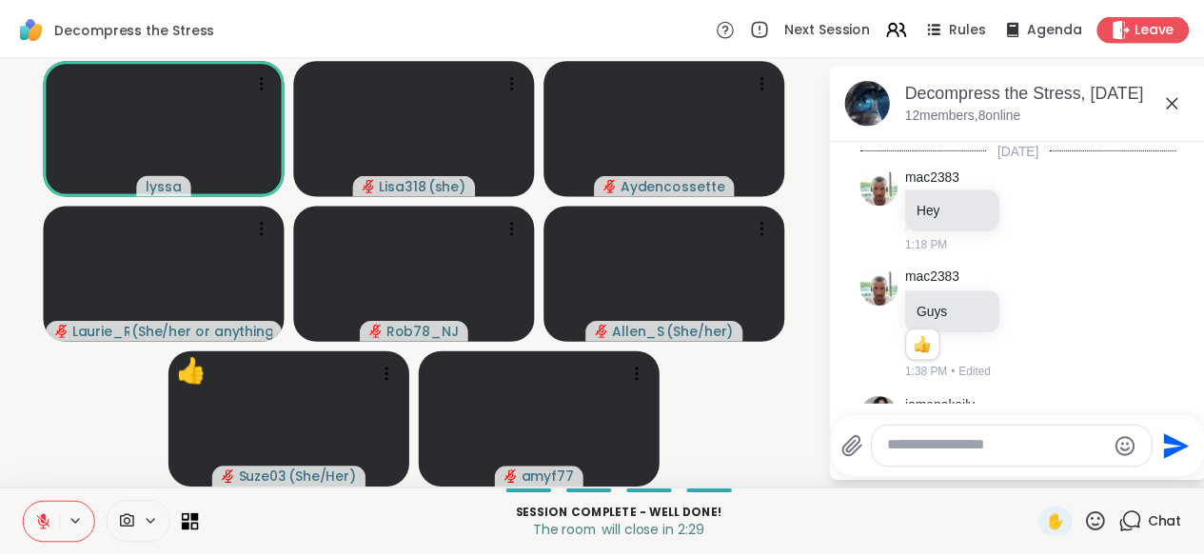
scroll to position [8885, 0]
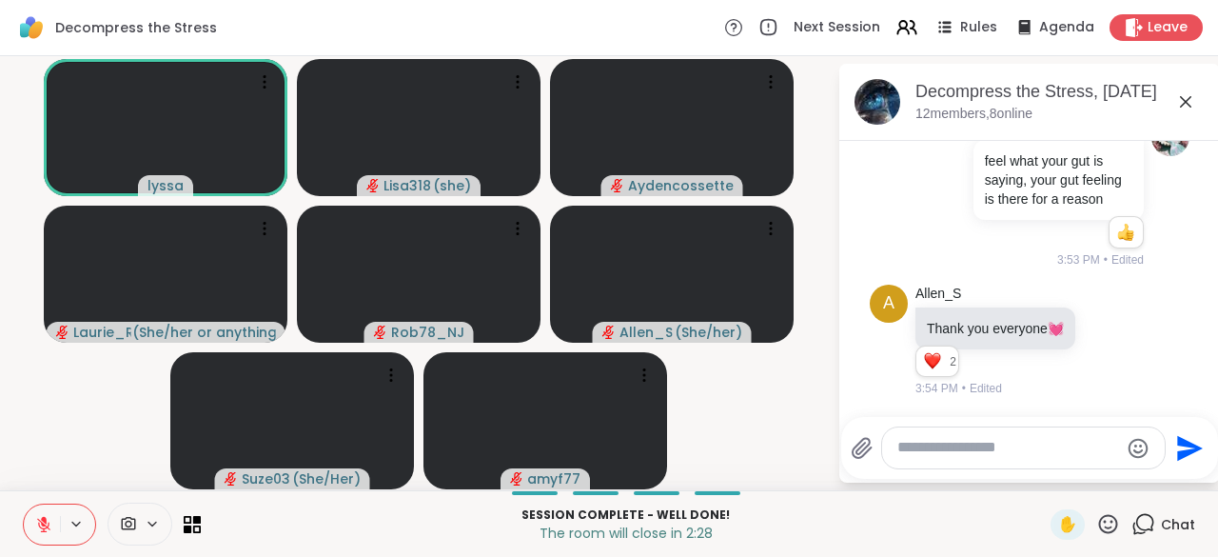
click at [913, 457] on textarea "Type your message" at bounding box center [1008, 448] width 222 height 20
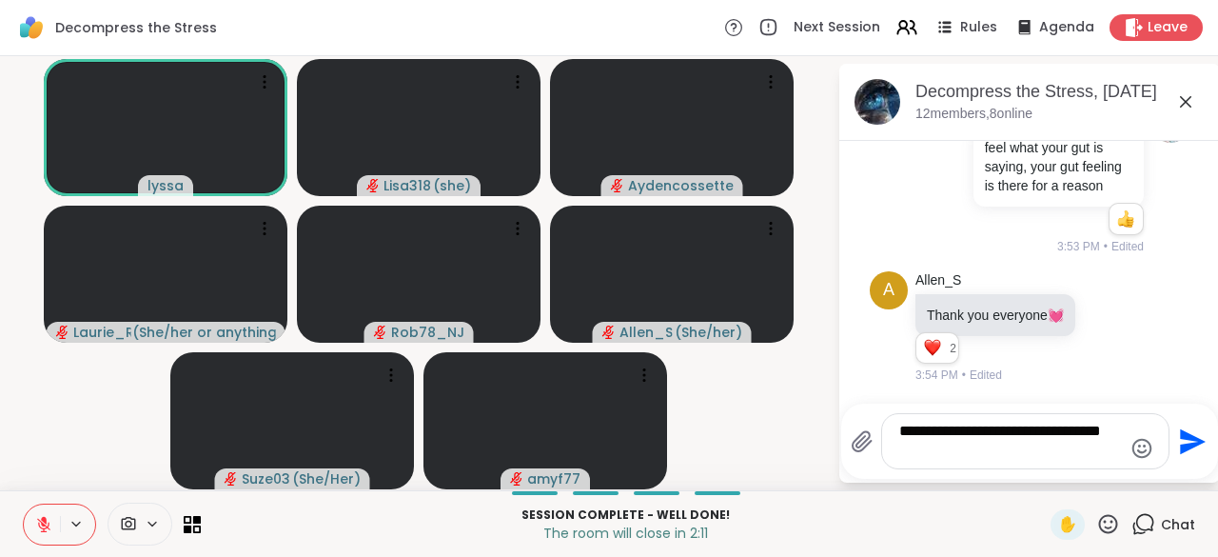
click at [32, 519] on button at bounding box center [42, 524] width 36 height 40
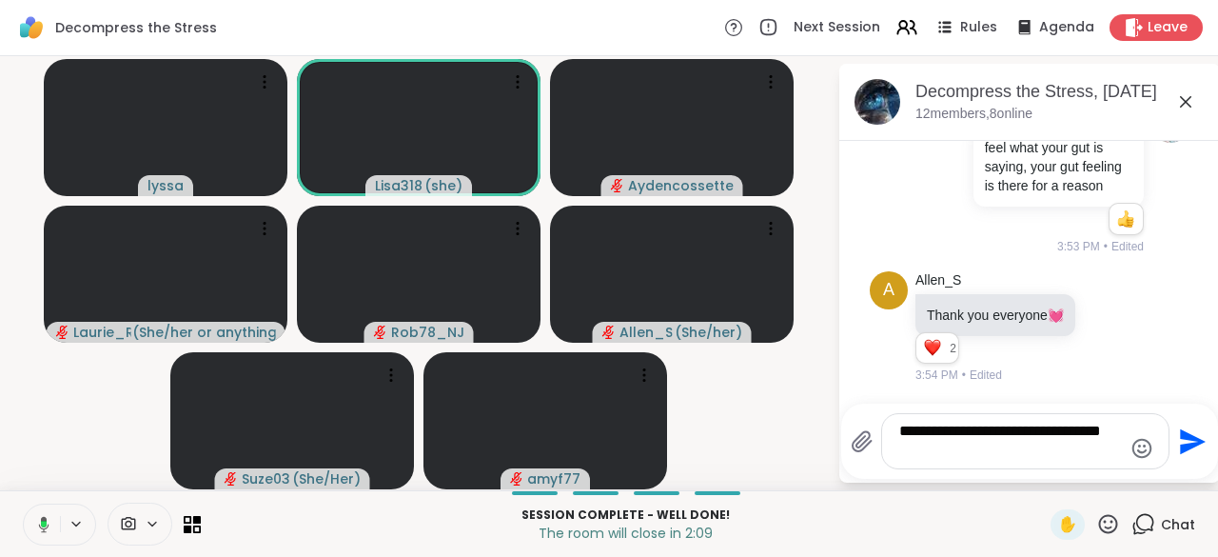
click at [926, 460] on textarea "**********" at bounding box center [1010, 440] width 223 height 39
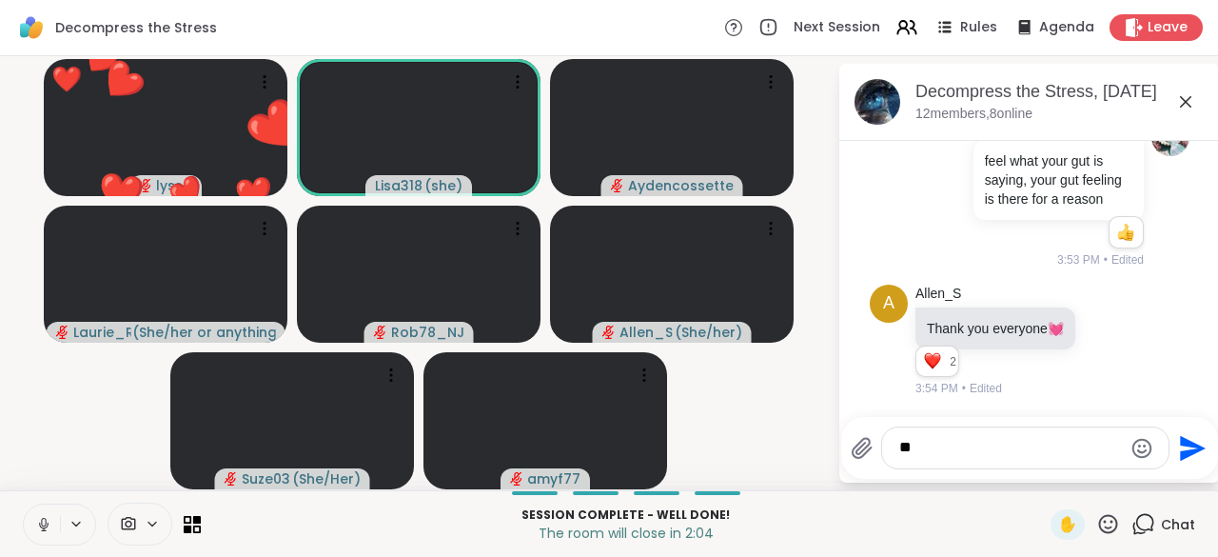
type textarea "*"
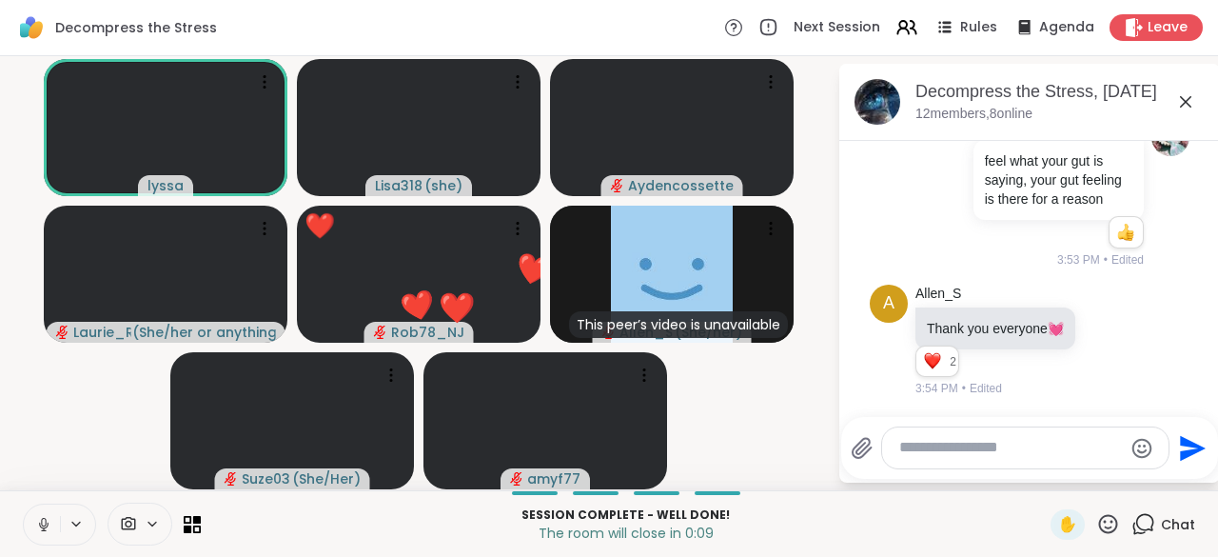
click at [1100, 526] on icon at bounding box center [1108, 524] width 24 height 24
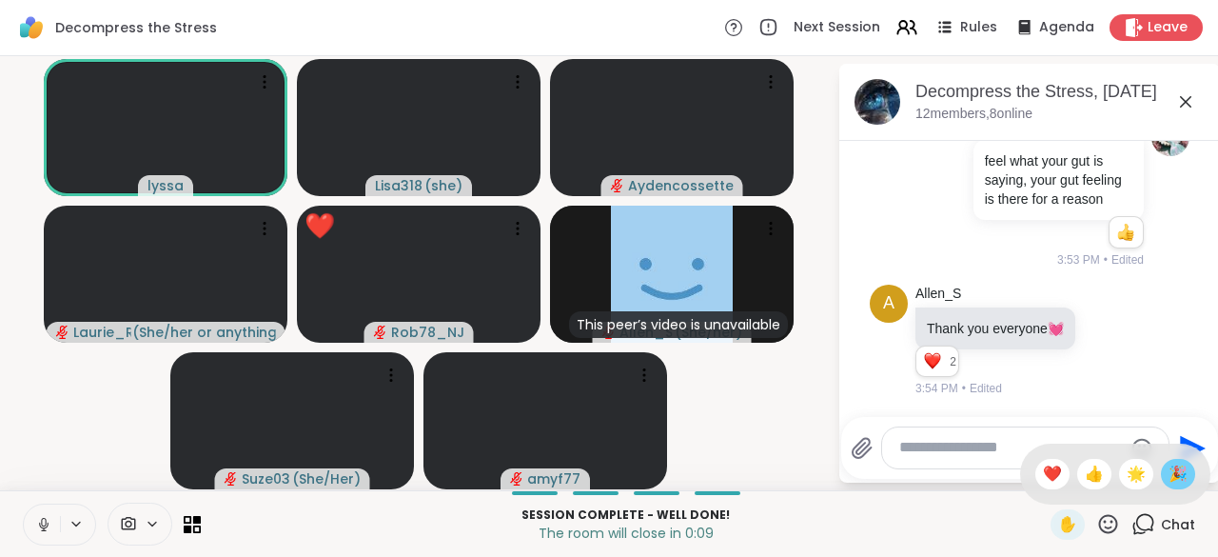
click at [1161, 488] on div "🎉" at bounding box center [1178, 474] width 34 height 30
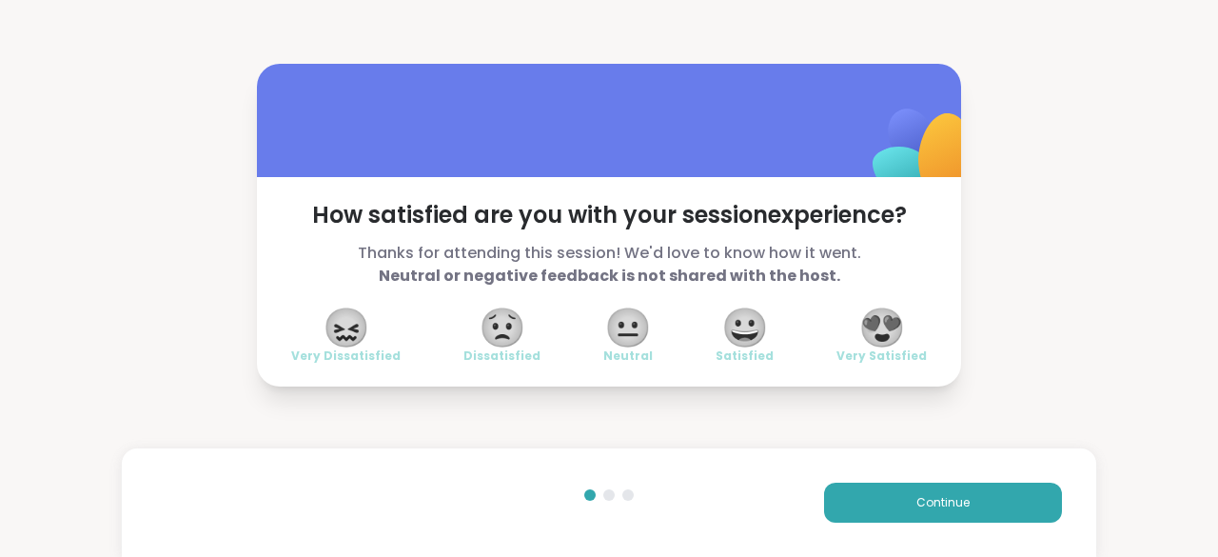
click at [883, 335] on span "😍" at bounding box center [882, 327] width 48 height 34
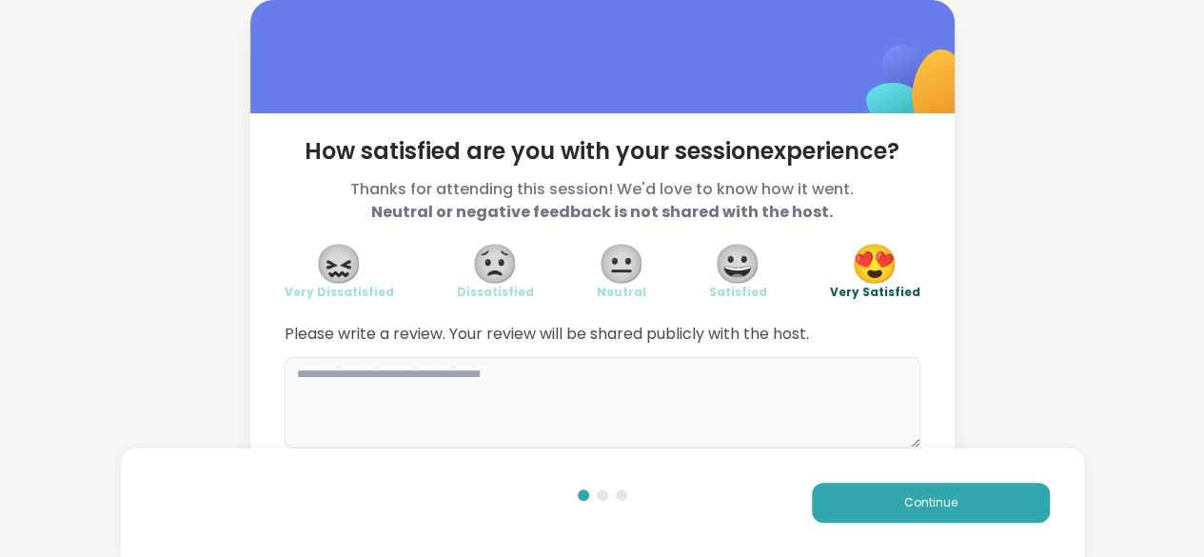
click at [297, 385] on textarea at bounding box center [602, 402] width 636 height 91
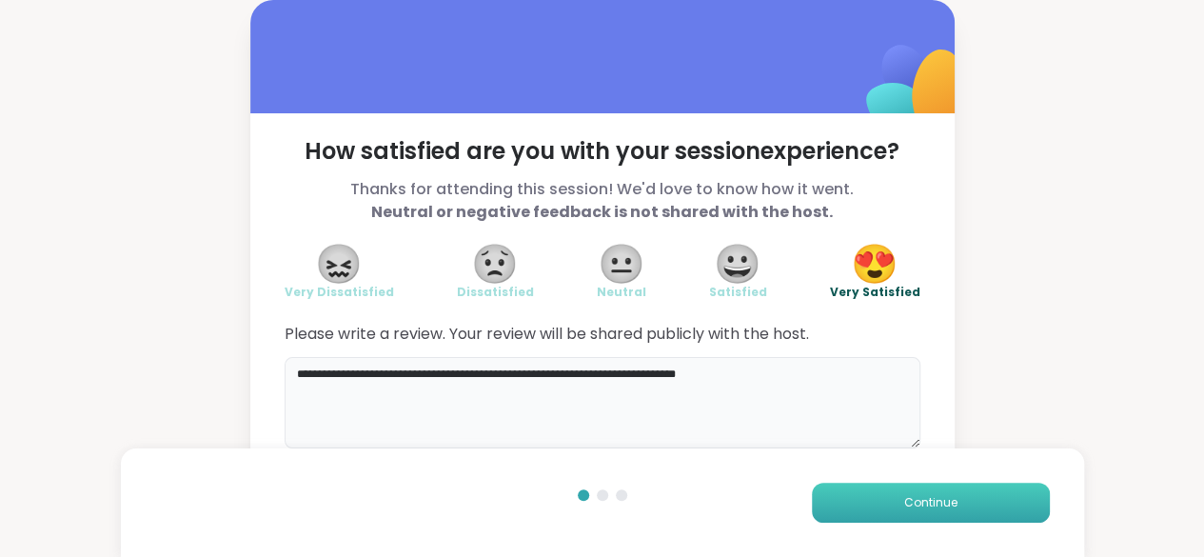
type textarea "**********"
click at [965, 503] on button "Continue" at bounding box center [931, 502] width 238 height 40
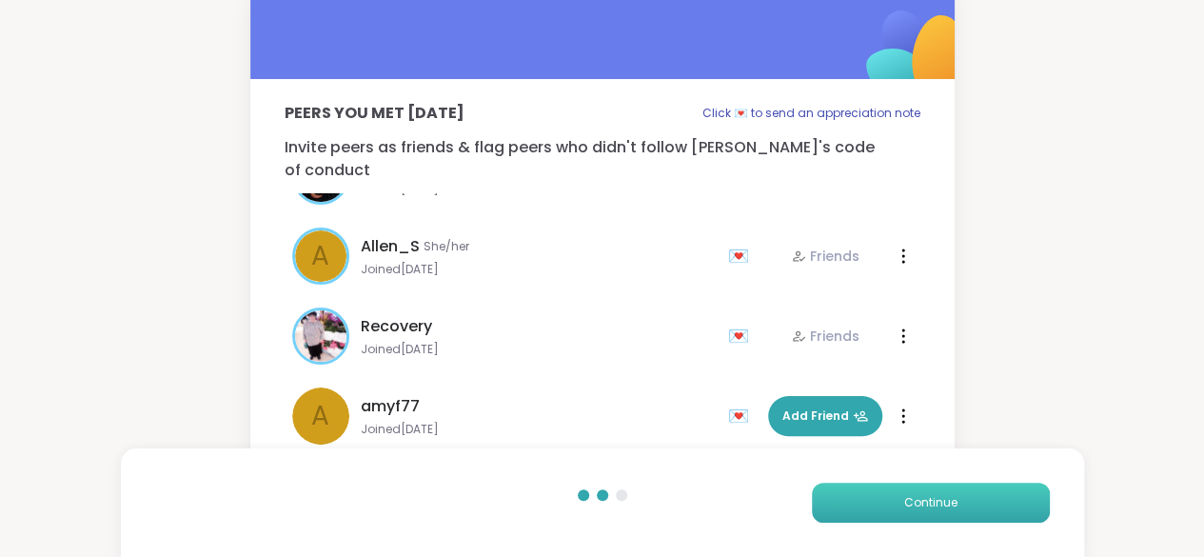
scroll to position [135, 0]
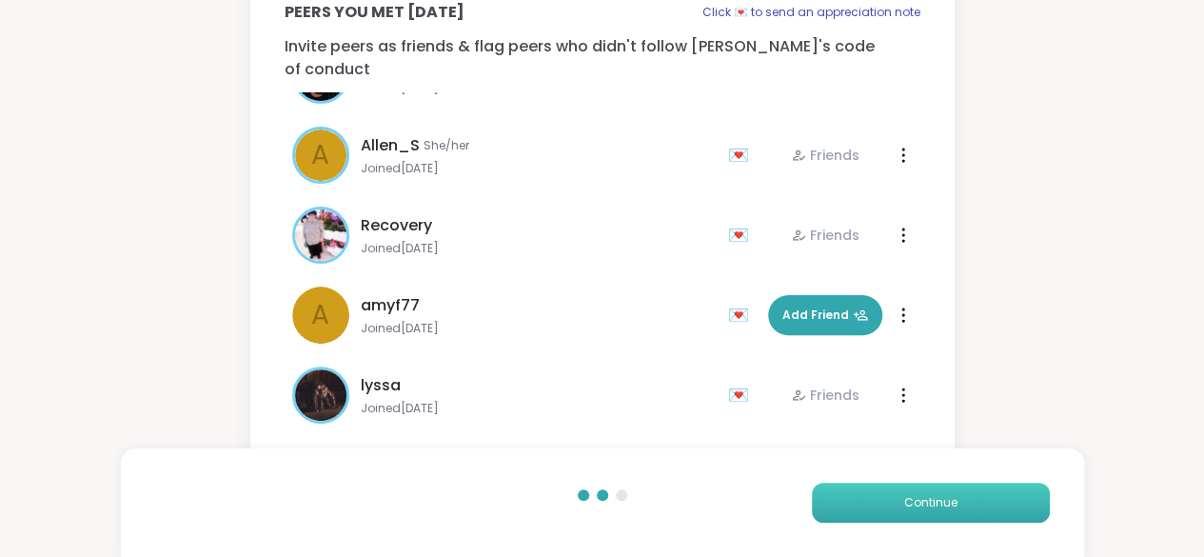
click at [925, 503] on span "Continue" at bounding box center [930, 502] width 53 height 17
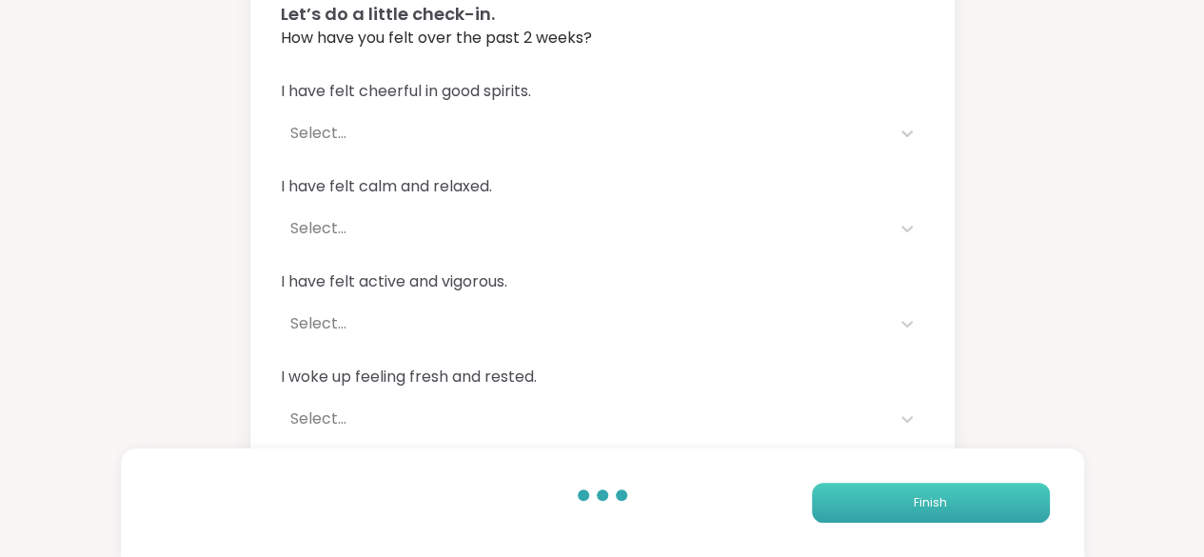
click at [946, 499] on button "Finish" at bounding box center [931, 502] width 238 height 40
